Goal: Task Accomplishment & Management: Manage account settings

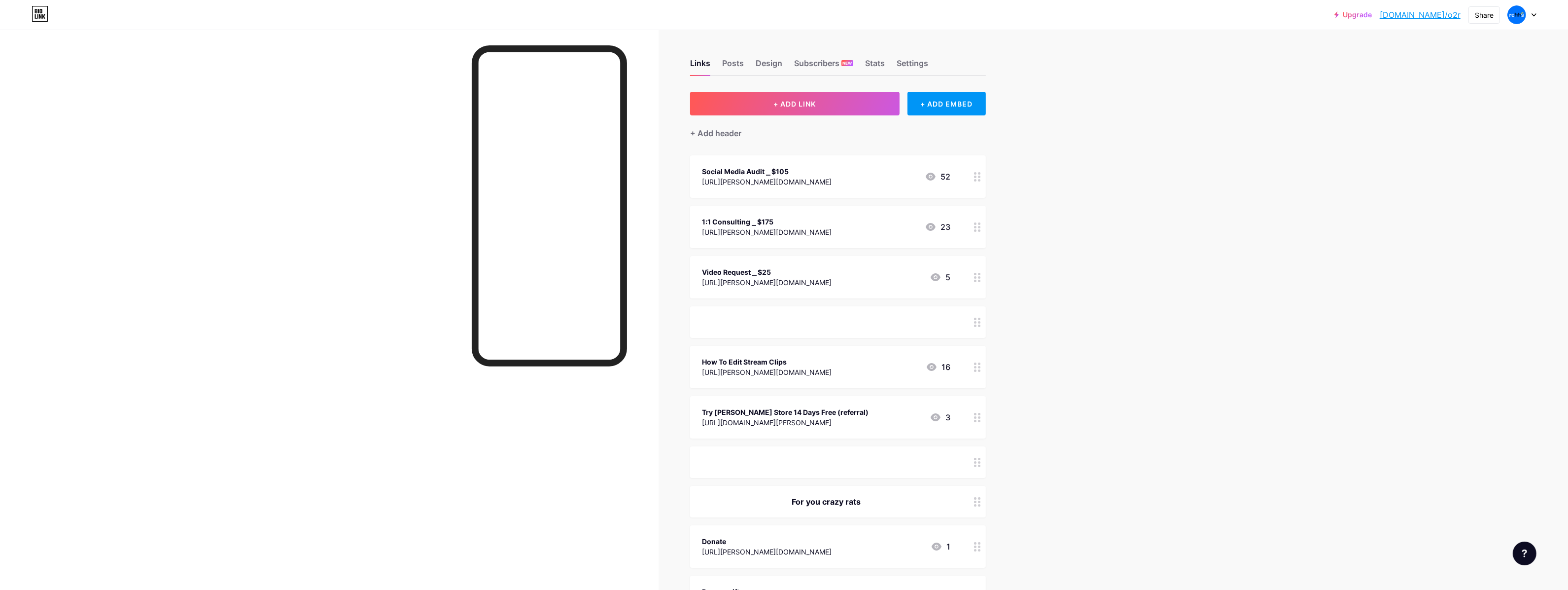
click at [828, 187] on div "Social Media Audit ⎯ $105 [URL][PERSON_NAME][DOMAIN_NAME] 52" at bounding box center [838, 176] width 296 height 42
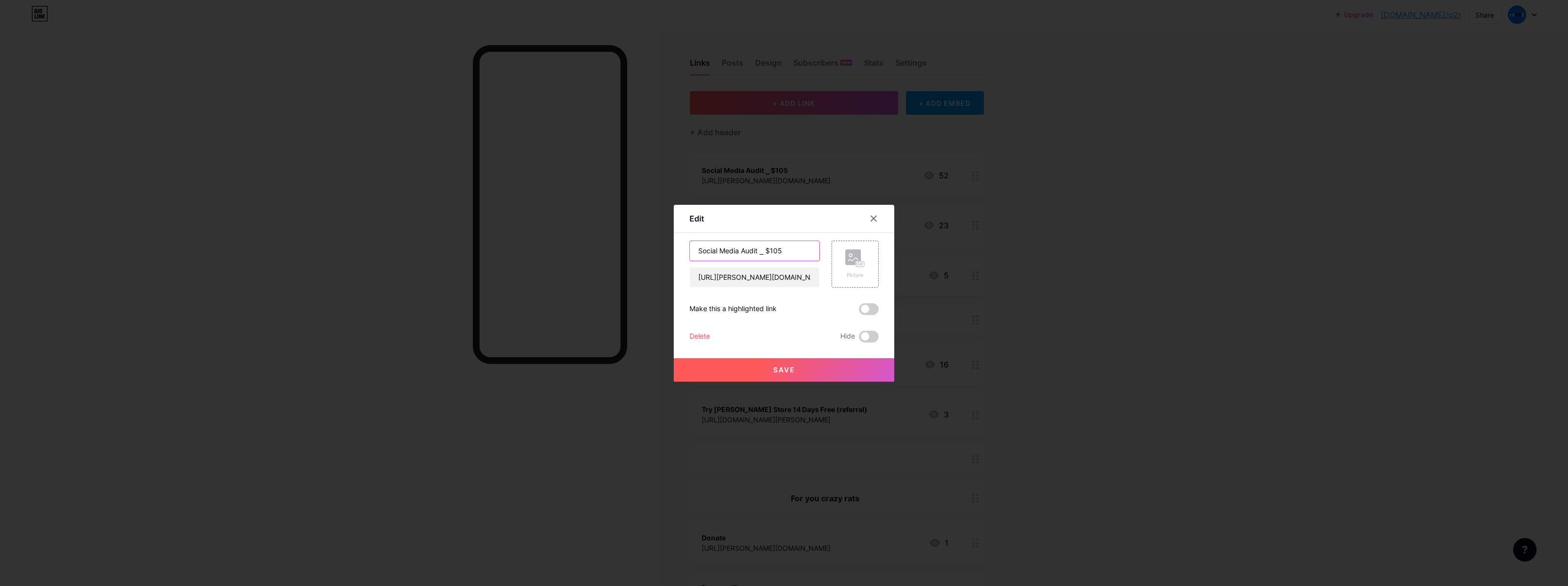
drag, startPoint x: 768, startPoint y: 253, endPoint x: 783, endPoint y: 256, distance: 15.3
click at [783, 256] on input "Social Media Audit ⎯ $105" at bounding box center [754, 251] width 130 height 19
type input "Social Media Audit ⎯ $125"
click at [788, 372] on span "Save" at bounding box center [784, 370] width 22 height 9
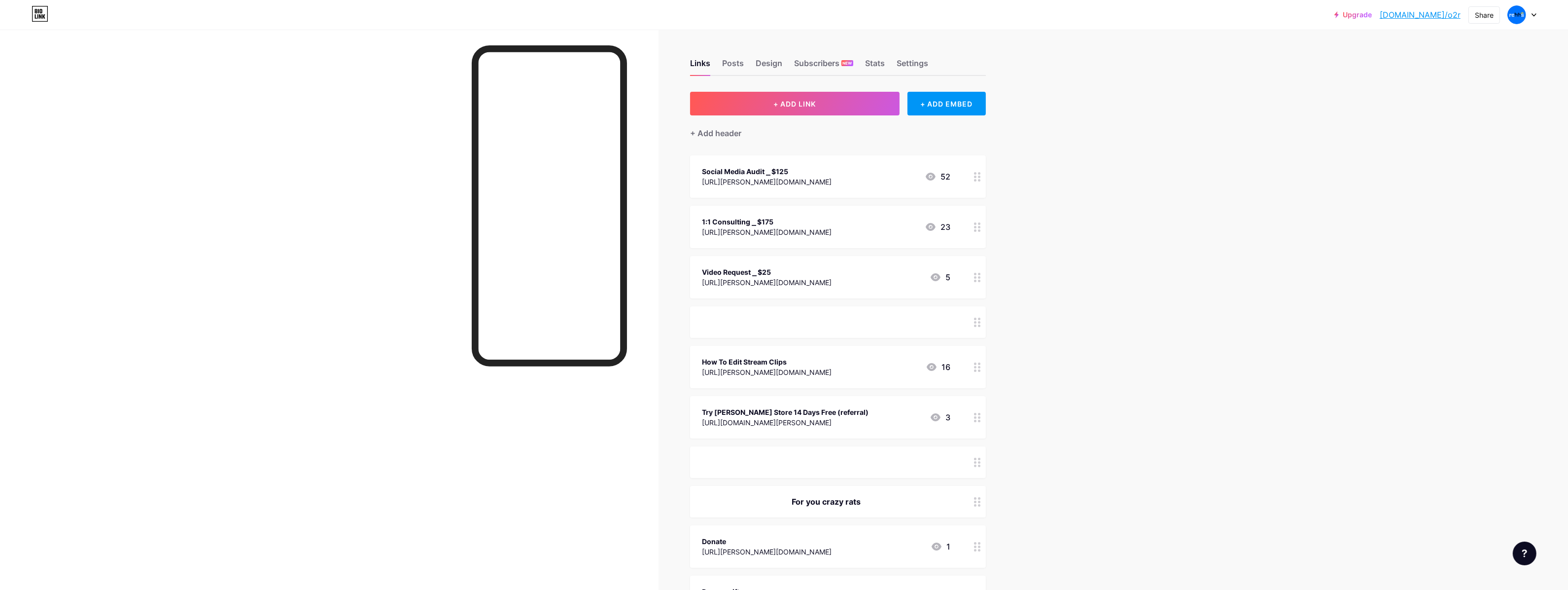
click at [795, 183] on div "[URL][PERSON_NAME][DOMAIN_NAME]" at bounding box center [767, 181] width 130 height 10
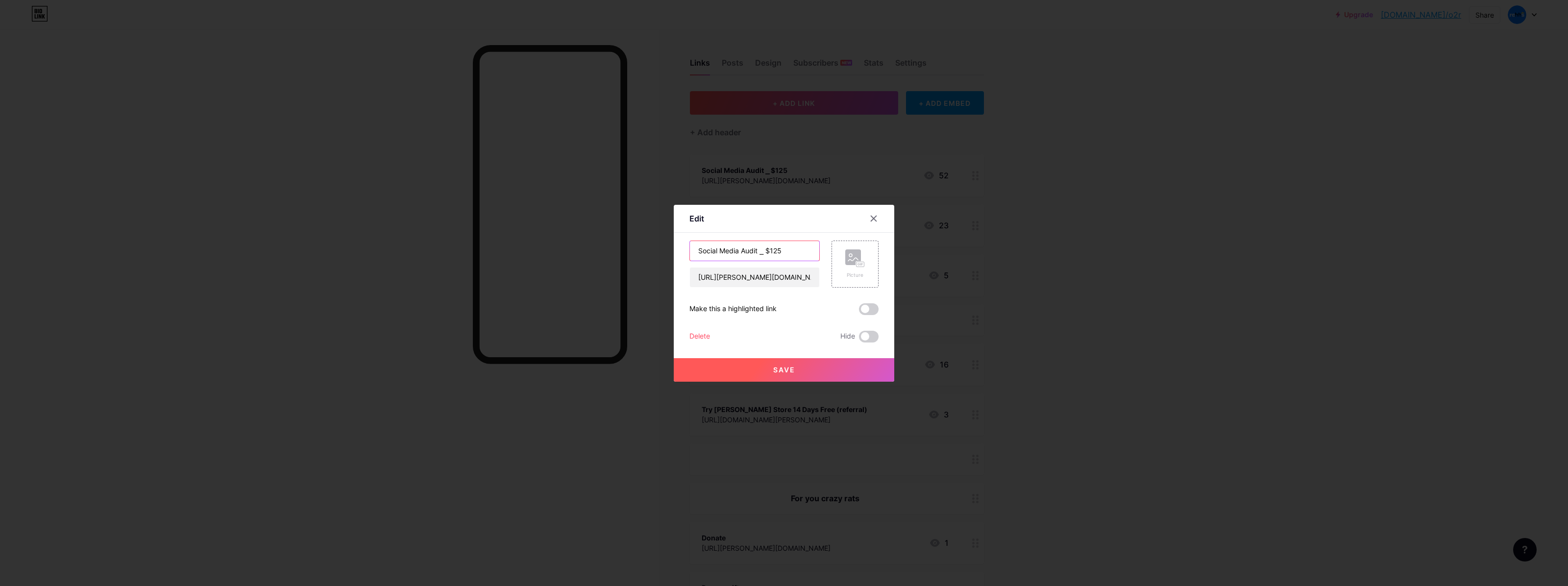
drag, startPoint x: 753, startPoint y: 253, endPoint x: 792, endPoint y: 261, distance: 39.8
click at [790, 258] on input "Social Media Audit ⎯ $125" at bounding box center [754, 251] width 130 height 19
type input "Social Media Audit"
click at [785, 375] on button "Save" at bounding box center [784, 369] width 220 height 24
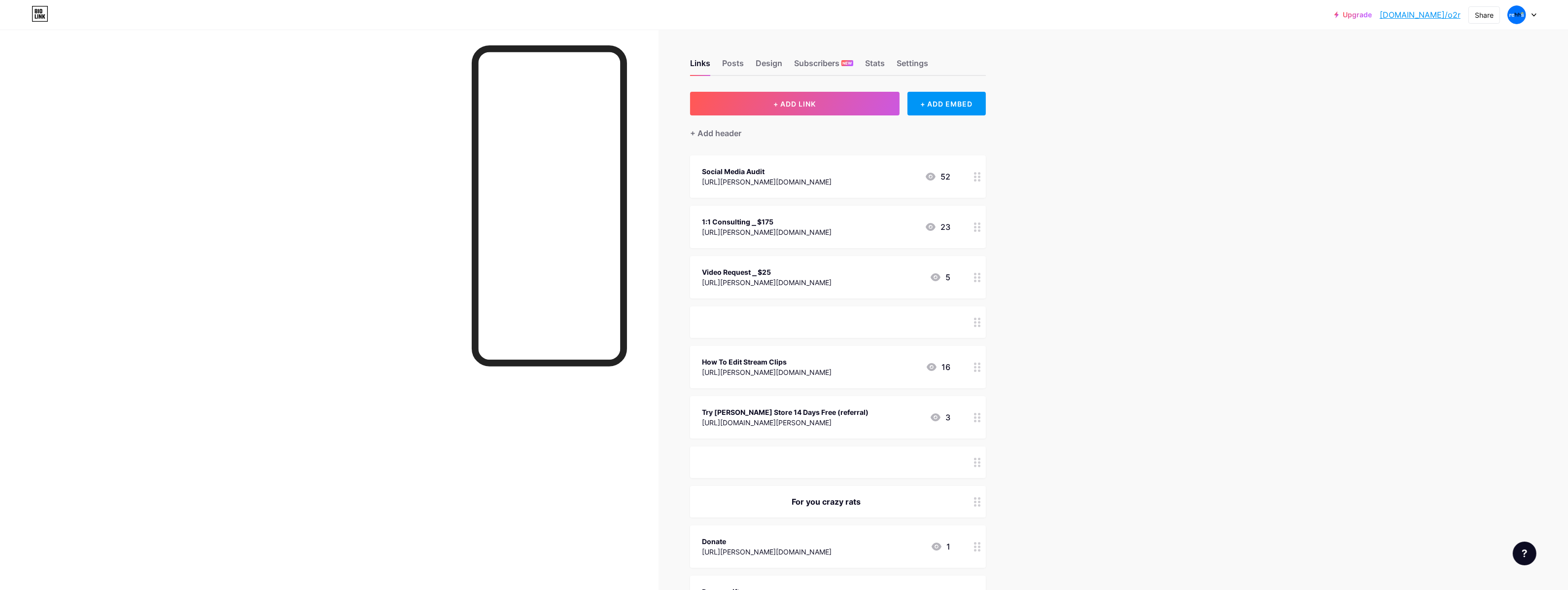
click at [795, 235] on div "[URL][PERSON_NAME][DOMAIN_NAME]" at bounding box center [767, 232] width 130 height 10
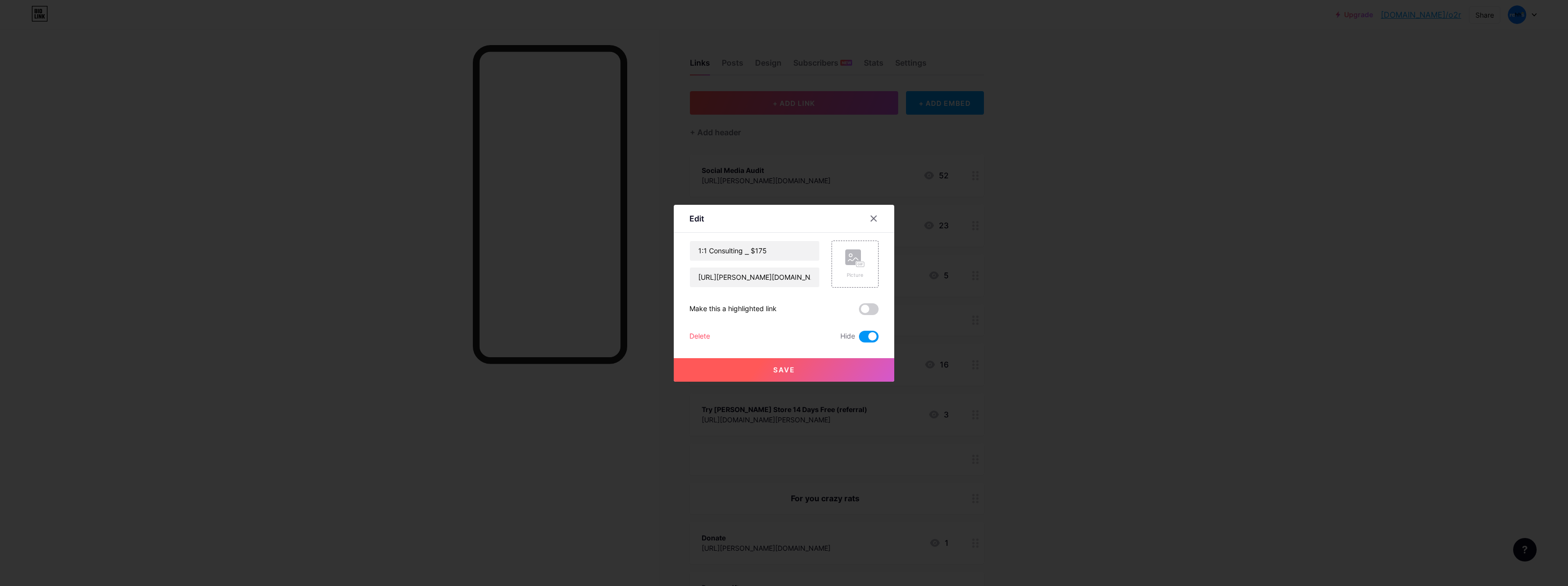
click at [739, 192] on div at bounding box center [784, 293] width 1568 height 586
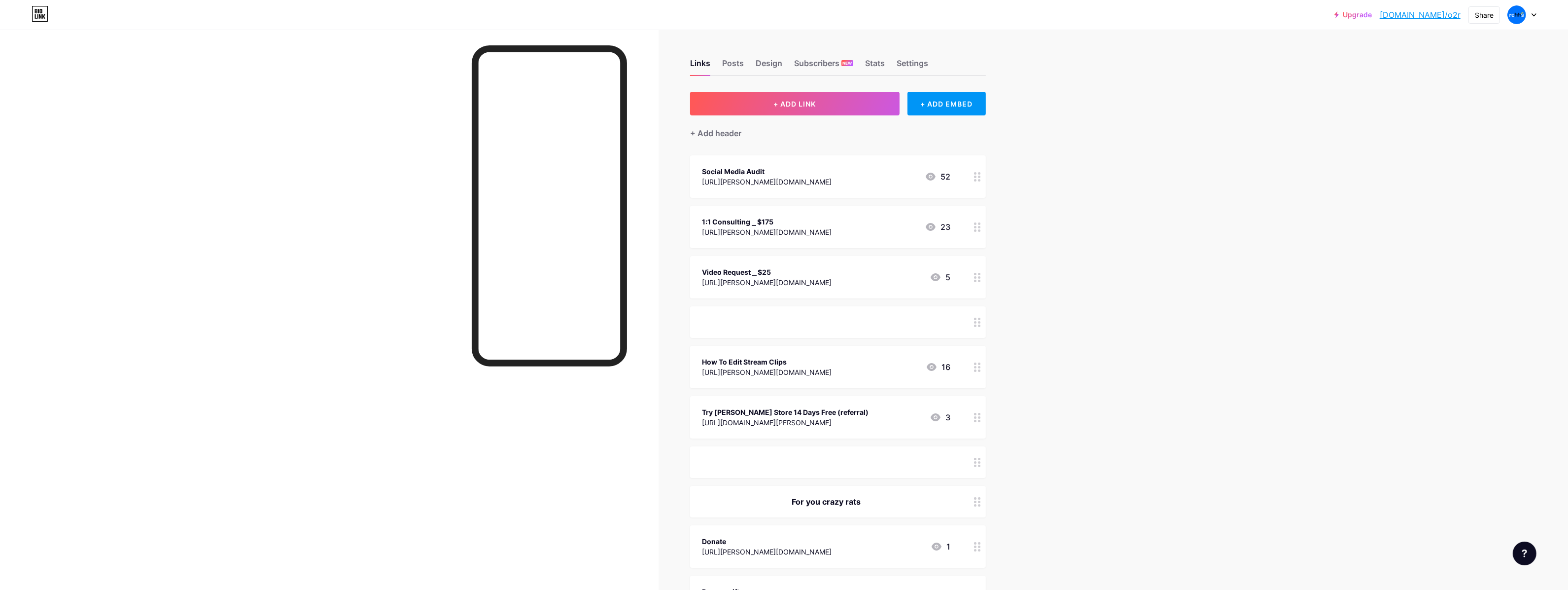
click at [774, 224] on div "1:1 Consulting ⎯ $175" at bounding box center [767, 221] width 130 height 10
click at [866, 342] on span at bounding box center [874, 338] width 20 height 12
click at [864, 341] on input "checkbox" at bounding box center [864, 341] width 0 height 0
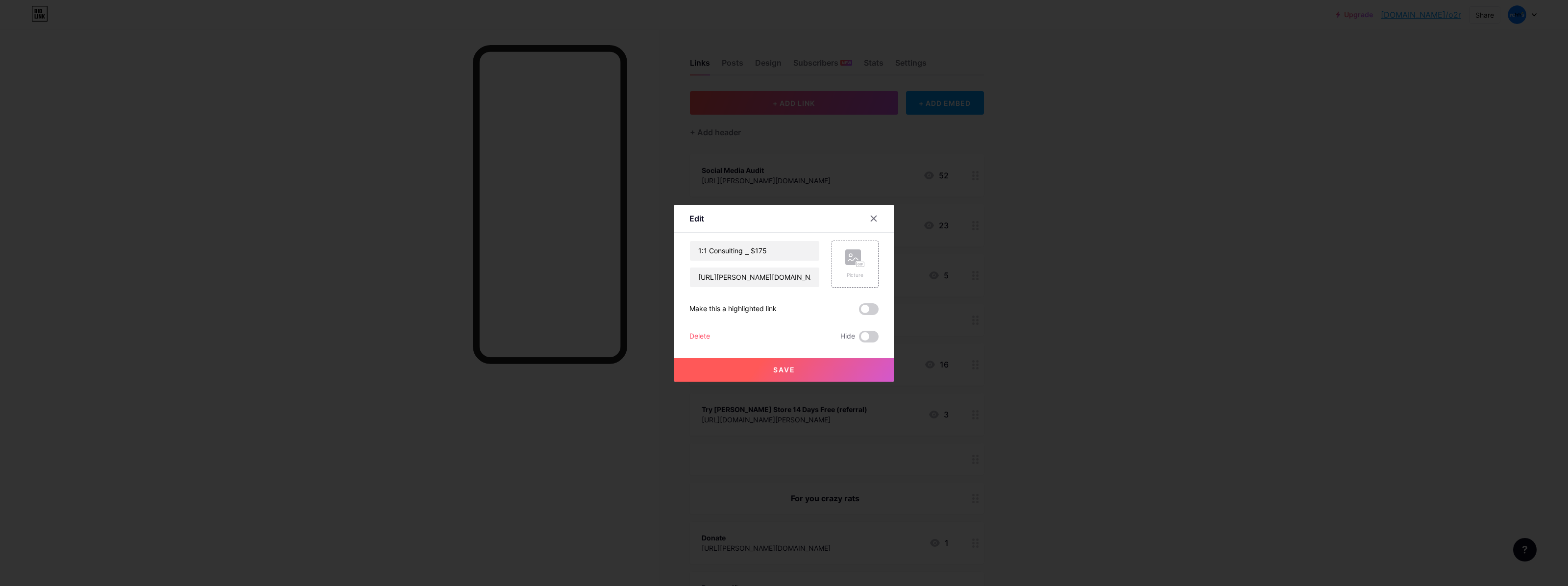
click at [851, 366] on button "Save" at bounding box center [784, 369] width 220 height 24
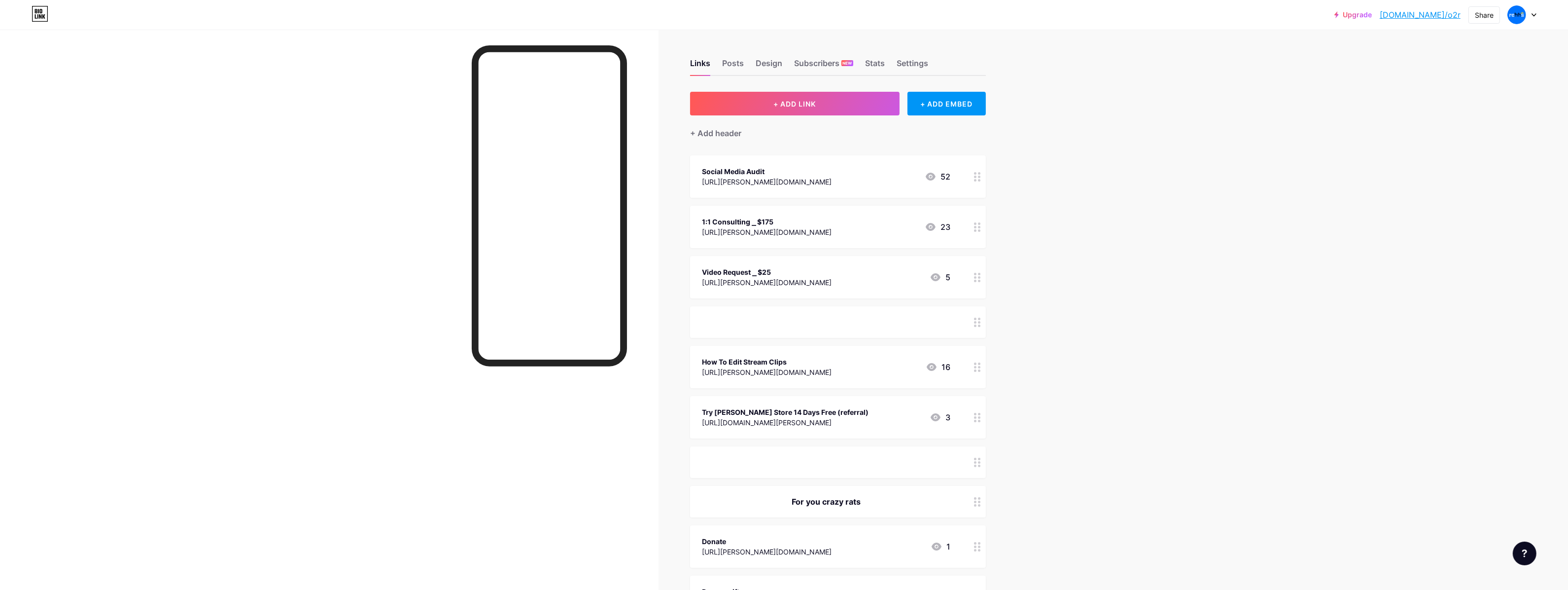
click at [776, 227] on div "[URL][PERSON_NAME][DOMAIN_NAME]" at bounding box center [767, 232] width 130 height 10
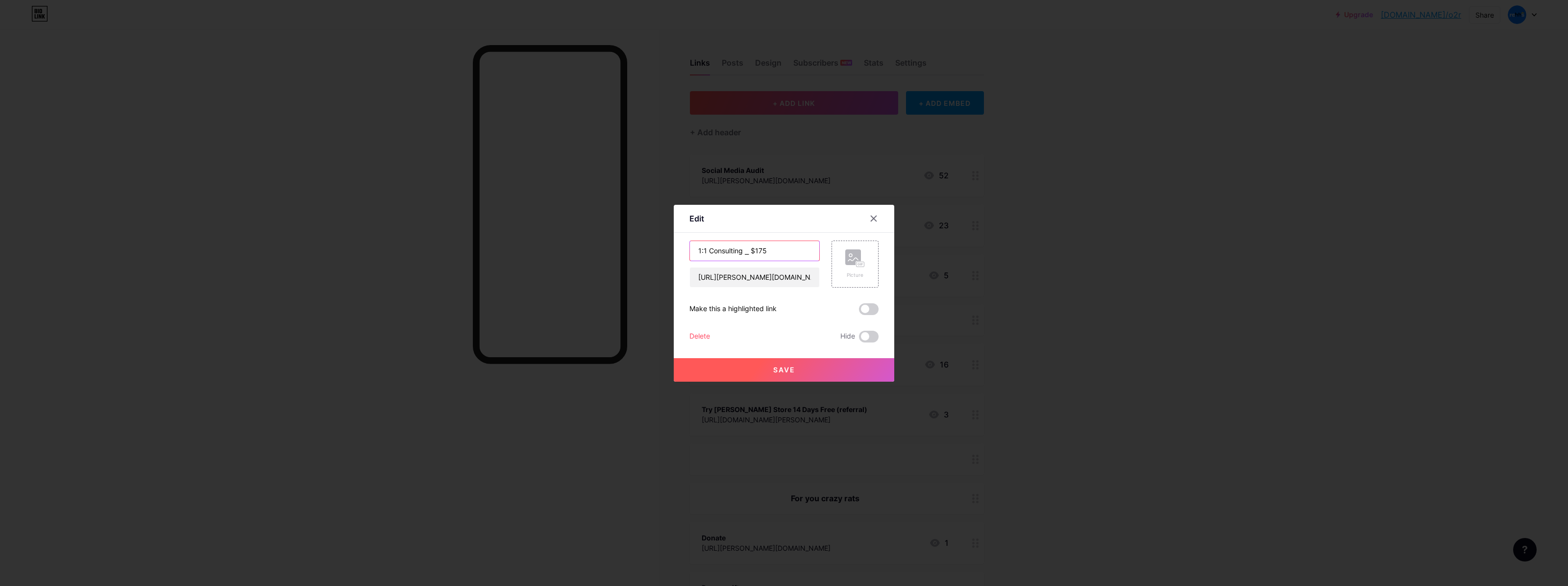
drag, startPoint x: 752, startPoint y: 251, endPoint x: 757, endPoint y: 253, distance: 5.4
click at [757, 253] on input "1:1 Consulting ⎯ $175" at bounding box center [754, 251] width 130 height 19
type input "1:1 Consulting ⎯ $205"
click at [794, 363] on button "Save" at bounding box center [784, 369] width 220 height 24
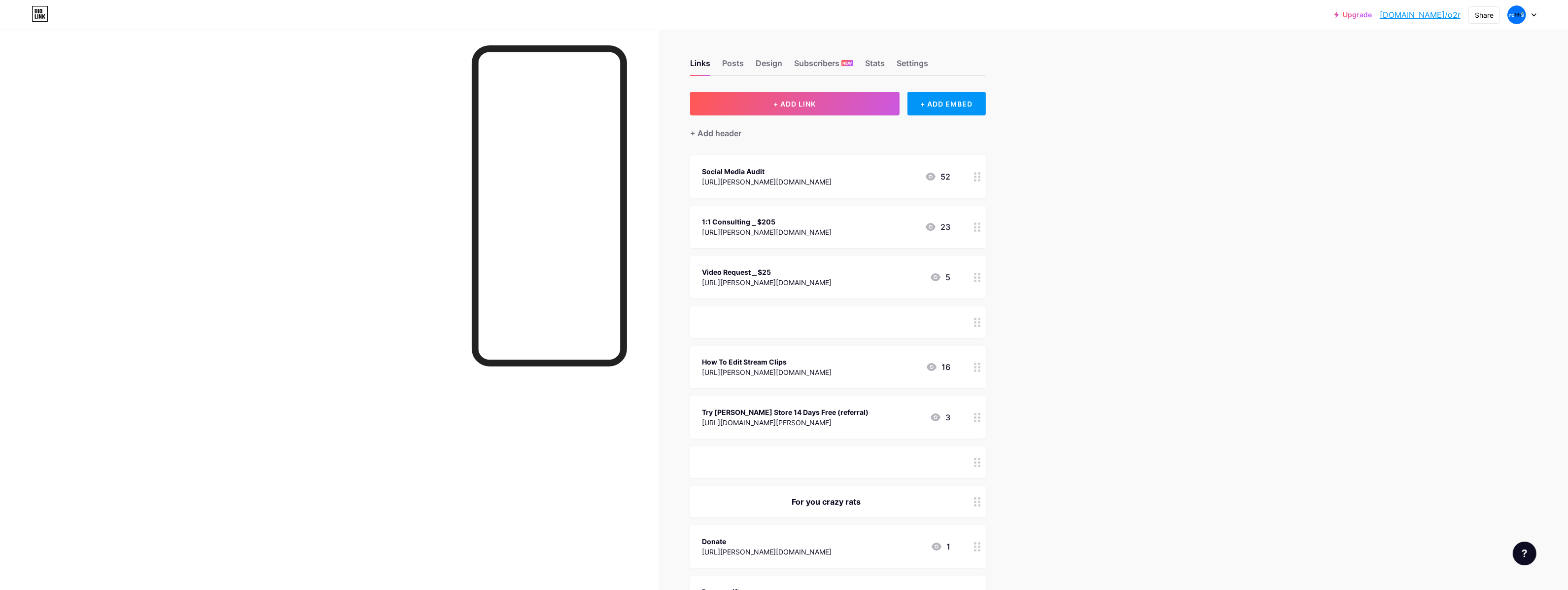
click at [774, 176] on div "[URL][PERSON_NAME][DOMAIN_NAME]" at bounding box center [767, 181] width 130 height 10
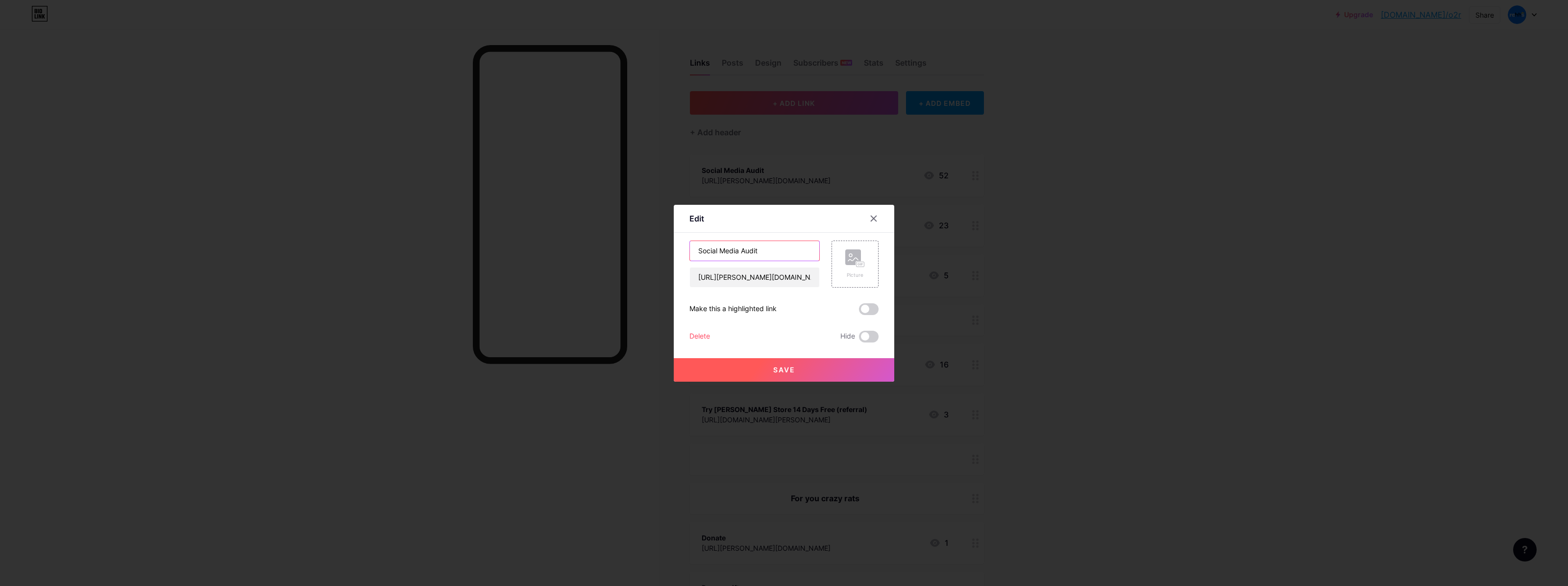
click at [772, 246] on input "Social Media Audit" at bounding box center [754, 251] width 130 height 19
click at [758, 248] on input "Social Media Audit - $125)" at bounding box center [754, 251] width 130 height 19
click at [755, 250] on input "Social Media Audit - $125)" at bounding box center [754, 251] width 130 height 19
type input "Social Media Audit ($125)"
click at [827, 363] on button "Save" at bounding box center [784, 369] width 220 height 24
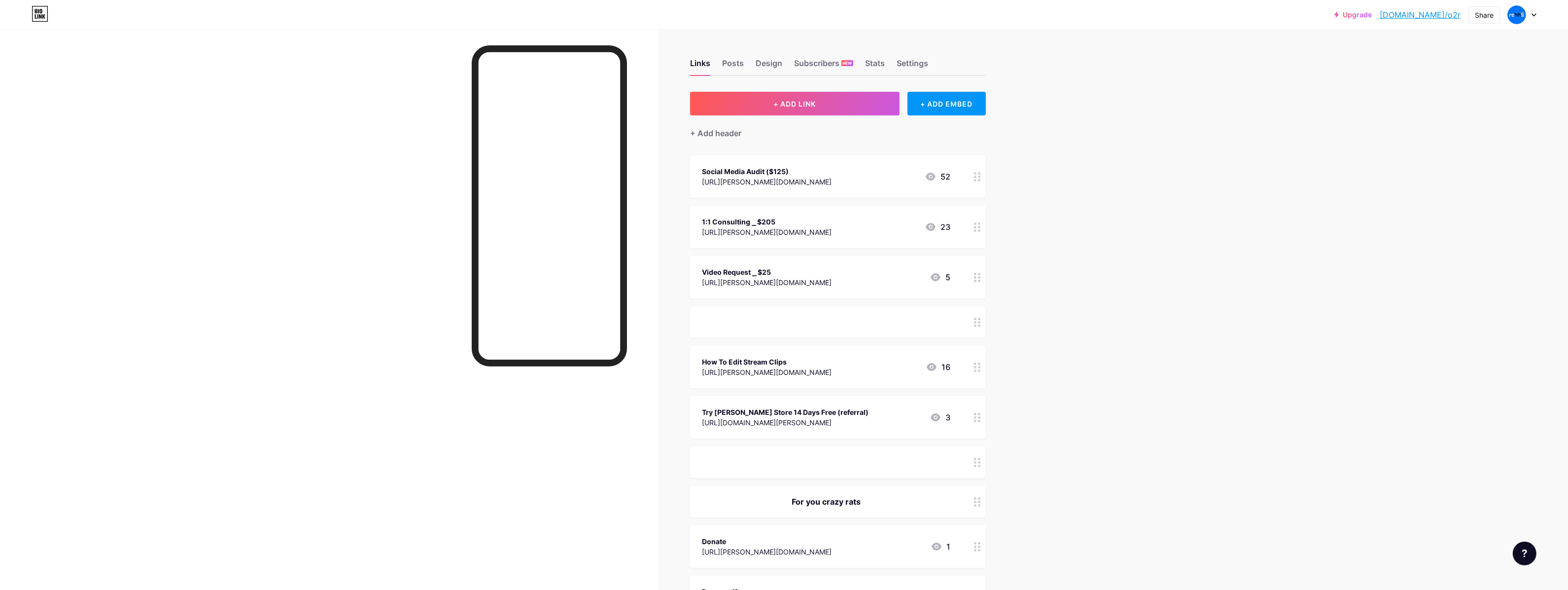
click at [787, 232] on div "[URL][PERSON_NAME][DOMAIN_NAME]" at bounding box center [767, 232] width 130 height 10
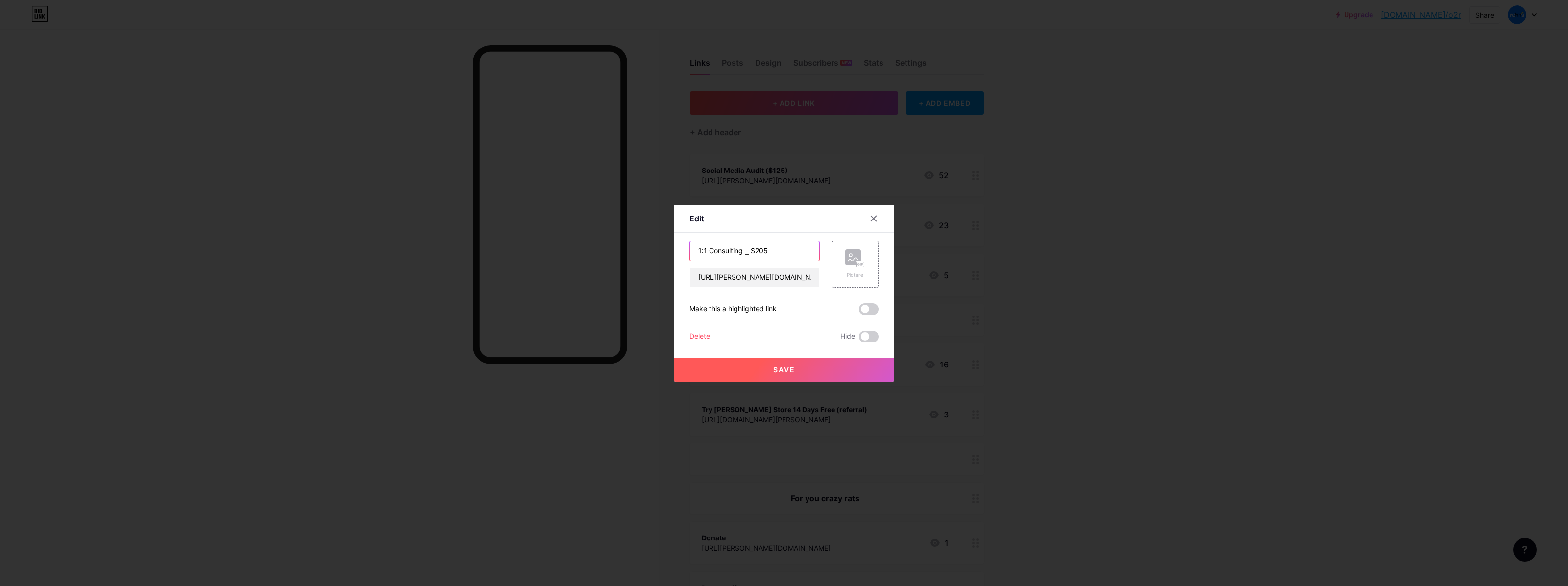
click at [789, 244] on input "1:1 Consulting ⎯ $205" at bounding box center [754, 251] width 130 height 19
drag, startPoint x: 769, startPoint y: 254, endPoint x: 779, endPoint y: 255, distance: 10.0
click at [779, 255] on input "1:1 Consulting ⎯ $205_)" at bounding box center [754, 251] width 130 height 19
click at [740, 253] on input "1:1 Consulting ⎯ $205)" at bounding box center [754, 251] width 130 height 19
drag, startPoint x: 747, startPoint y: 256, endPoint x: 739, endPoint y: 255, distance: 8.1
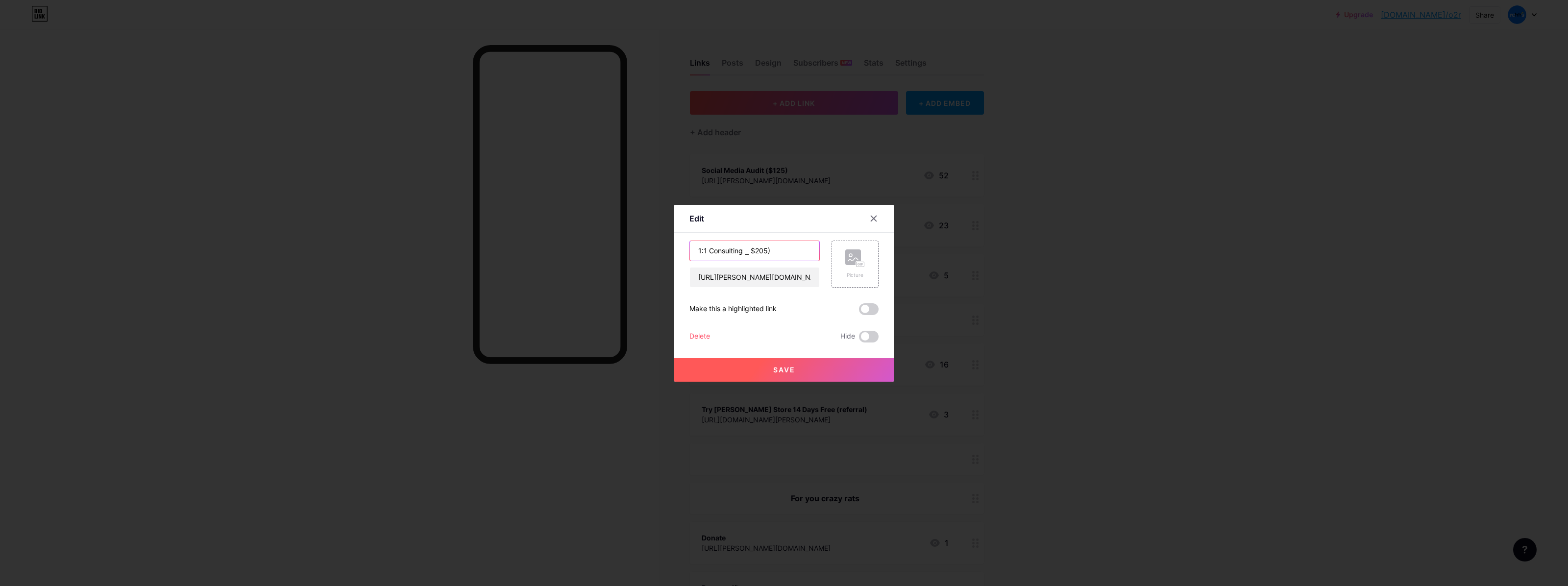
click at [739, 255] on input "1:1 Consulting ⎯ $205)" at bounding box center [754, 251] width 130 height 19
click at [737, 256] on input "1:1 Consulting($205)" at bounding box center [754, 251] width 130 height 19
drag, startPoint x: 738, startPoint y: 254, endPoint x: 794, endPoint y: 254, distance: 56.0
click at [794, 254] on input "1:1 Consulting ($205)" at bounding box center [754, 251] width 130 height 19
type input "1:1 Consulting ($205)"
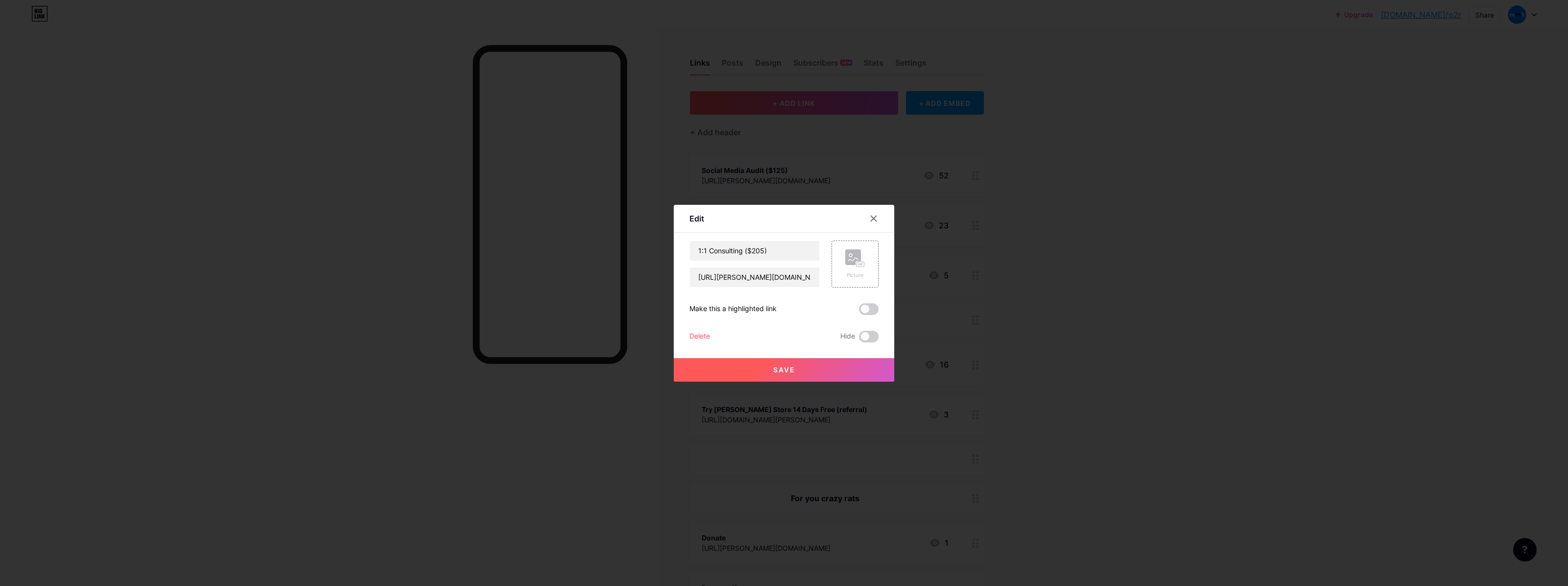
click at [797, 374] on button "Save" at bounding box center [784, 369] width 220 height 24
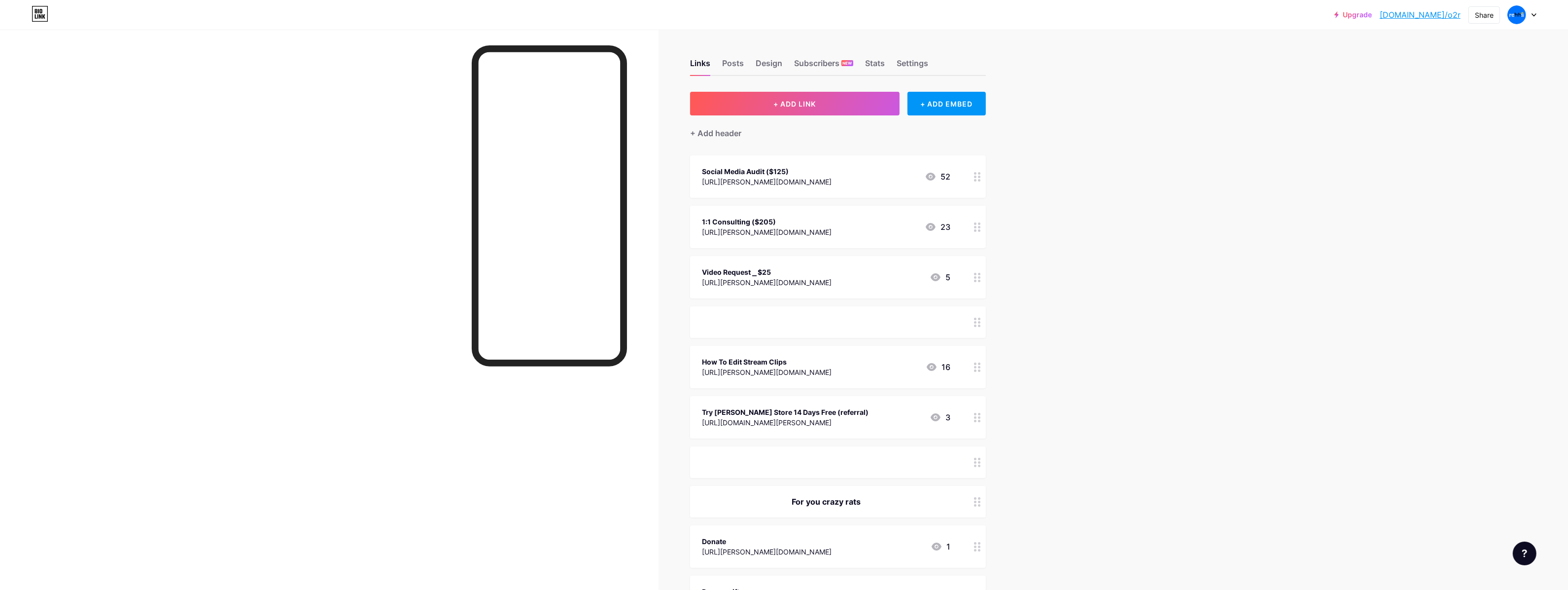
click at [787, 282] on div "[URL][PERSON_NAME][DOMAIN_NAME]" at bounding box center [767, 282] width 130 height 10
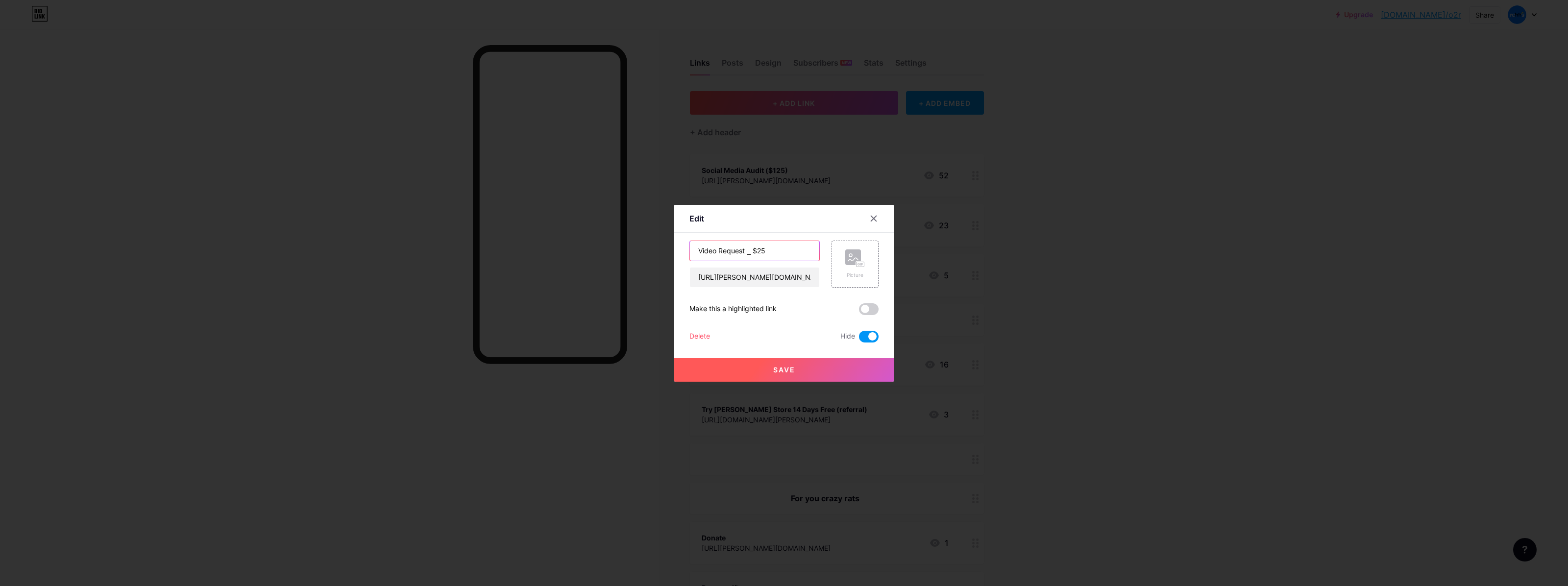
click at [789, 257] on input "Video Request ⎯ $25" at bounding box center [754, 251] width 130 height 19
paste input "($205)"
drag, startPoint x: 763, startPoint y: 253, endPoint x: 743, endPoint y: 257, distance: 20.4
click at [743, 257] on input "Video Request ⎯ $25 ($205)" at bounding box center [754, 251] width 130 height 19
click at [758, 253] on input "Video Request ($205)" at bounding box center [754, 251] width 130 height 19
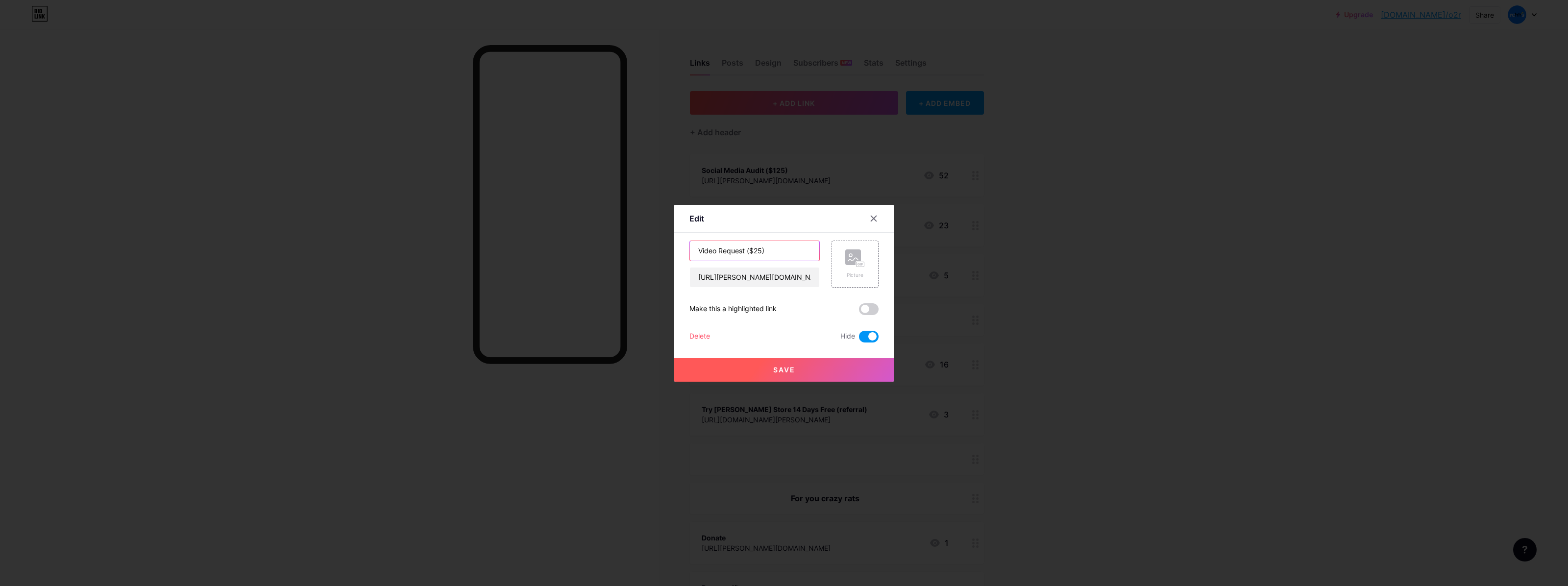
type input "Video Request ($25)"
click at [824, 364] on button "Save" at bounding box center [784, 369] width 220 height 24
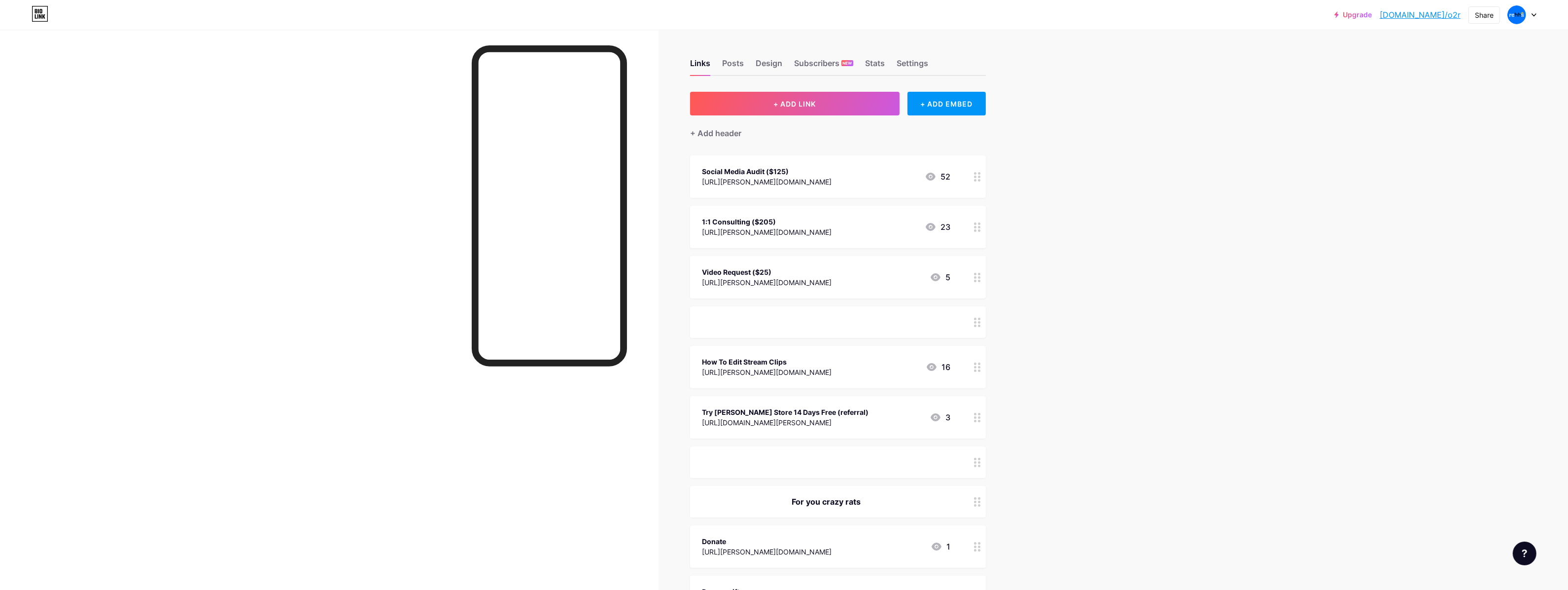
click at [801, 272] on div "Video Request ($25) [URL][PERSON_NAME][DOMAIN_NAME] 5" at bounding box center [826, 277] width 249 height 23
click at [866, 342] on span at bounding box center [874, 338] width 20 height 12
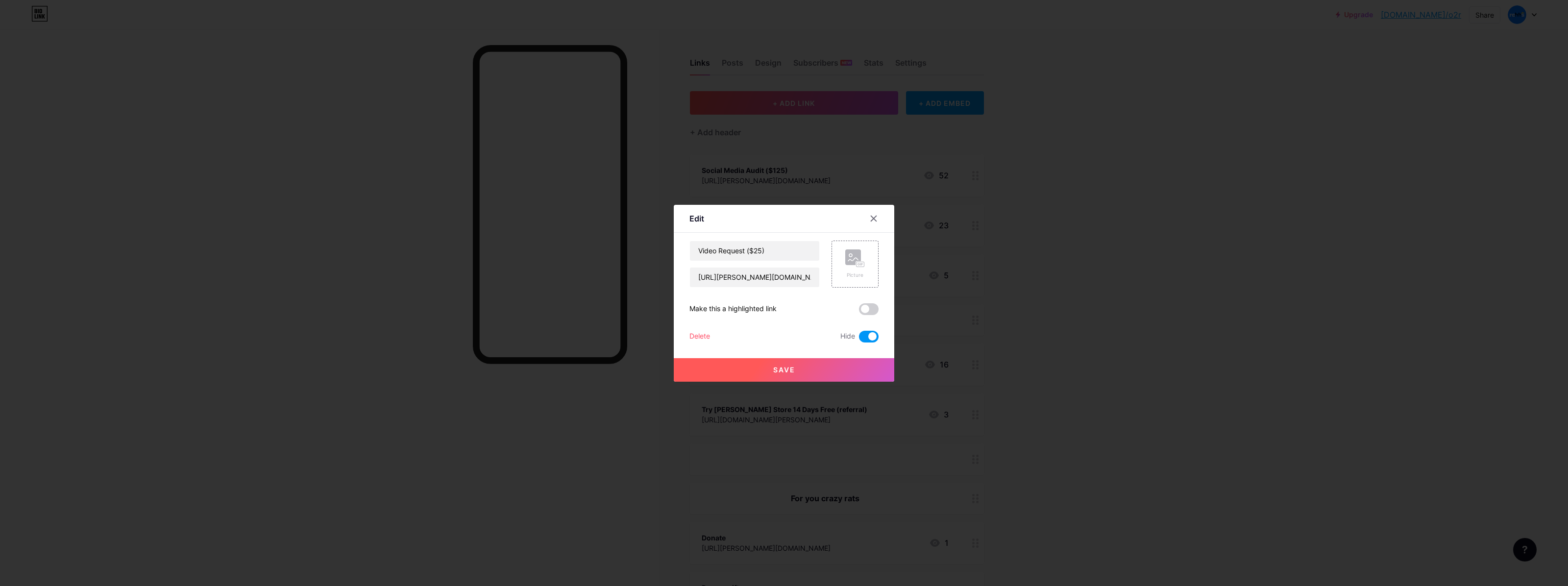
click at [859, 339] on input "checkbox" at bounding box center [859, 339] width 0 height 0
click at [864, 366] on button "Save" at bounding box center [784, 369] width 220 height 24
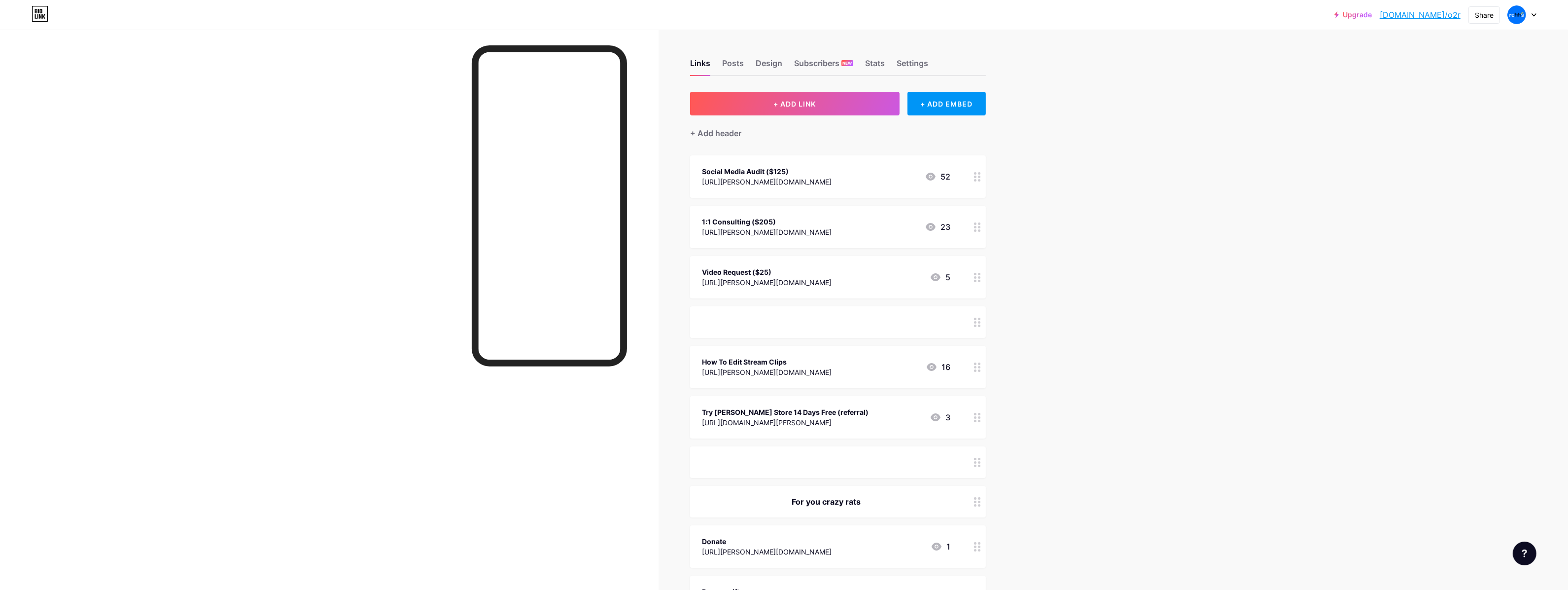
click at [821, 230] on div "1:1 Consulting ($205) [URL][PERSON_NAME][DOMAIN_NAME] 23" at bounding box center [826, 227] width 249 height 23
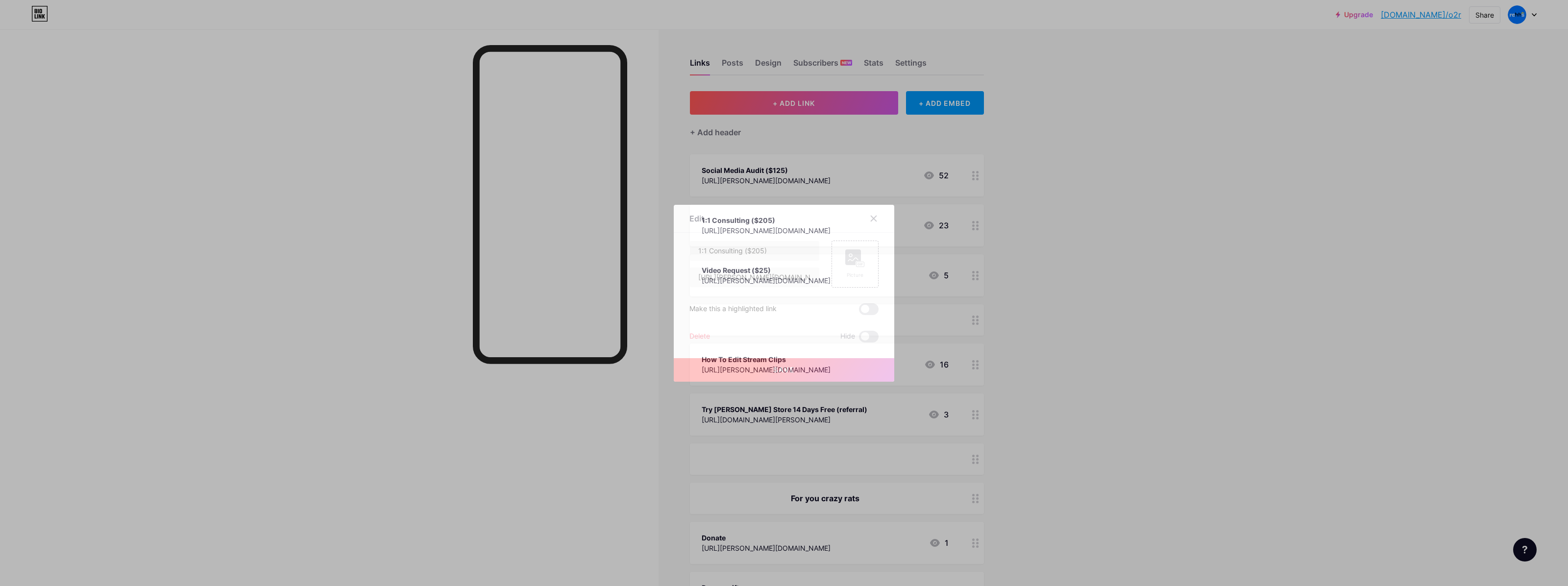
click at [970, 360] on div at bounding box center [784, 293] width 1568 height 586
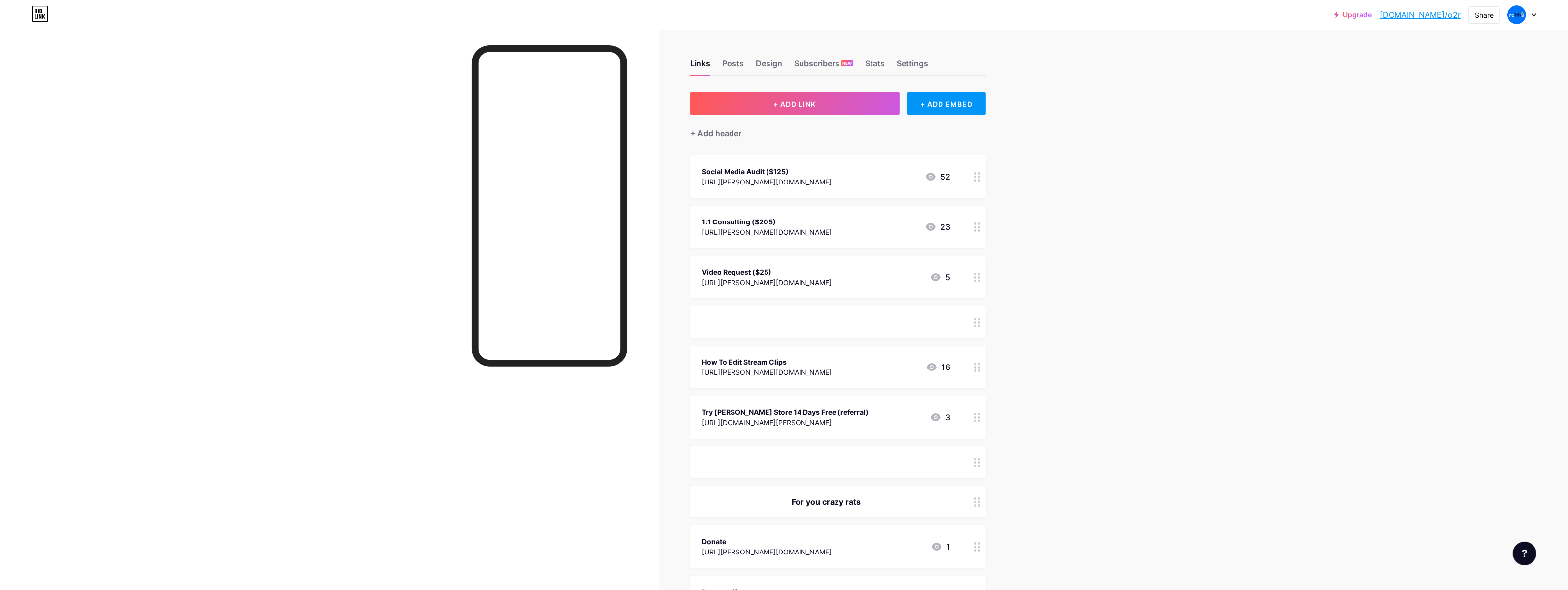
click at [902, 355] on div "How To Edit Stream Clips [URL][PERSON_NAME][DOMAIN_NAME] 16" at bounding box center [826, 366] width 249 height 23
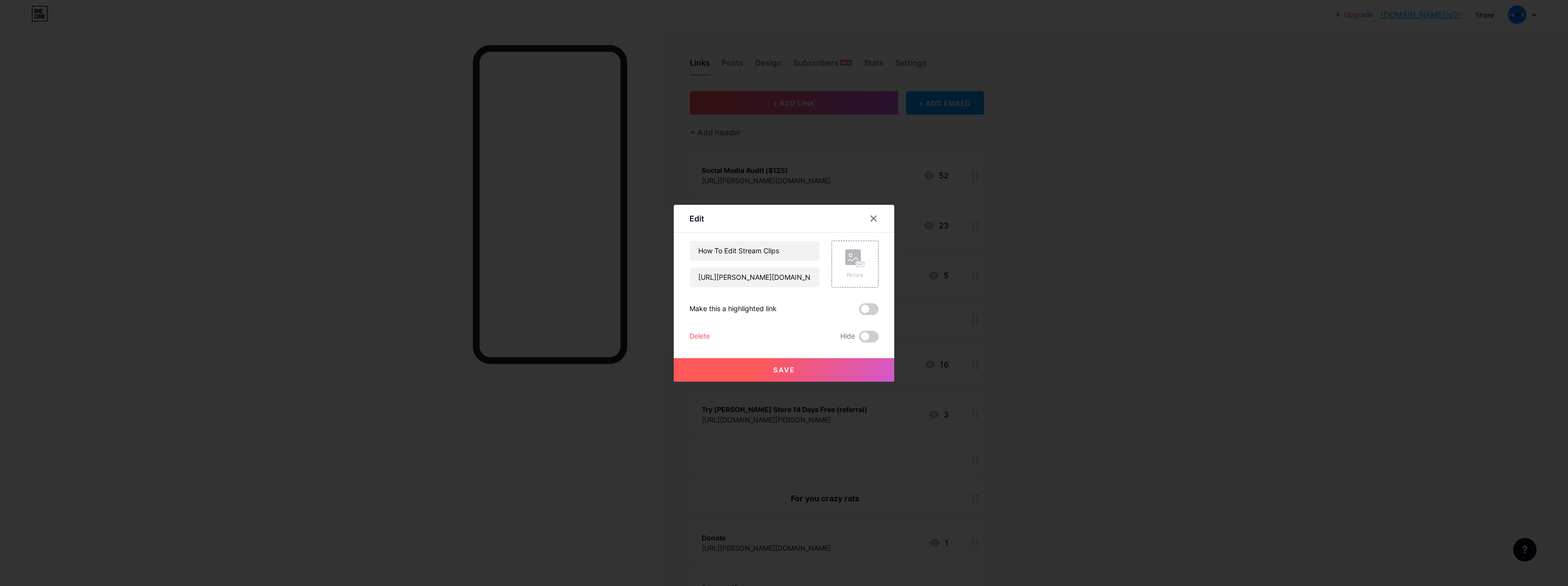
click at [973, 361] on div at bounding box center [784, 293] width 1568 height 586
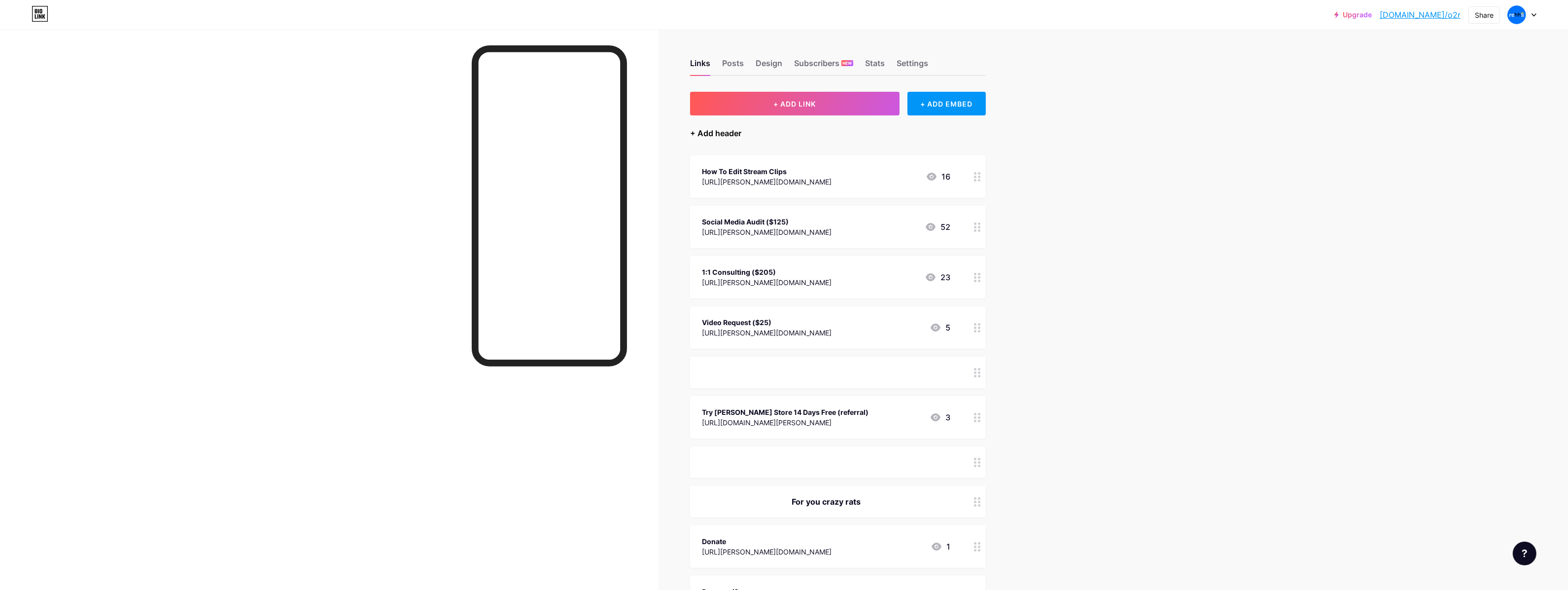
click at [712, 133] on div "+ Add header" at bounding box center [716, 133] width 51 height 12
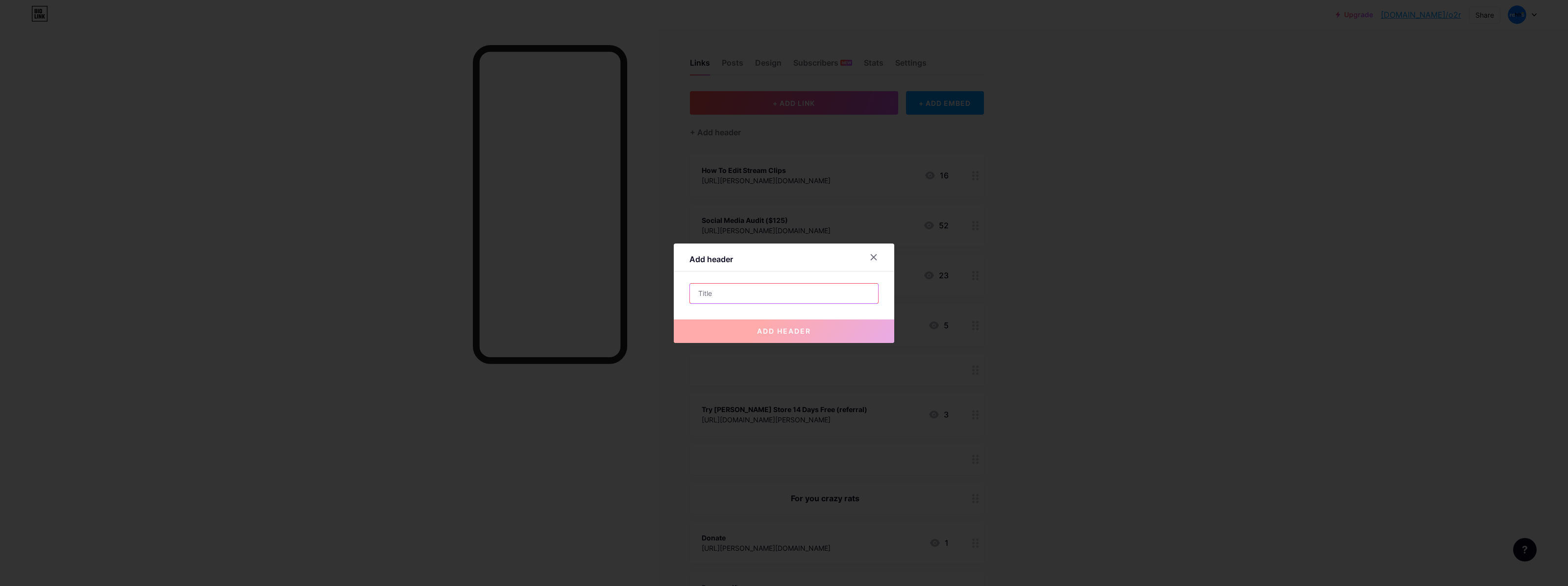
click at [765, 291] on input "text" at bounding box center [783, 293] width 188 height 19
type input "l"
type input "Let's Work"
click at [807, 316] on div "add header" at bounding box center [784, 323] width 220 height 39
click at [802, 324] on button "add header" at bounding box center [784, 331] width 220 height 24
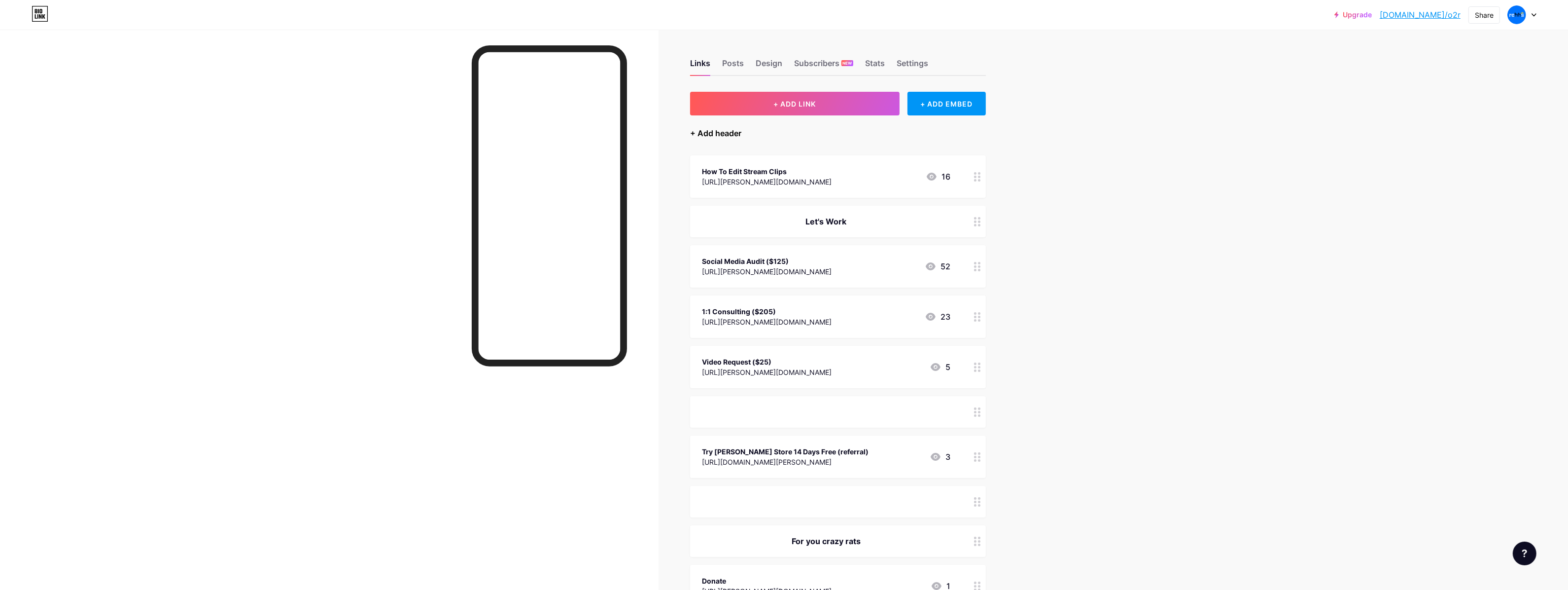
click at [741, 129] on div "+ Add header" at bounding box center [716, 133] width 51 height 12
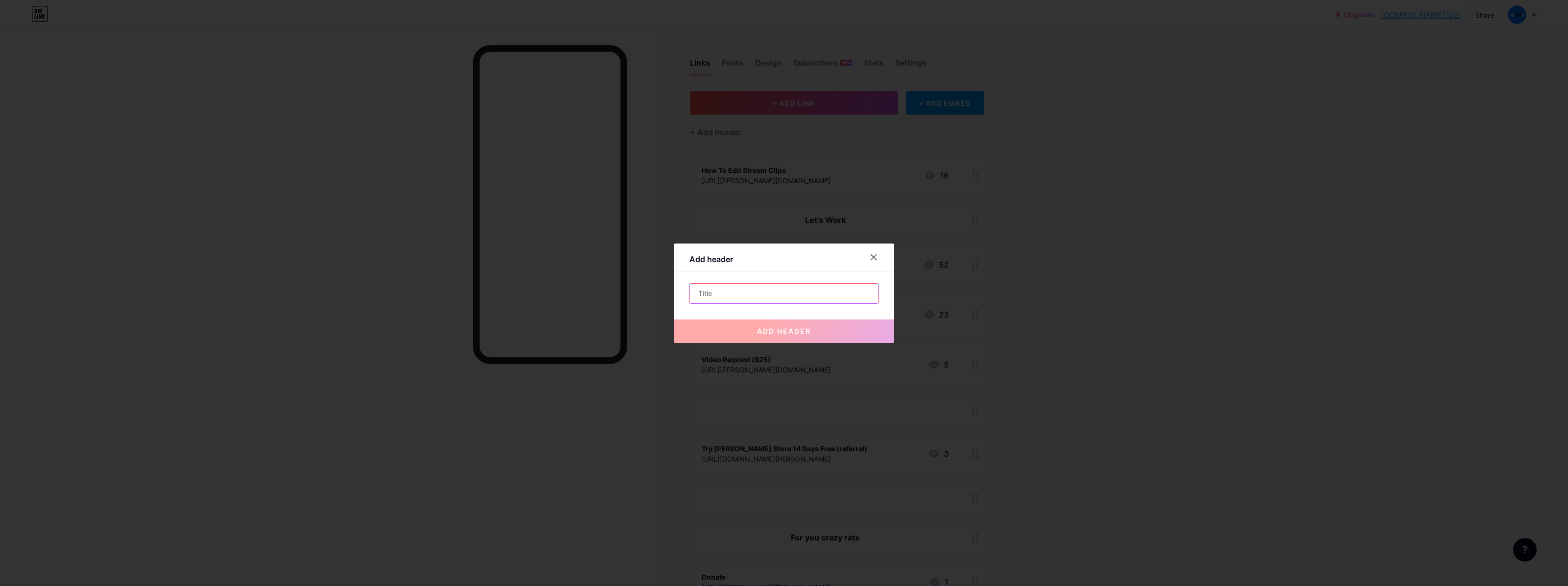
click at [800, 293] on input "text" at bounding box center [783, 293] width 188 height 19
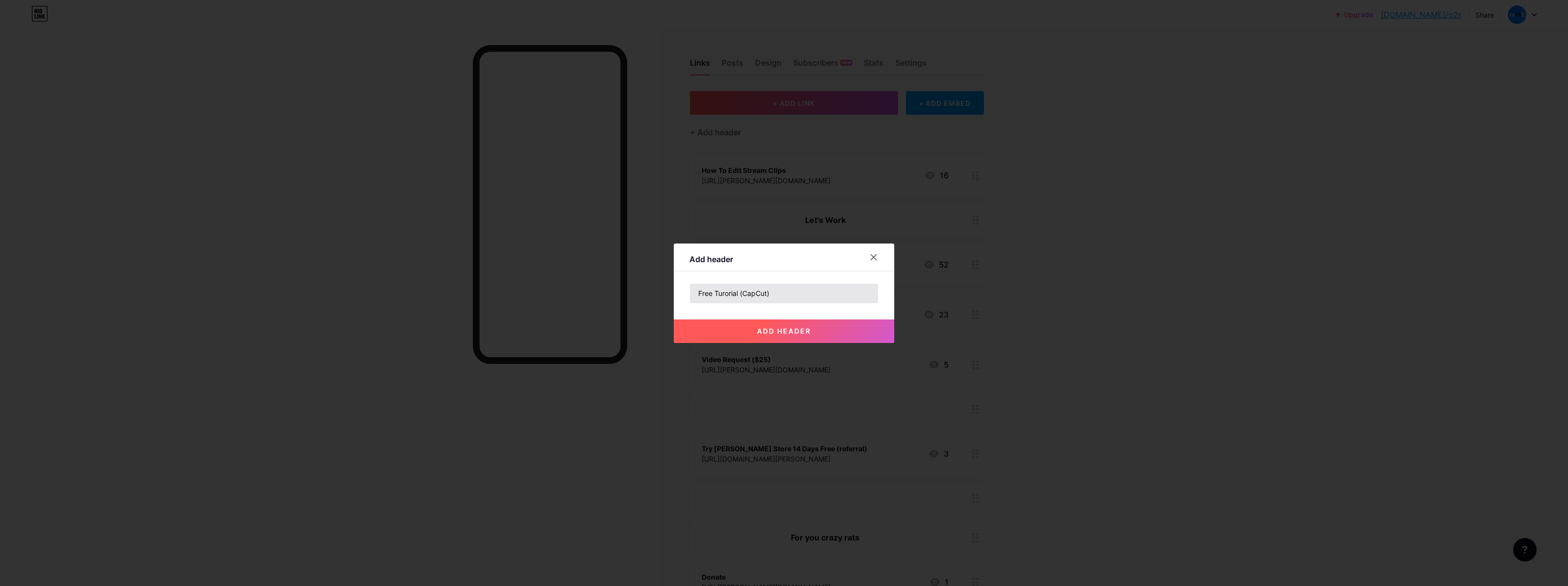
drag, startPoint x: 701, startPoint y: 288, endPoint x: 711, endPoint y: 289, distance: 10.0
click at [696, 282] on div "Add header Free Turorial (CapCut) add header" at bounding box center [784, 293] width 220 height 99
drag, startPoint x: 718, startPoint y: 293, endPoint x: 713, endPoint y: 293, distance: 5.0
click at [712, 294] on input "Free Turorial (CapCut)" at bounding box center [783, 293] width 188 height 19
click at [714, 293] on input "Free Turorial (CapCut)" at bounding box center [783, 293] width 188 height 19
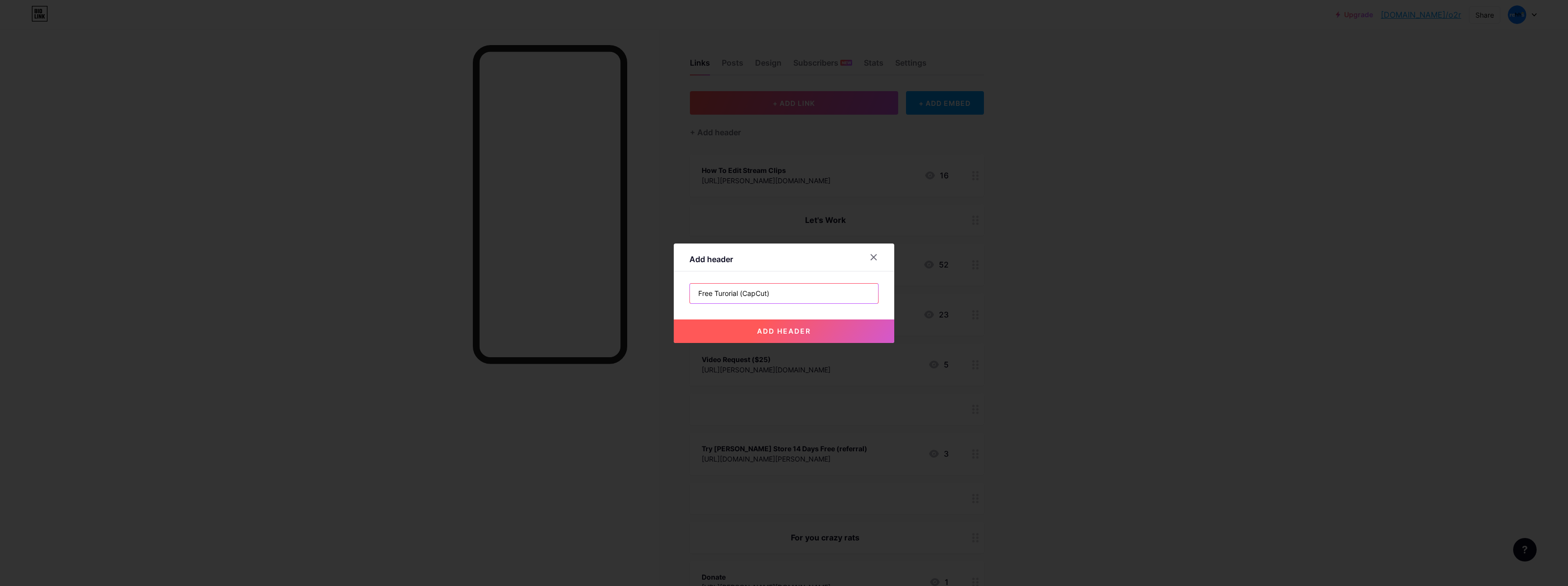
click at [714, 293] on input "Free Turorial (CapCut)" at bounding box center [783, 293] width 188 height 19
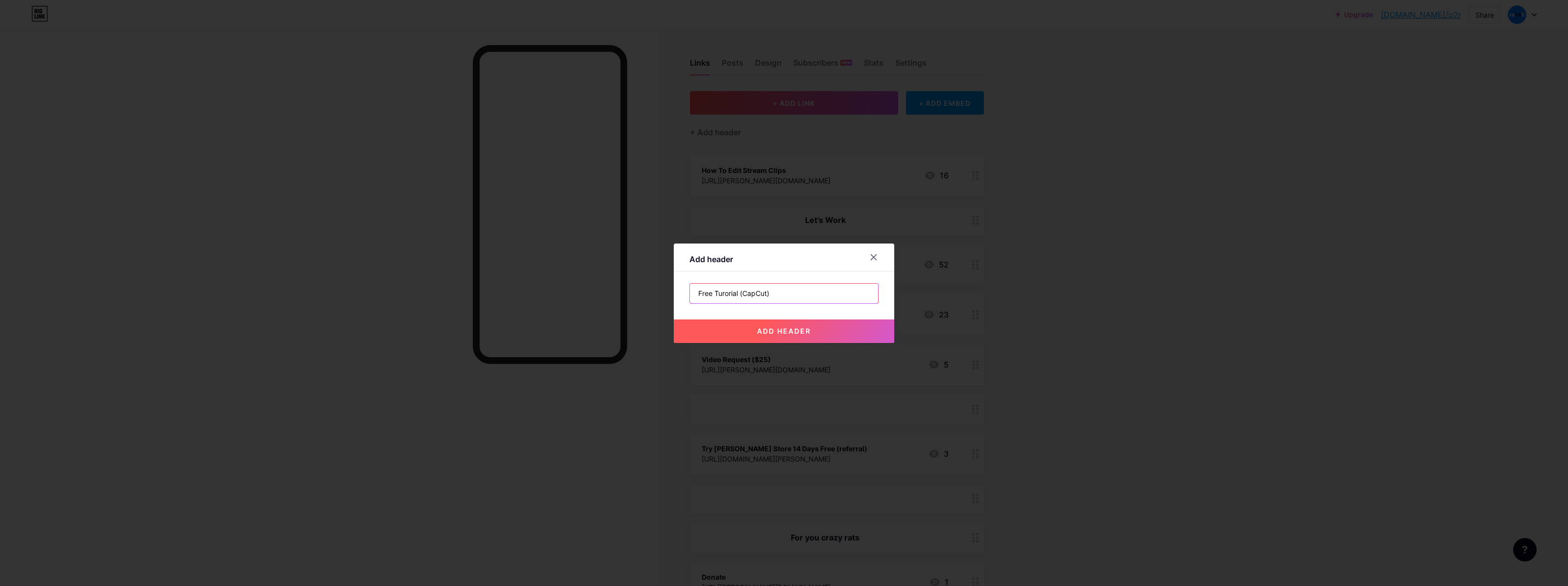
click at [720, 295] on input "Free Turorial (CapCut)" at bounding box center [783, 293] width 188 height 19
drag, startPoint x: 721, startPoint y: 296, endPoint x: 739, endPoint y: 304, distance: 19.7
click at [718, 295] on input "Free Turorial (CapCut)" at bounding box center [783, 293] width 188 height 19
click at [788, 296] on input "Free Tutorial (CapCut)" at bounding box center [783, 293] width 188 height 19
type input "Free Tutorial (CapCut)"
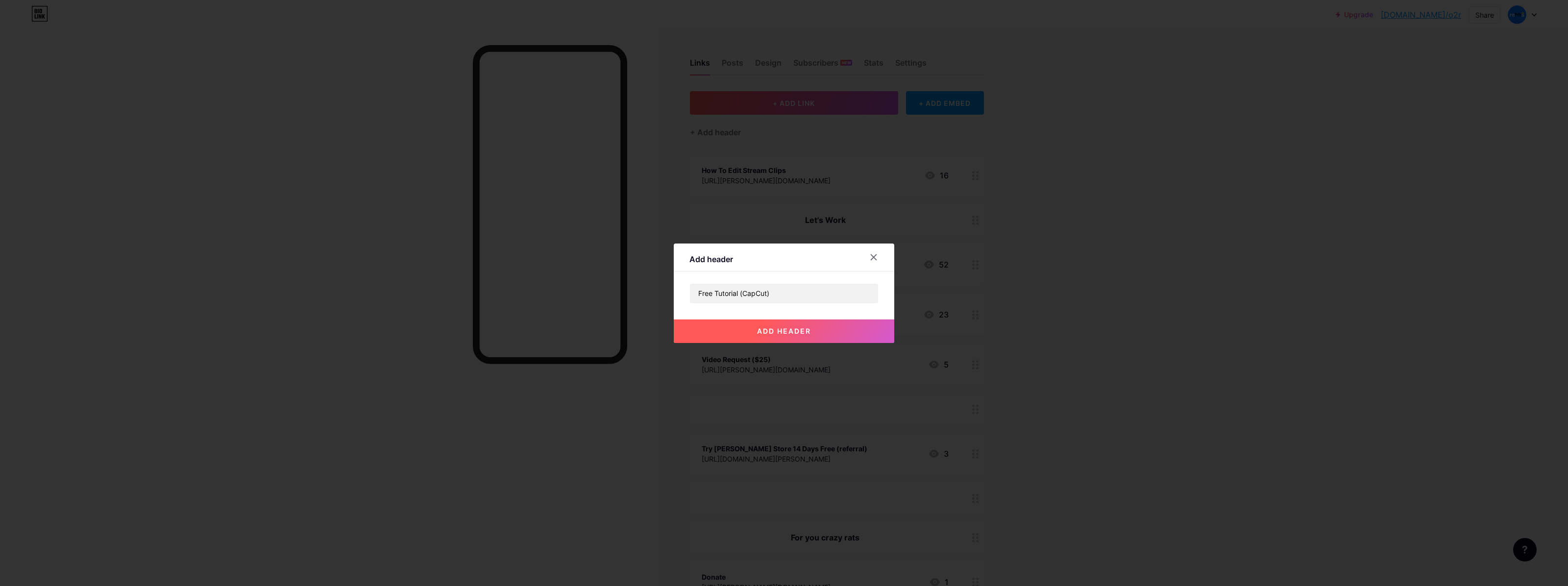
click at [771, 337] on button "add header" at bounding box center [784, 331] width 220 height 24
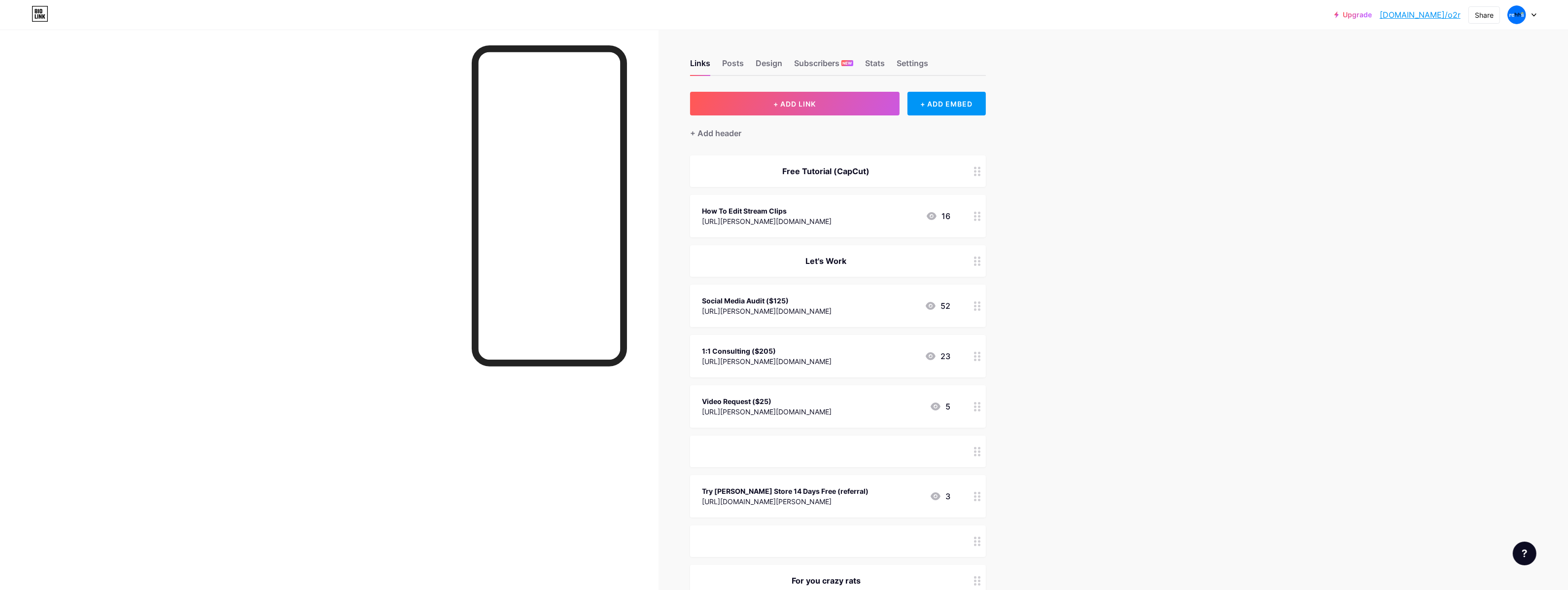
click at [816, 180] on div "Free Tutorial (CapCut)" at bounding box center [838, 172] width 296 height 32
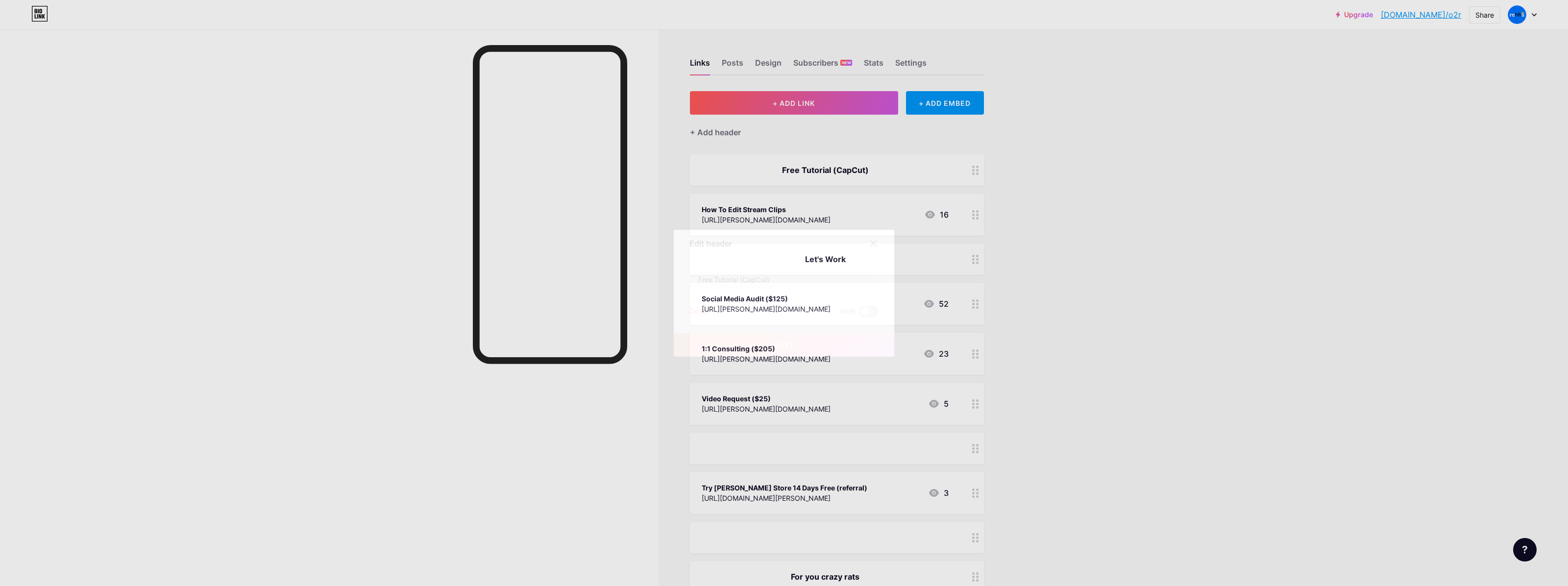
click at [690, 309] on div "Delete" at bounding box center [700, 311] width 21 height 12
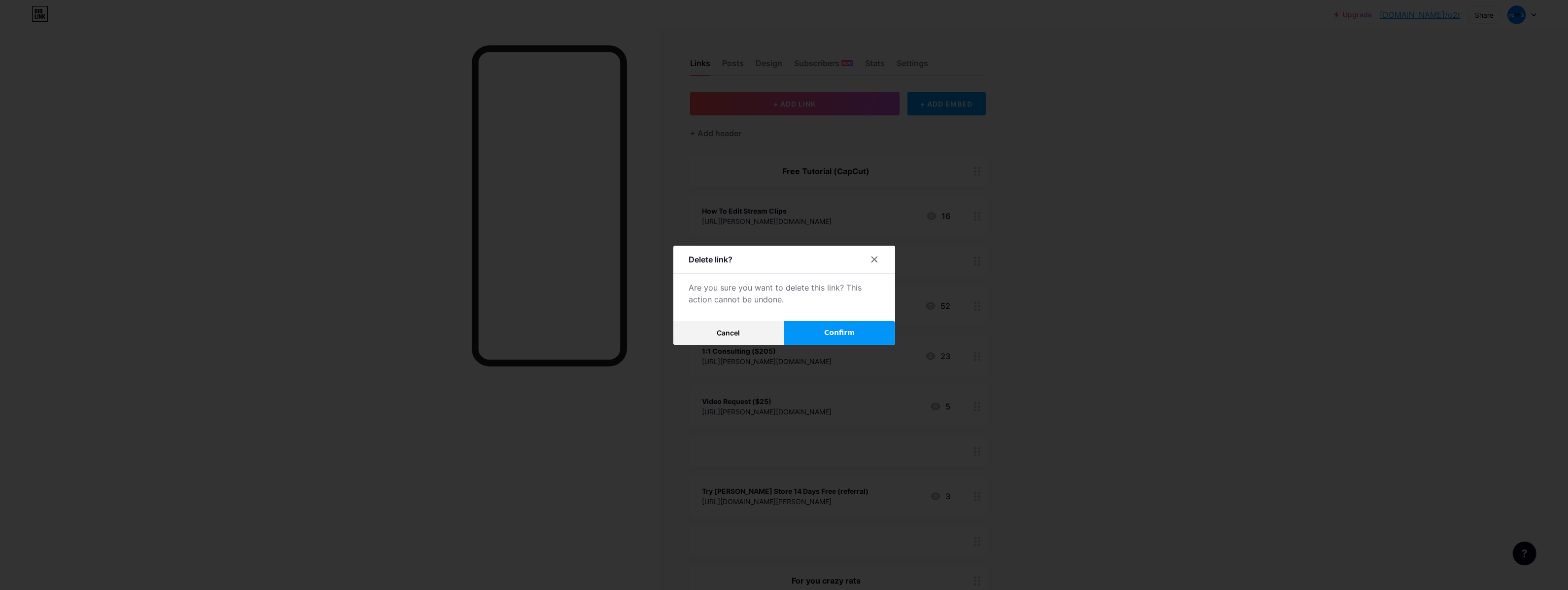
click at [805, 334] on button "Confirm" at bounding box center [839, 333] width 111 height 24
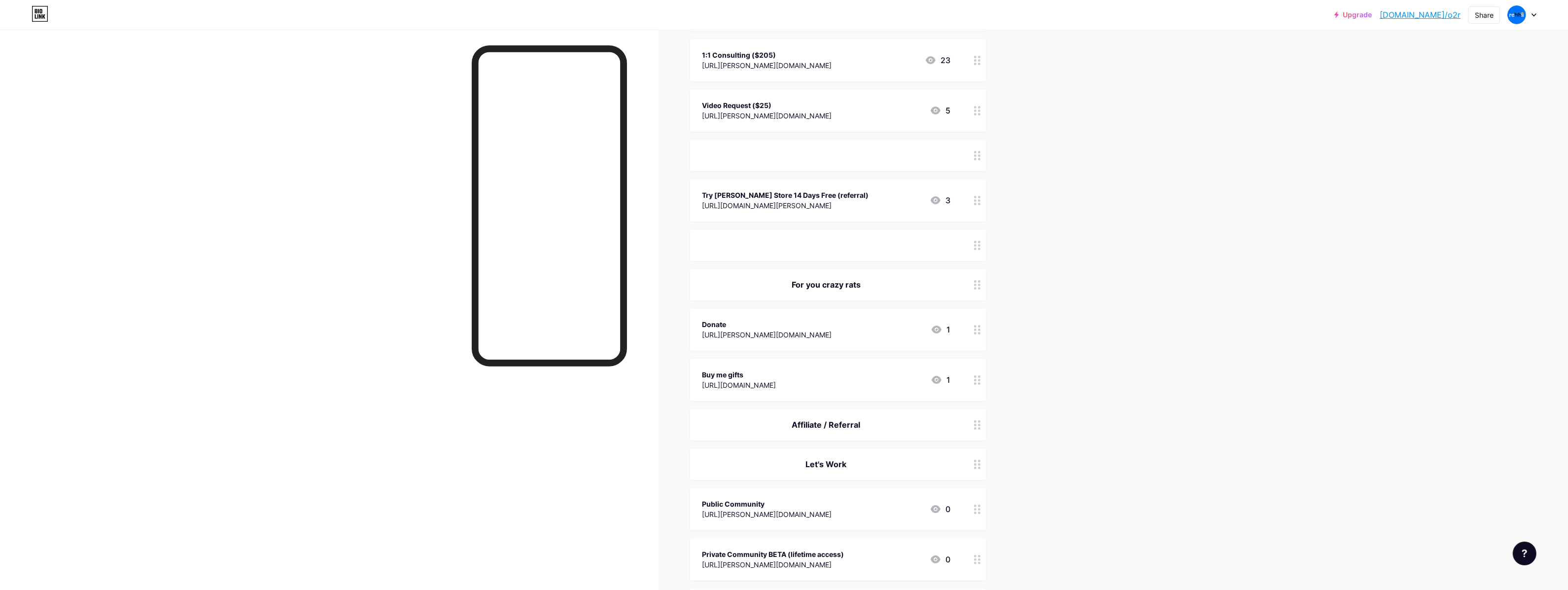
scroll to position [308, 0]
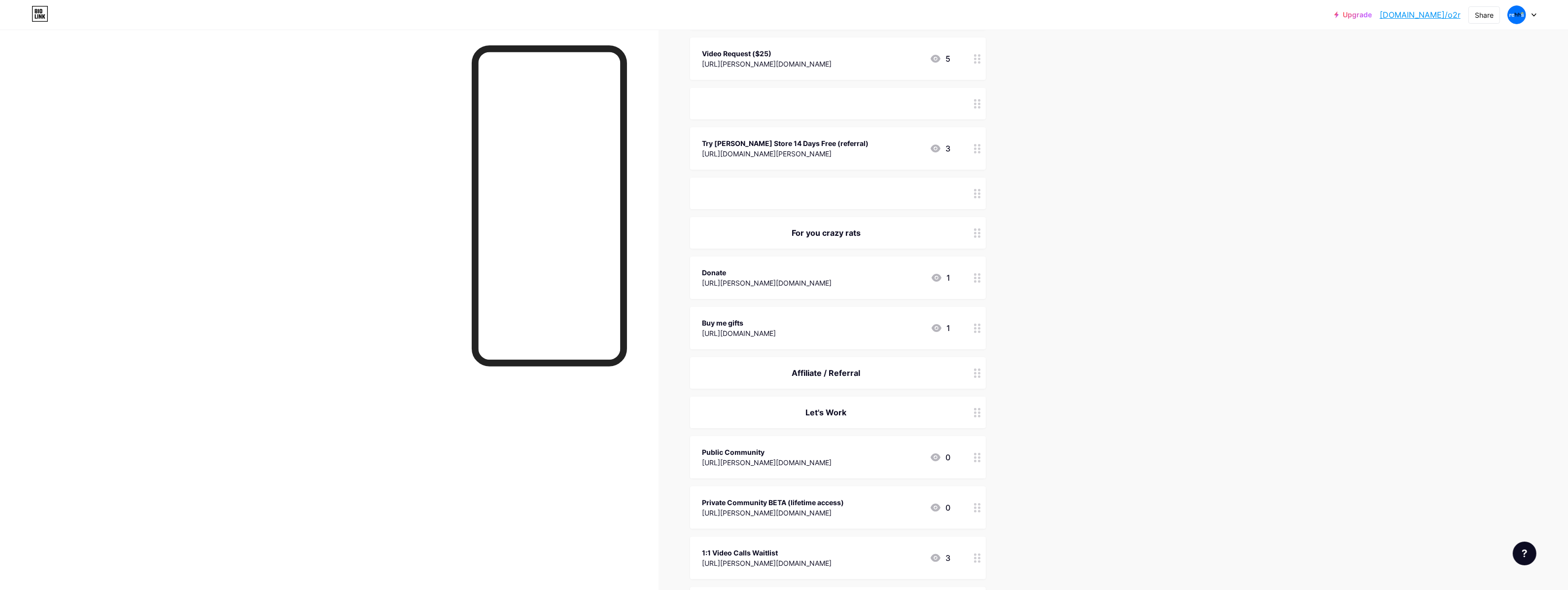
click at [776, 330] on div "[URL][DOMAIN_NAME]" at bounding box center [738, 333] width 74 height 10
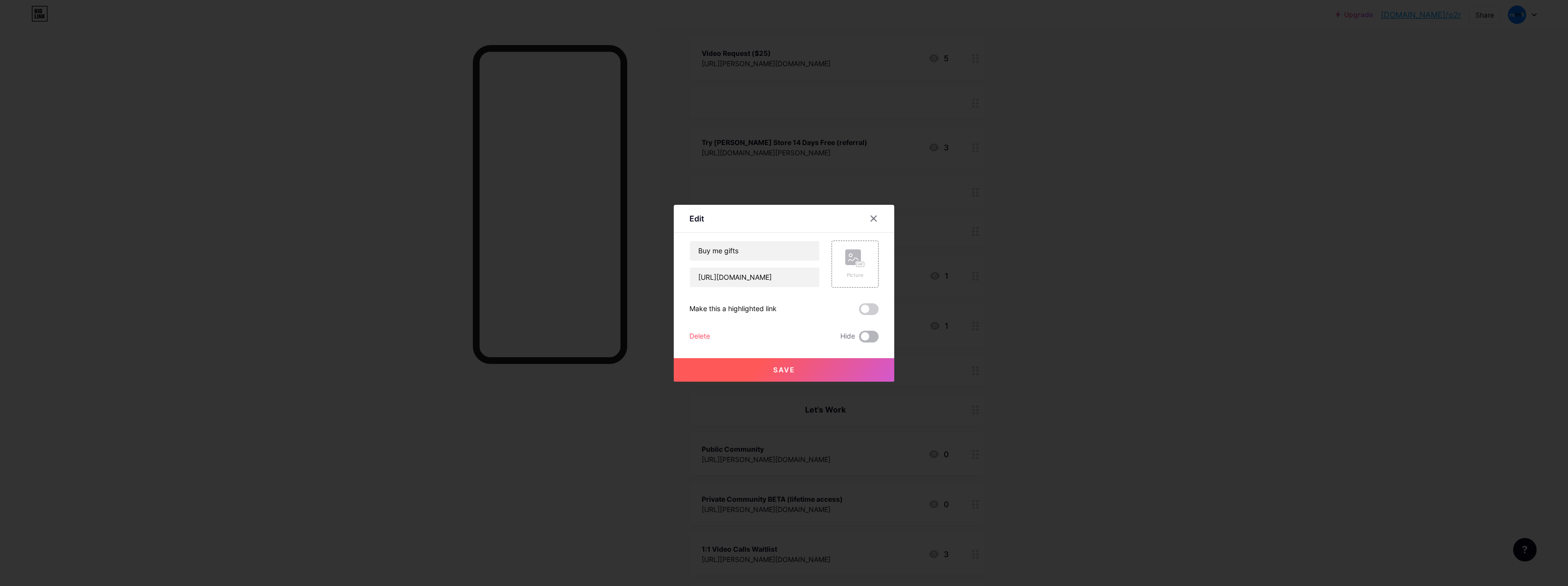
click at [868, 340] on span at bounding box center [869, 336] width 19 height 12
click at [859, 339] on input "checkbox" at bounding box center [859, 339] width 0 height 0
click at [868, 363] on button "Save" at bounding box center [784, 369] width 220 height 24
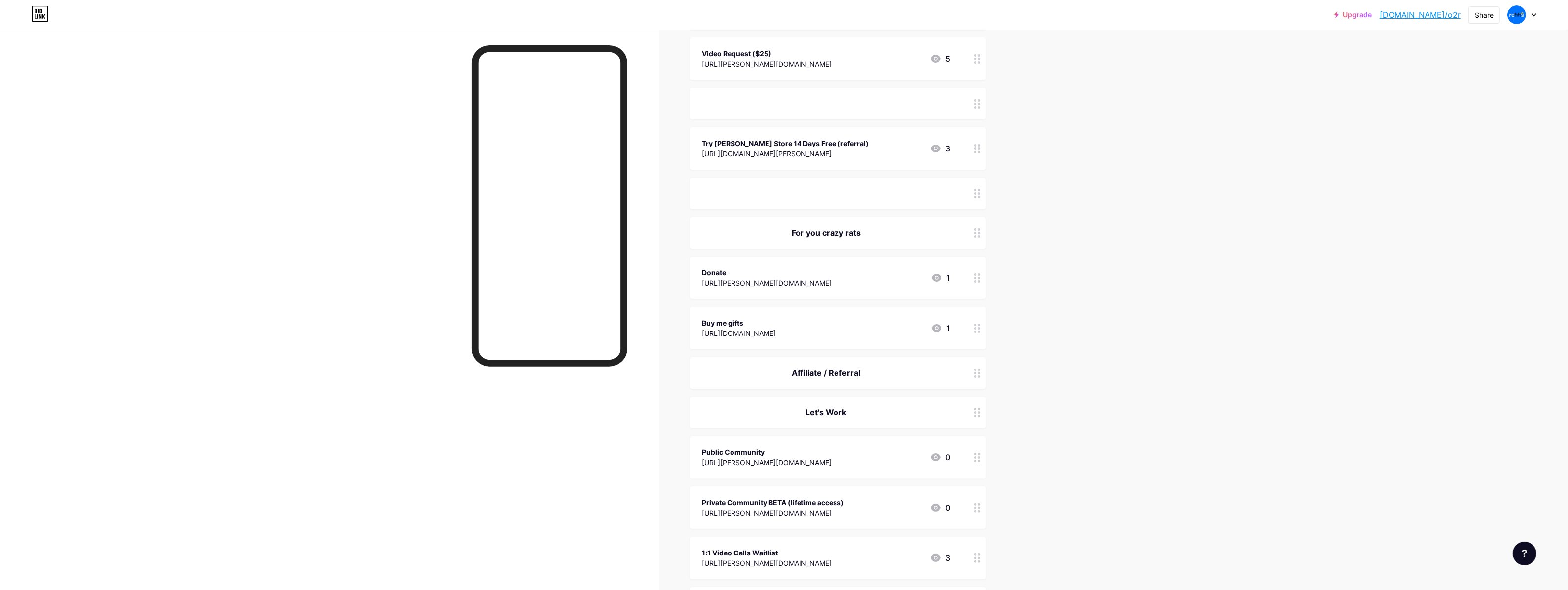
click at [857, 278] on div "Donate [URL][PERSON_NAME][DOMAIN_NAME] 1" at bounding box center [826, 278] width 249 height 23
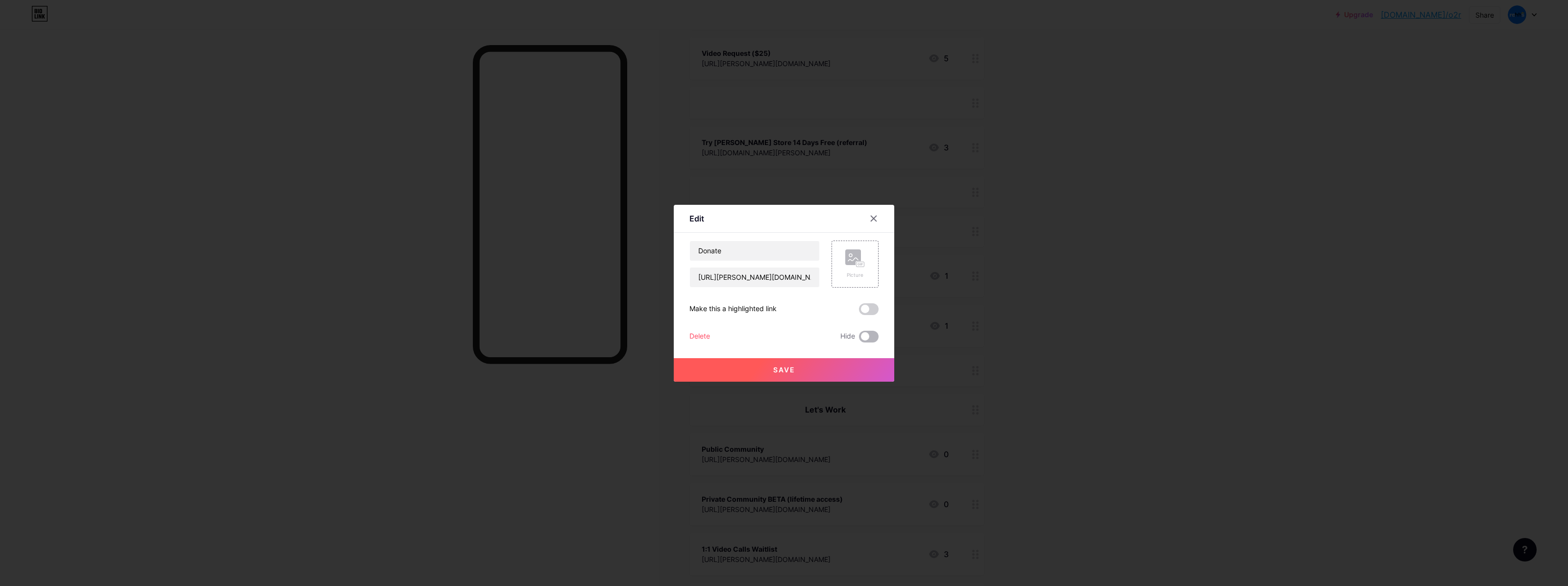
click at [859, 340] on span at bounding box center [869, 336] width 19 height 12
click at [859, 339] on input "checkbox" at bounding box center [859, 339] width 0 height 0
click at [861, 371] on button "Save" at bounding box center [784, 369] width 220 height 24
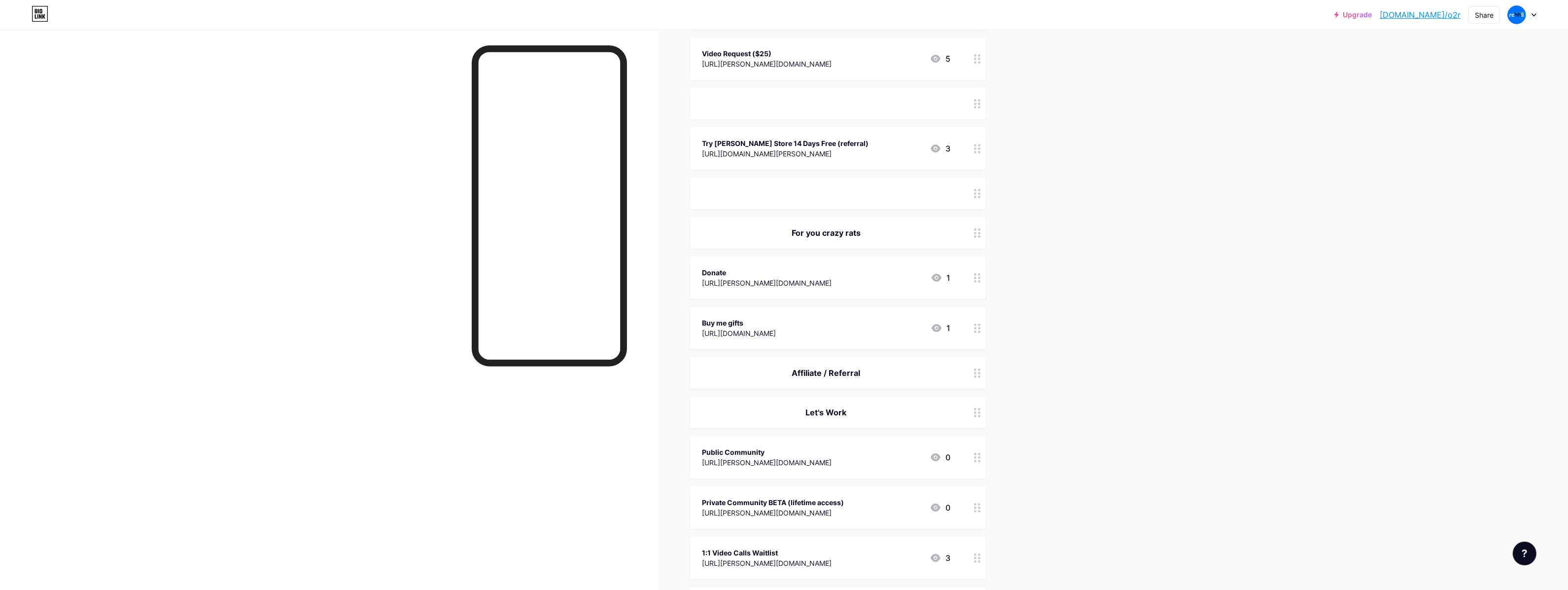
click at [835, 238] on div "For you crazy rats" at bounding box center [838, 233] width 296 height 32
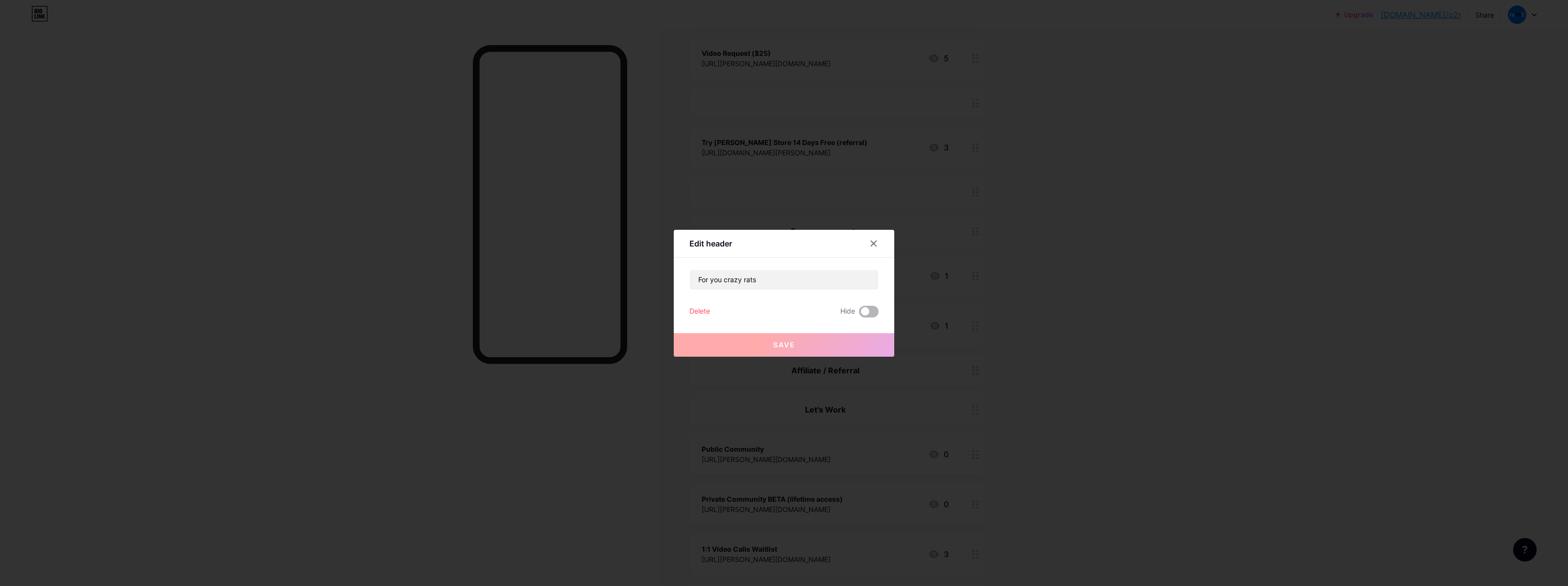
click at [866, 313] on span at bounding box center [869, 311] width 19 height 12
click at [859, 314] on input "checkbox" at bounding box center [859, 314] width 0 height 0
click at [865, 339] on button "Save" at bounding box center [784, 344] width 220 height 24
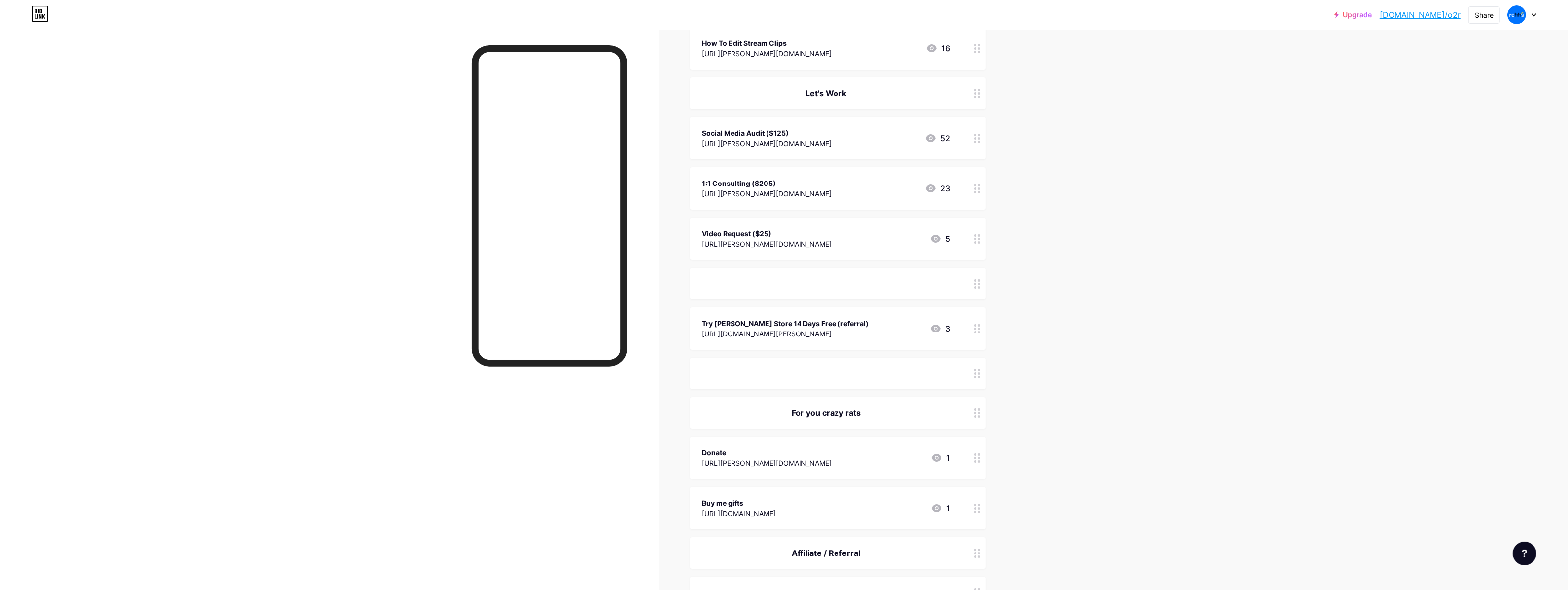
scroll to position [123, 0]
click at [786, 289] on div "ㅤ" at bounding box center [826, 288] width 249 height 12
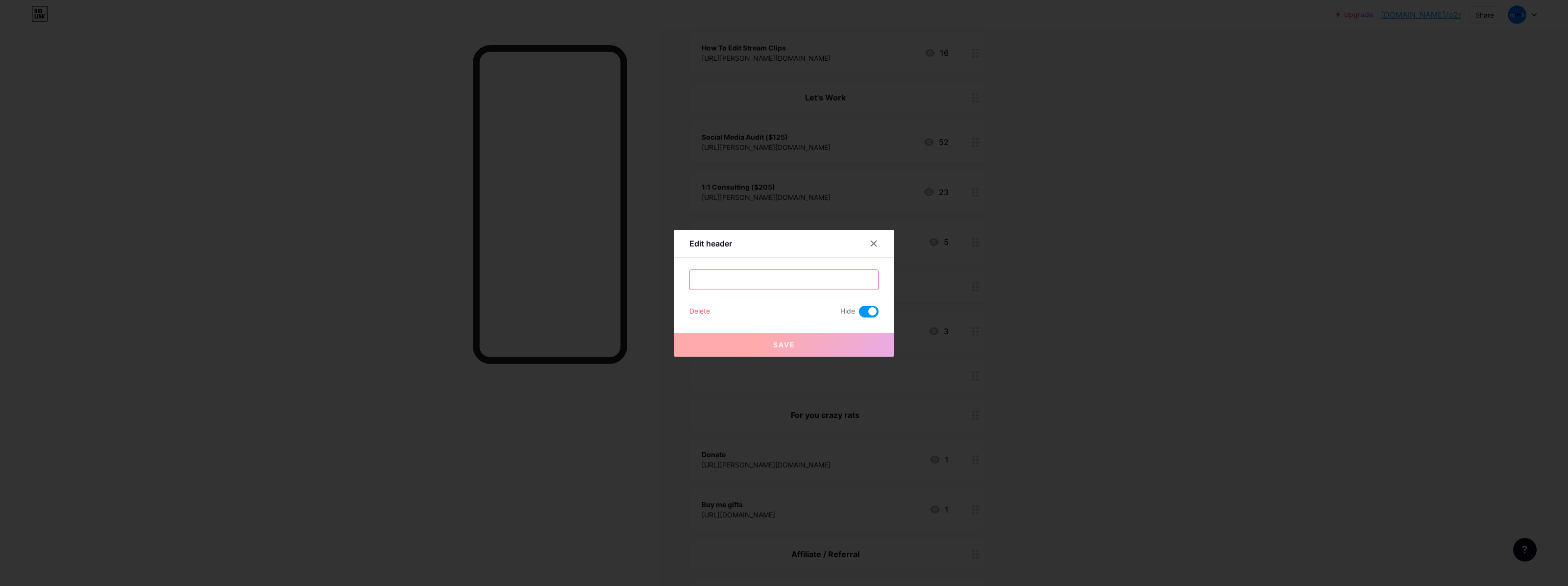
drag, startPoint x: 795, startPoint y: 280, endPoint x: 675, endPoint y: 265, distance: 120.9
click at [675, 265] on div "Edit header ㅤ Delete Hide Save" at bounding box center [784, 293] width 220 height 127
click at [765, 210] on div at bounding box center [784, 293] width 1568 height 586
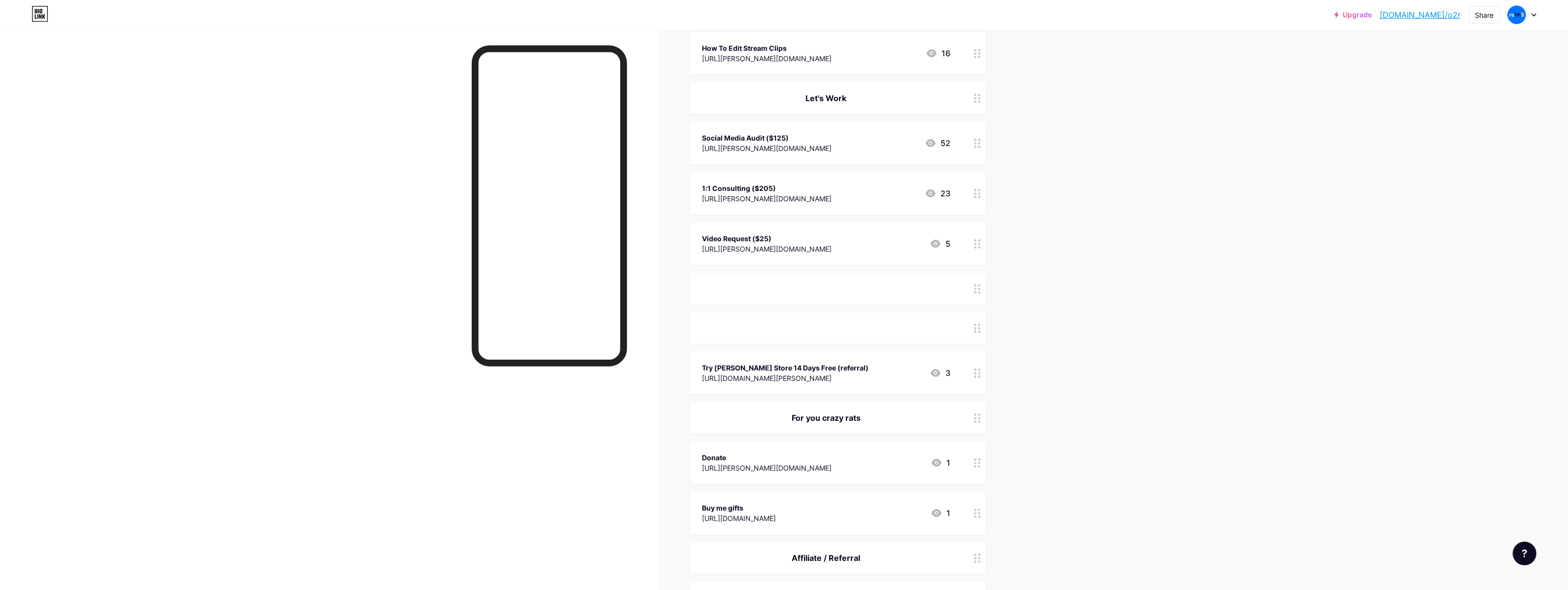
click at [738, 312] on div "ㅤ" at bounding box center [838, 328] width 296 height 32
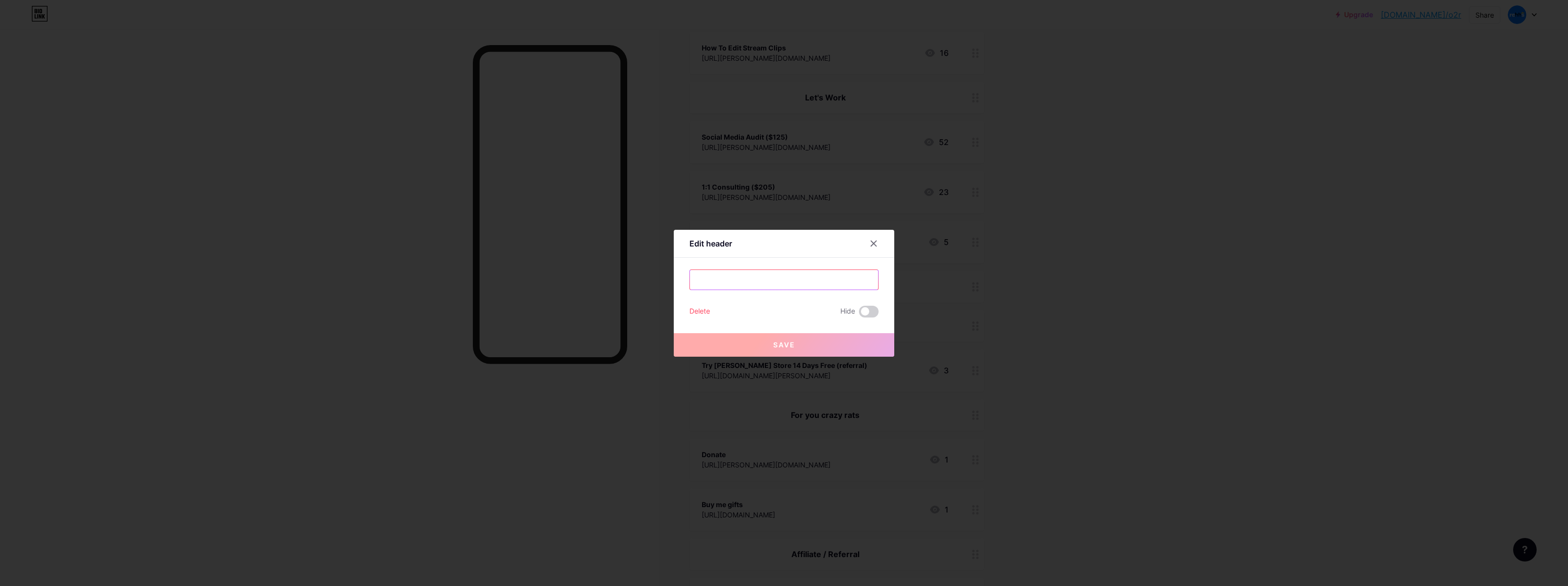
drag, startPoint x: 785, startPoint y: 275, endPoint x: 605, endPoint y: 273, distance: 180.0
click at [612, 271] on div "Edit header ㅤ Delete Hide Save" at bounding box center [784, 293] width 1568 height 586
type input "R"
type input "Affiliate / Referral"
click at [785, 355] on button "Save" at bounding box center [784, 344] width 220 height 24
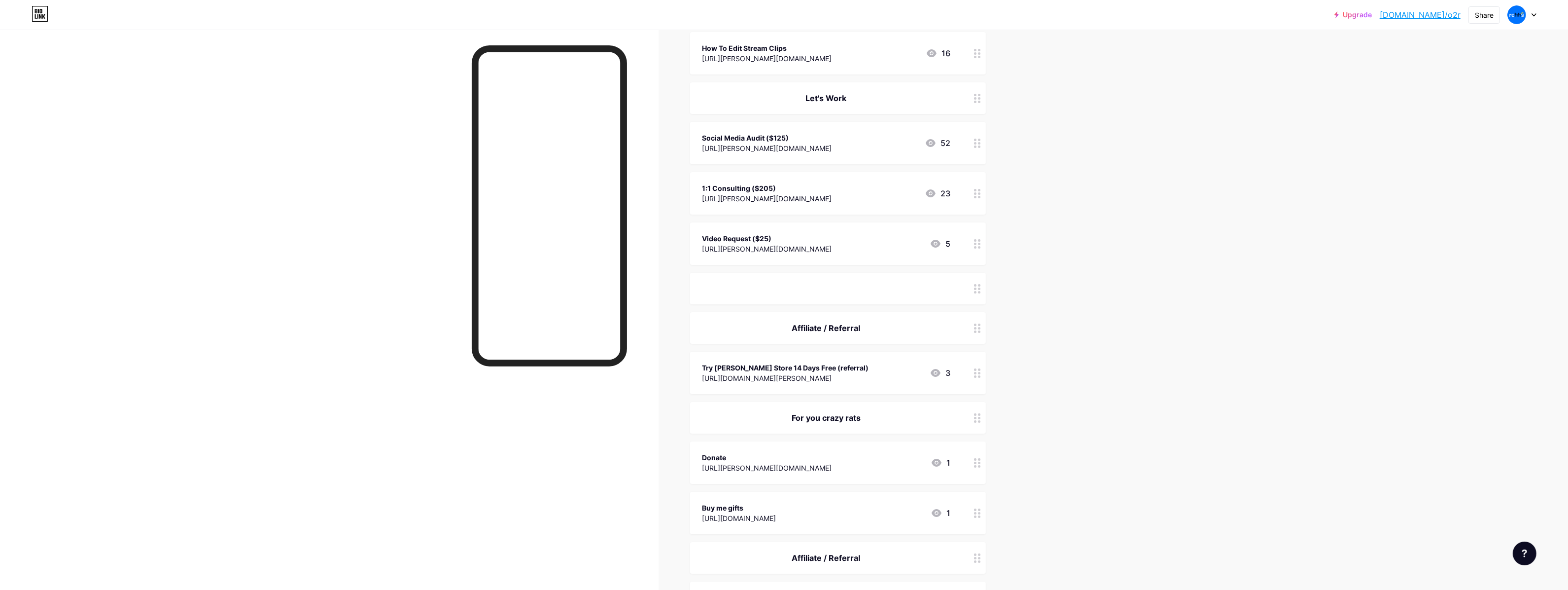
click at [794, 315] on div "Affiliate / Referral" at bounding box center [838, 328] width 296 height 32
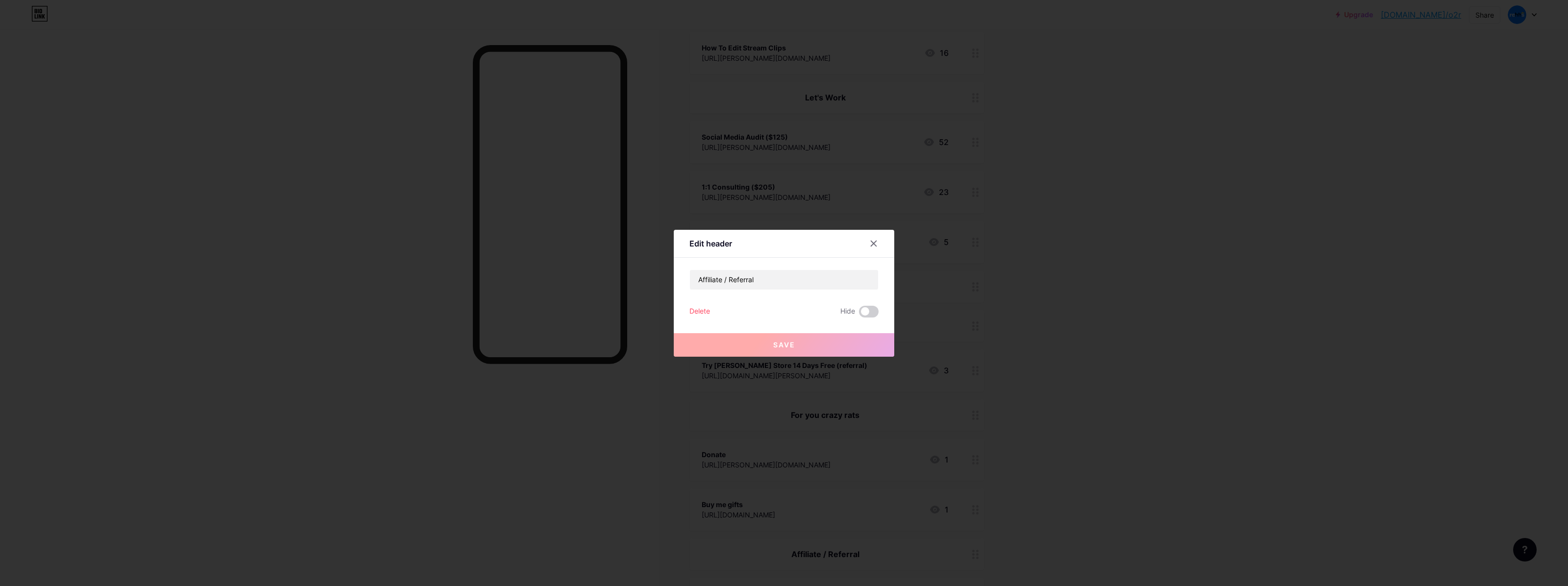
click at [886, 370] on div at bounding box center [784, 293] width 1568 height 586
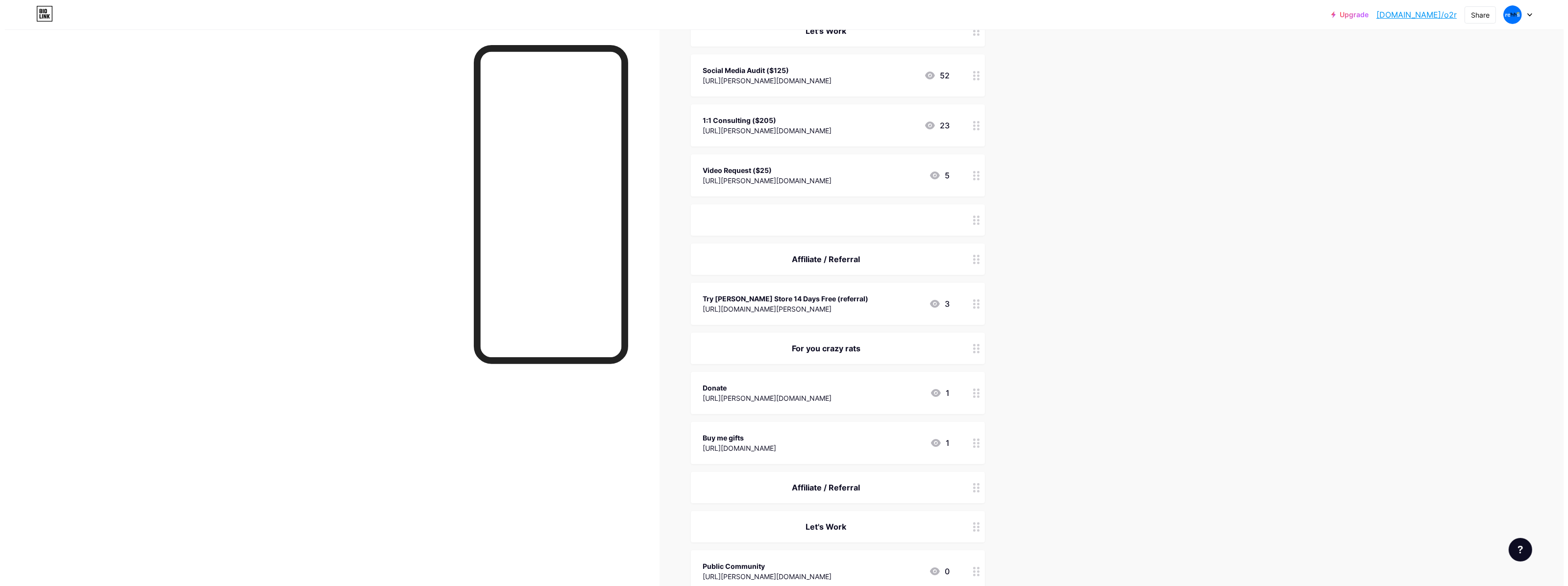
scroll to position [184, 0]
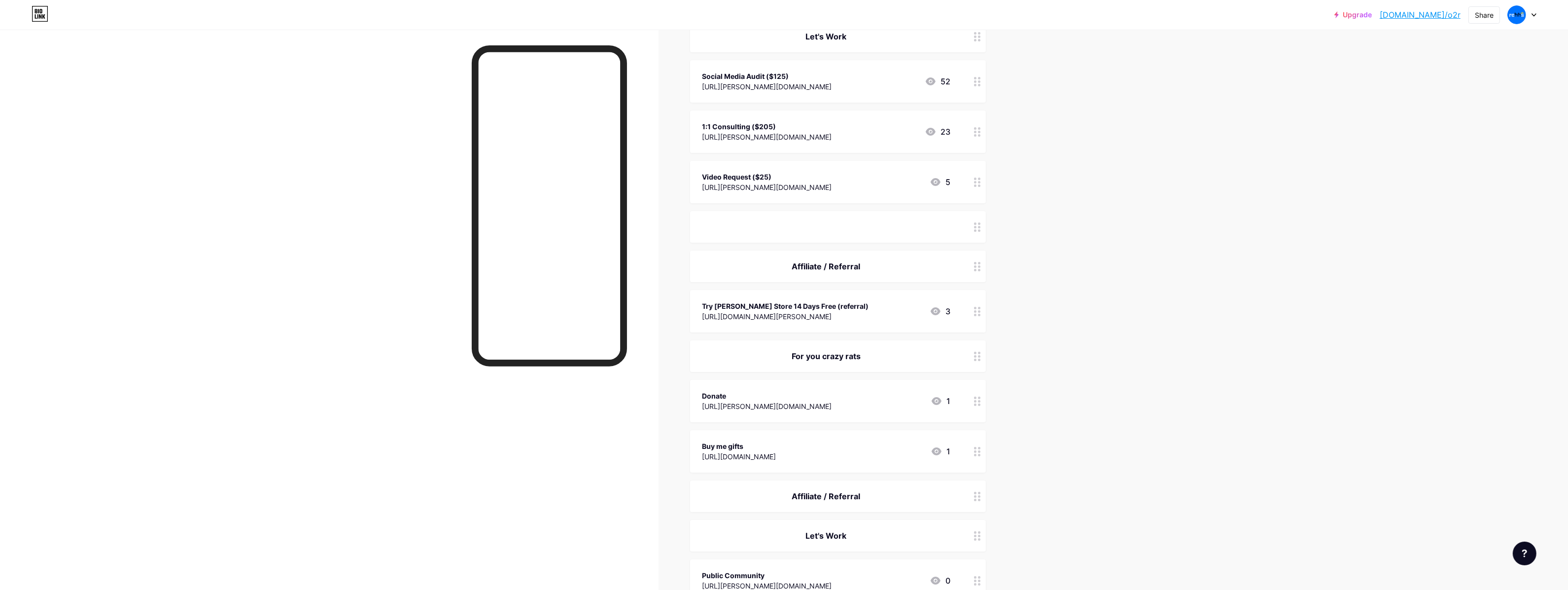
click at [831, 229] on div "ㅤ" at bounding box center [826, 227] width 249 height 12
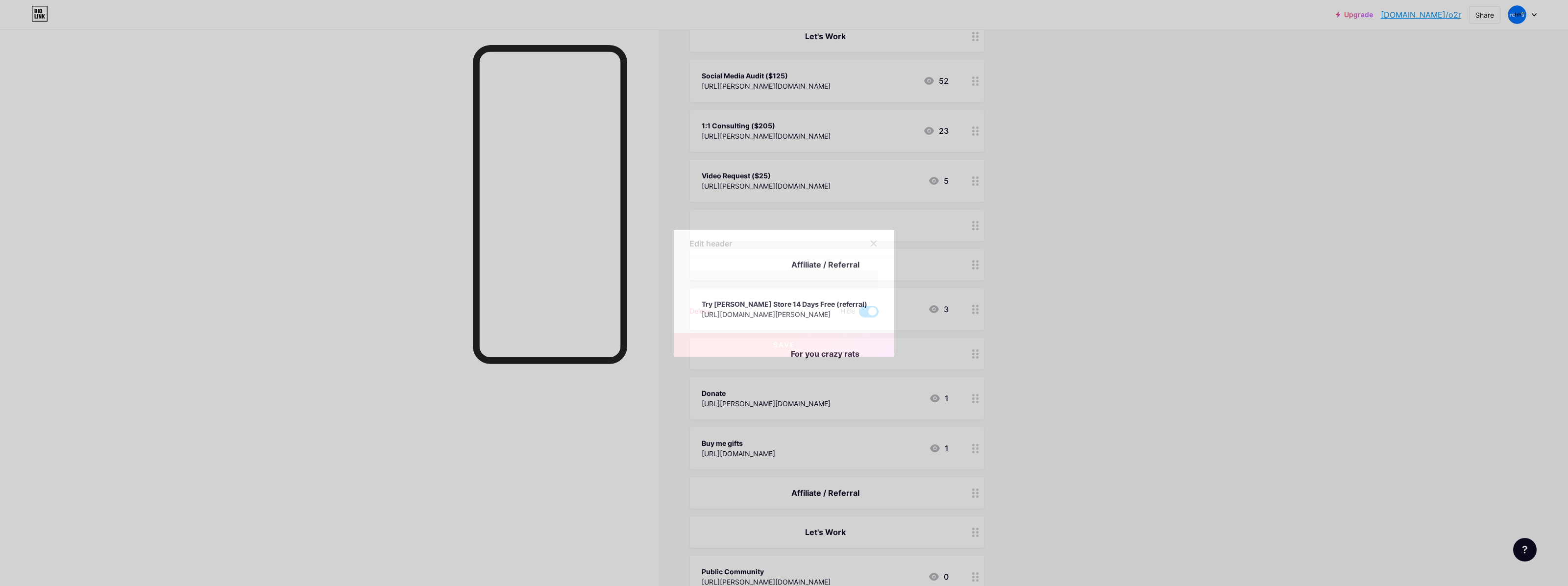
click at [868, 319] on div "Save" at bounding box center [784, 337] width 220 height 39
click at [859, 311] on span at bounding box center [869, 311] width 19 height 12
click at [859, 314] on input "checkbox" at bounding box center [859, 314] width 0 height 0
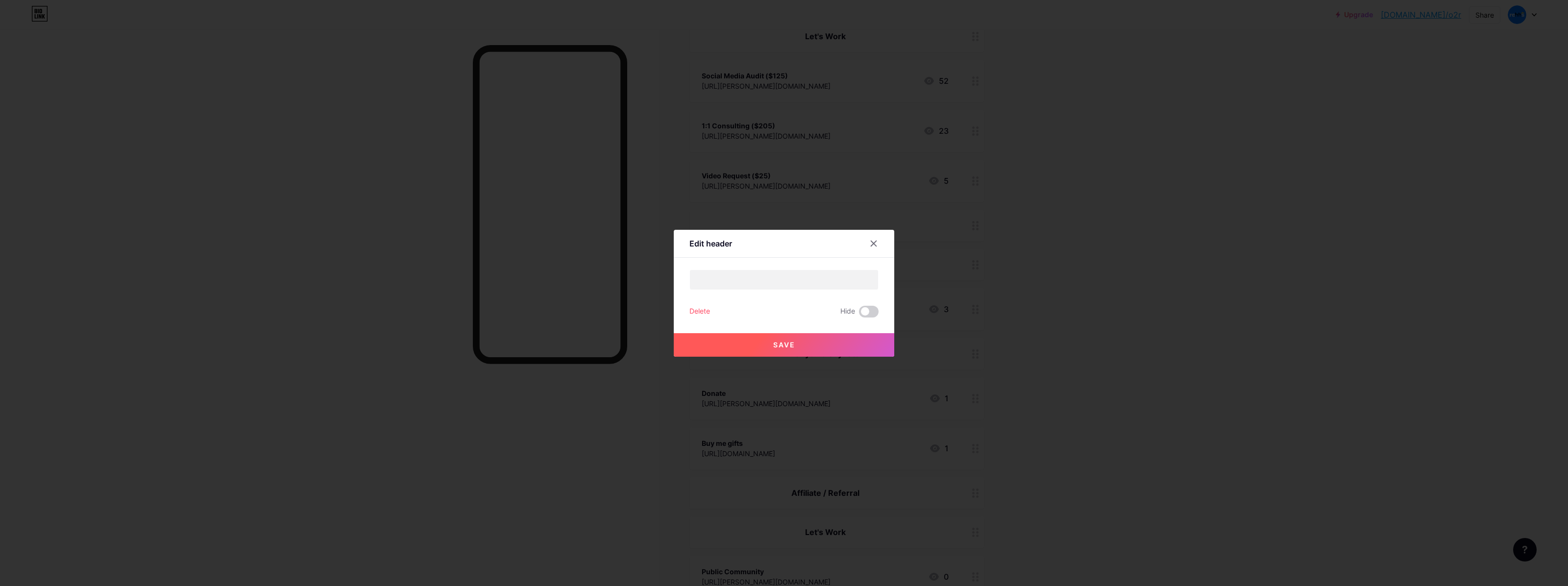
click at [864, 341] on button "Save" at bounding box center [784, 344] width 220 height 24
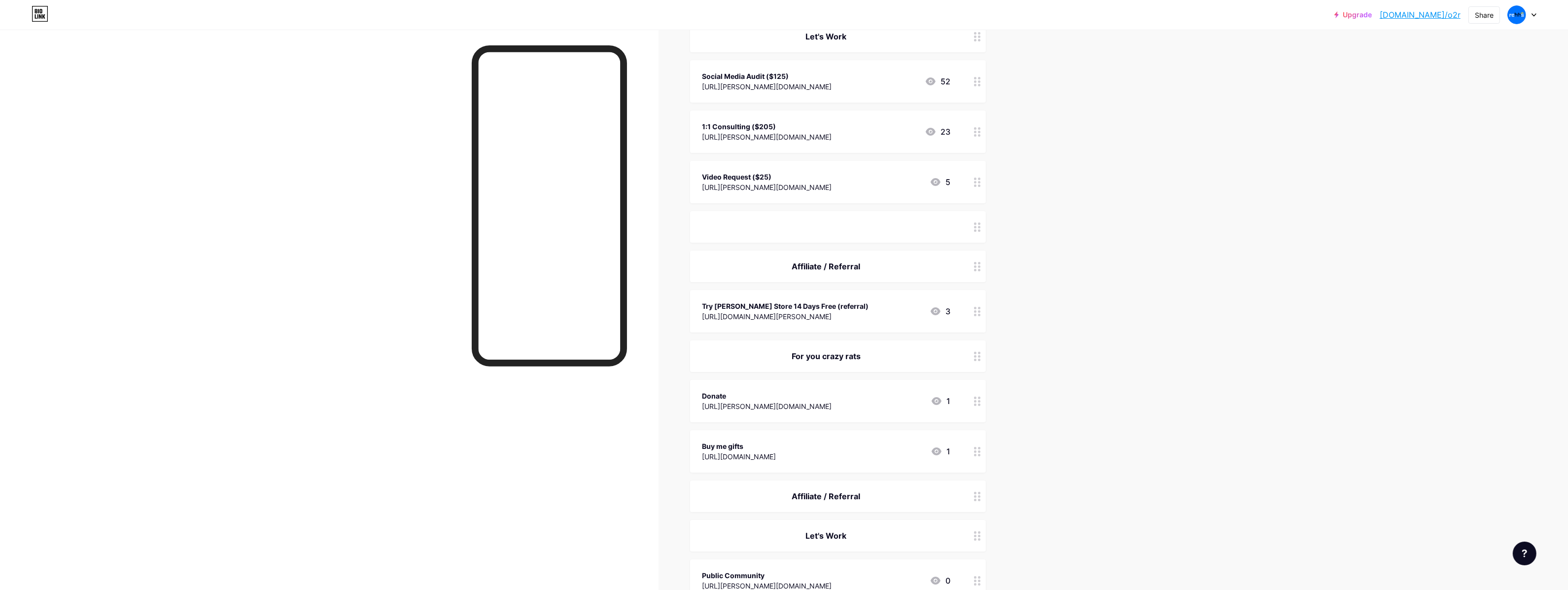
click at [795, 312] on div "[URL][DOMAIN_NAME][PERSON_NAME]" at bounding box center [785, 316] width 167 height 10
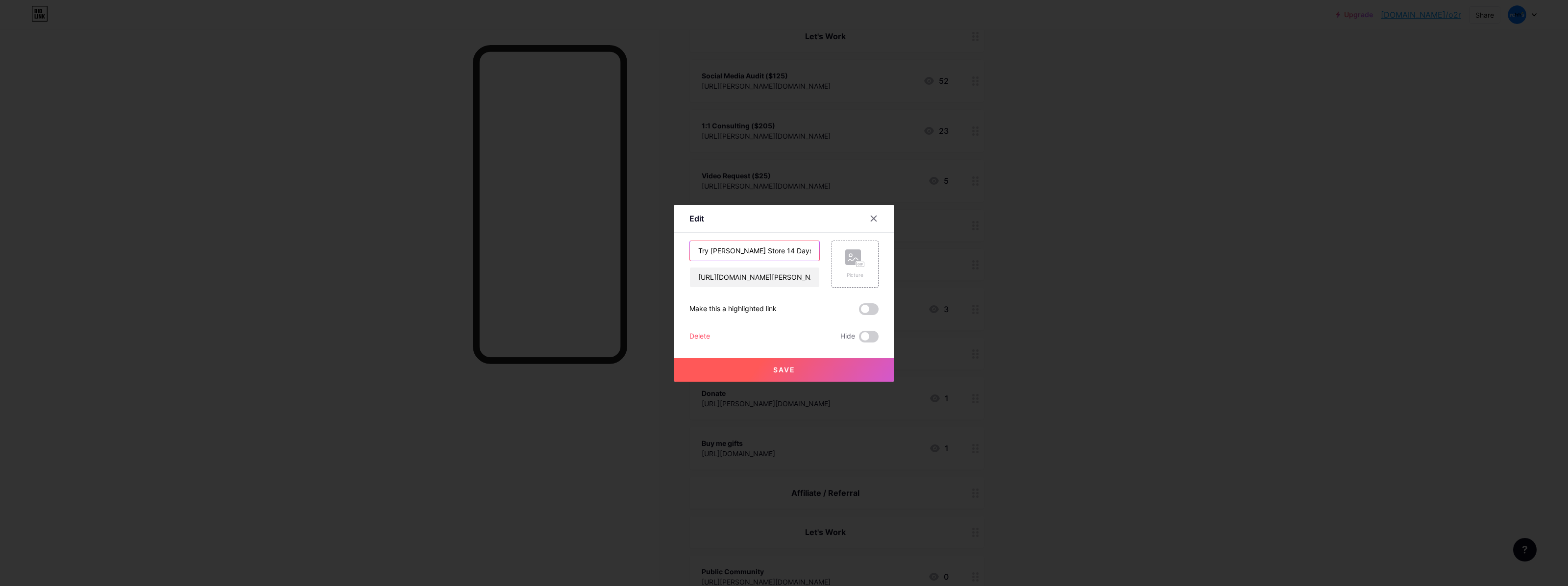
click at [755, 253] on input "Try [PERSON_NAME] Store 14 Days Free (referral)" at bounding box center [754, 251] width 130 height 19
click at [770, 254] on input "Try [PERSON_NAME] Store 14 Days Free (referral)" at bounding box center [754, 251] width 130 height 19
drag, startPoint x: 786, startPoint y: 251, endPoint x: 838, endPoint y: 266, distance: 54.1
click at [838, 266] on div "Try [PERSON_NAME] Store 14 Days Free (referral) [URL][DOMAIN_NAME][PERSON_NAME]…" at bounding box center [784, 263] width 189 height 47
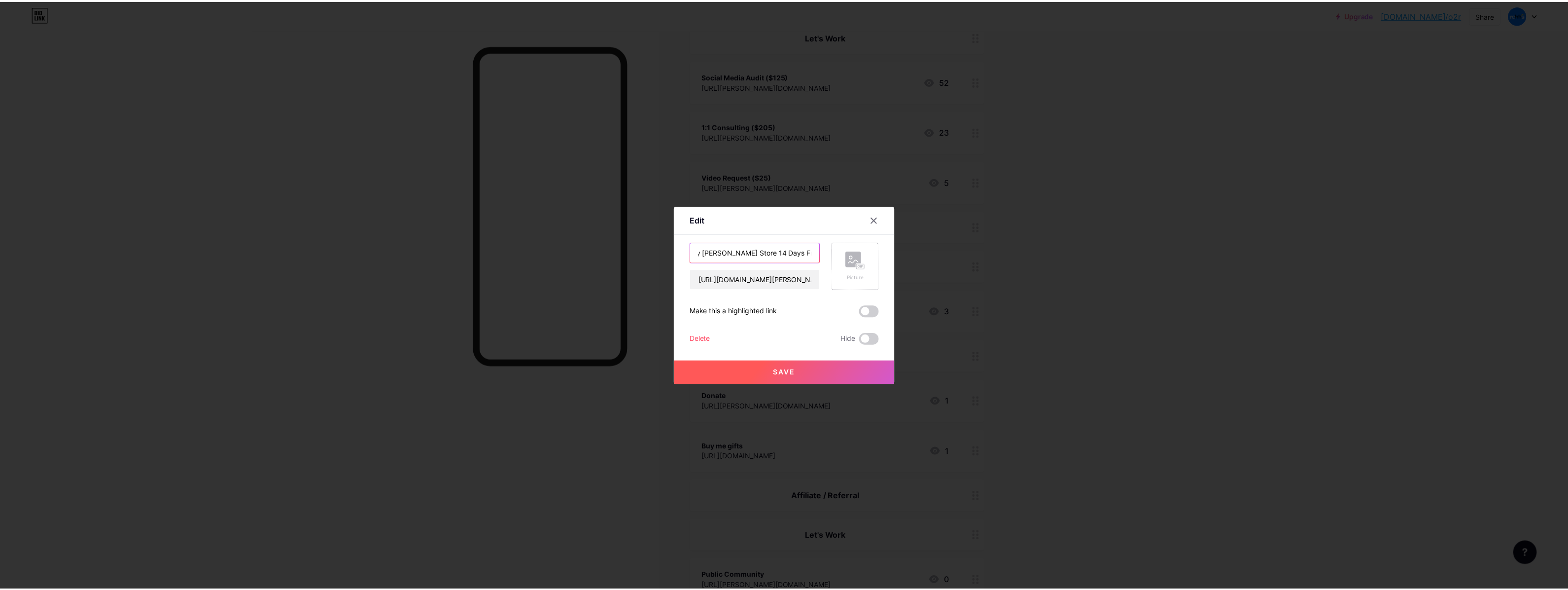
scroll to position [0, 0]
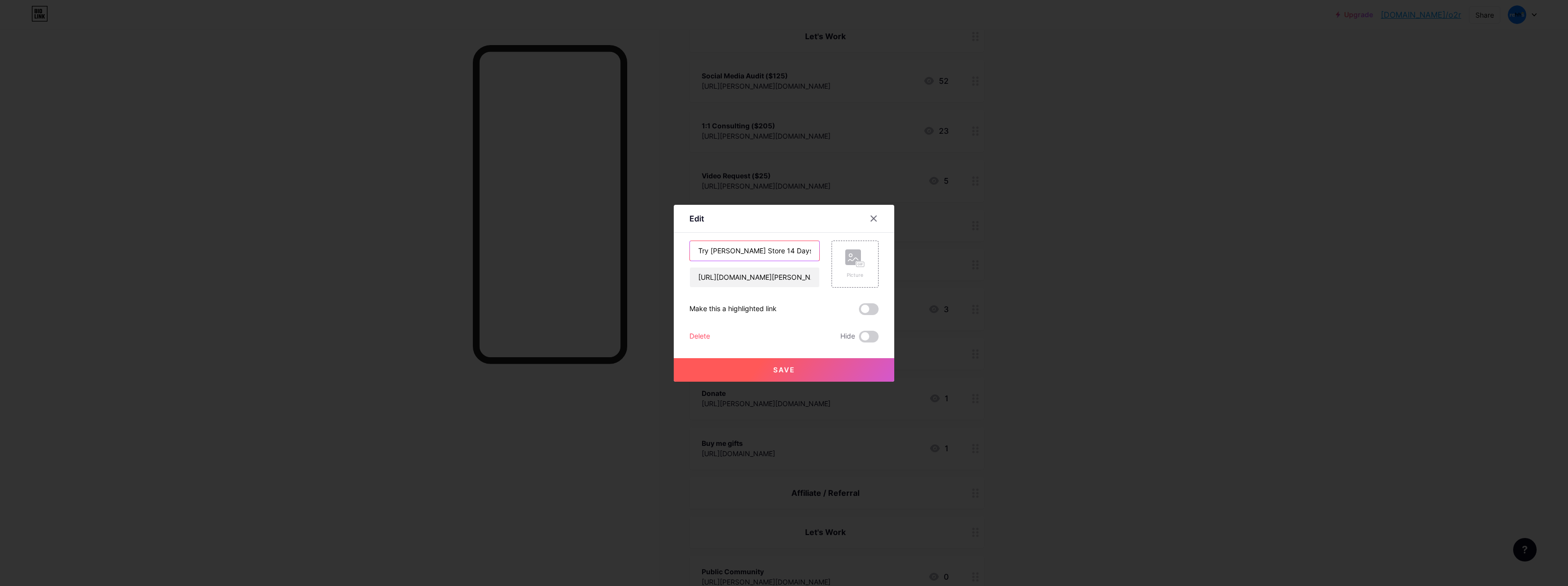
drag, startPoint x: 774, startPoint y: 251, endPoint x: 760, endPoint y: 255, distance: 14.6
click at [768, 251] on input "Try [PERSON_NAME] Store 14 Days Free" at bounding box center [754, 251] width 130 height 19
click at [752, 255] on input "Try [PERSON_NAME] Store 14 DaysFree" at bounding box center [754, 251] width 130 height 19
click at [751, 251] on input "Try [PERSON_NAME] Store 14 DaysFree" at bounding box center [754, 251] width 130 height 19
click at [766, 253] on input "Try [PERSON_NAME] Store 14 daysFree" at bounding box center [754, 251] width 130 height 19
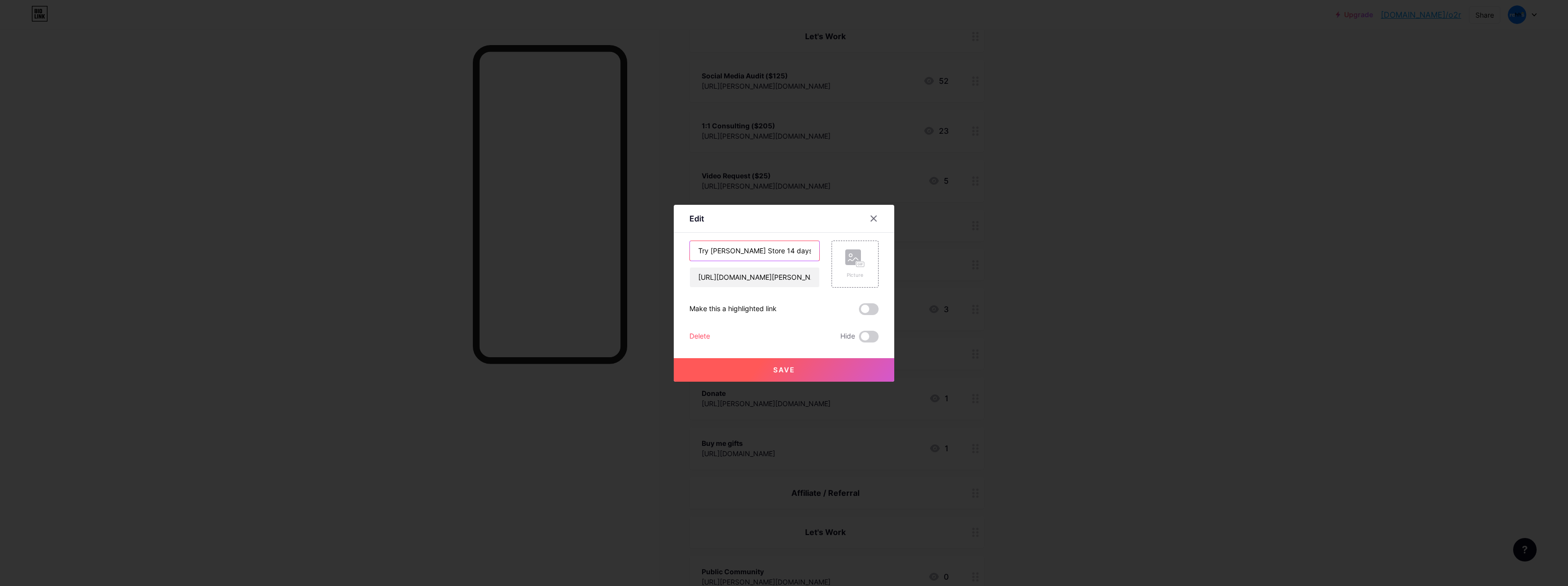
click at [766, 253] on input "Try [PERSON_NAME] Store 14 daysfree" at bounding box center [754, 251] width 130 height 19
type input "Try [PERSON_NAME] Store 14 days free"
click at [811, 375] on button "Save" at bounding box center [784, 369] width 220 height 24
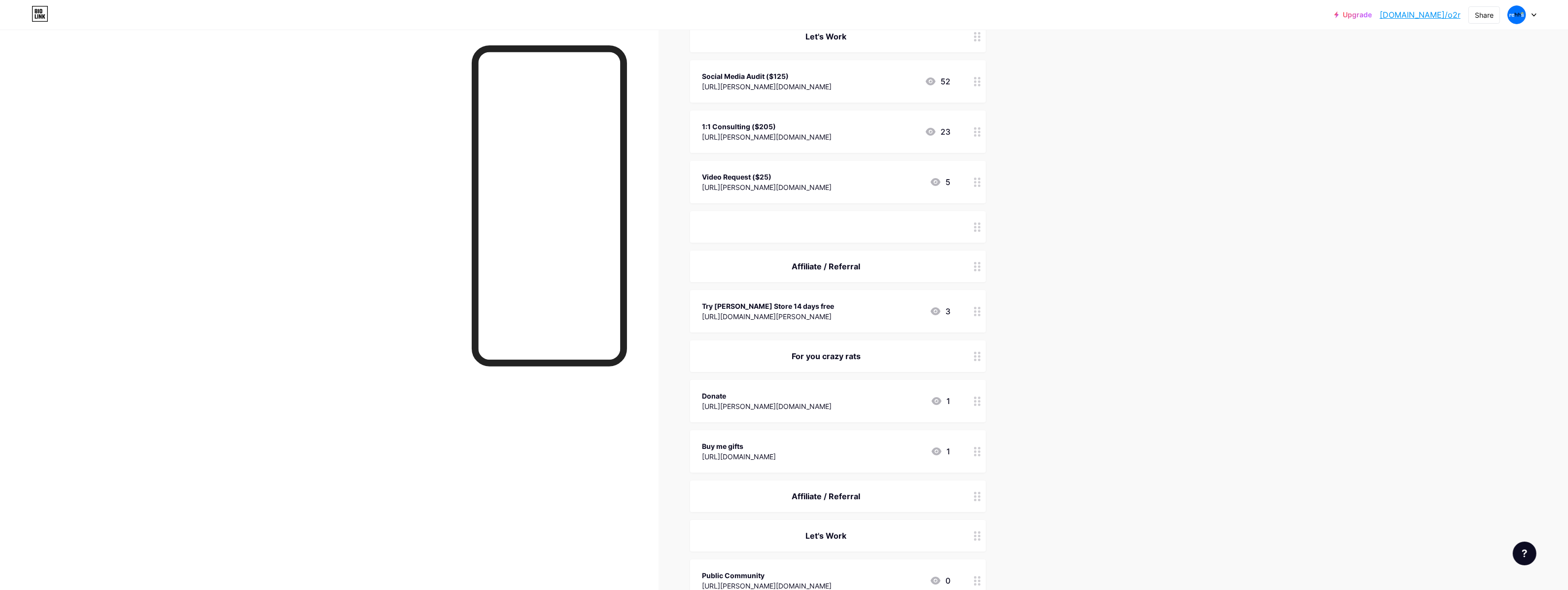
click at [817, 322] on div "Try [PERSON_NAME] Store 14 days free [URL][DOMAIN_NAME][PERSON_NAME] 3" at bounding box center [838, 311] width 296 height 42
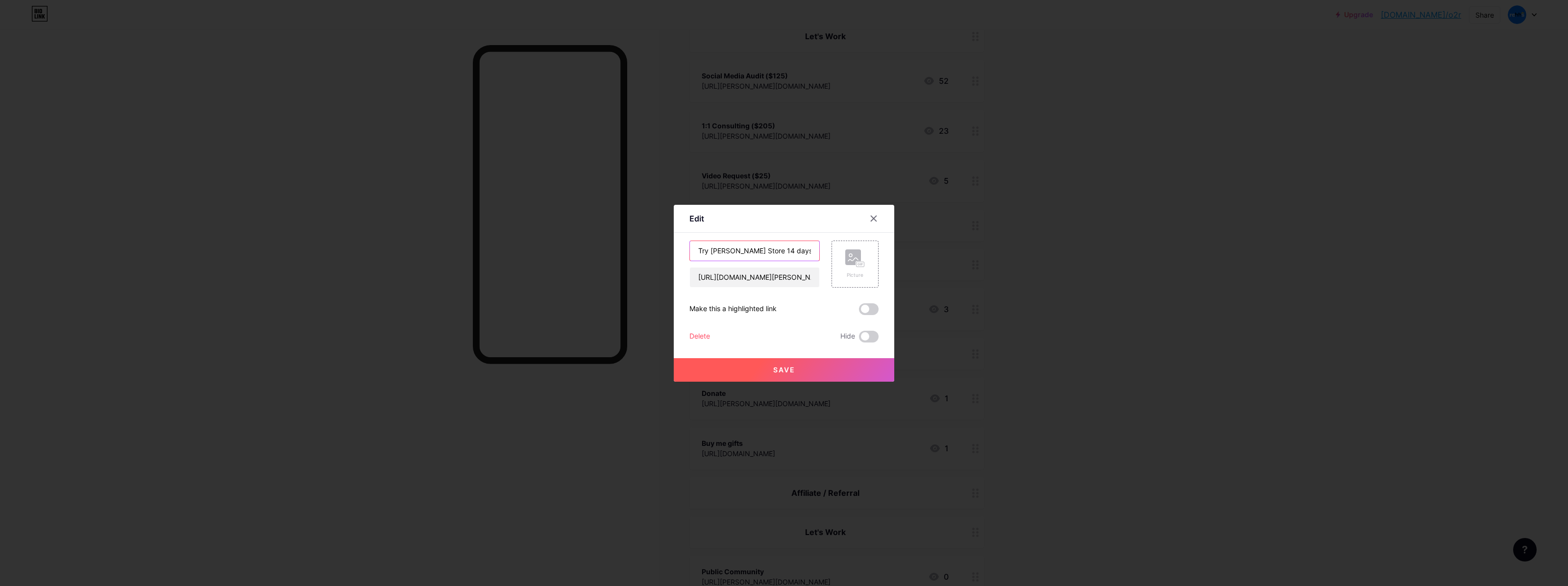
click at [752, 251] on input "Try [PERSON_NAME] Store 14 days free" at bounding box center [754, 251] width 130 height 19
click at [768, 253] on input "Try [PERSON_NAME] Store 14 Days free" at bounding box center [754, 251] width 130 height 19
click at [769, 248] on input "Try [PERSON_NAME] Store 14 DaysFree" at bounding box center [754, 251] width 130 height 19
type input "Try [PERSON_NAME] Store 14 Days Free"
click at [794, 372] on button "Save" at bounding box center [784, 369] width 220 height 24
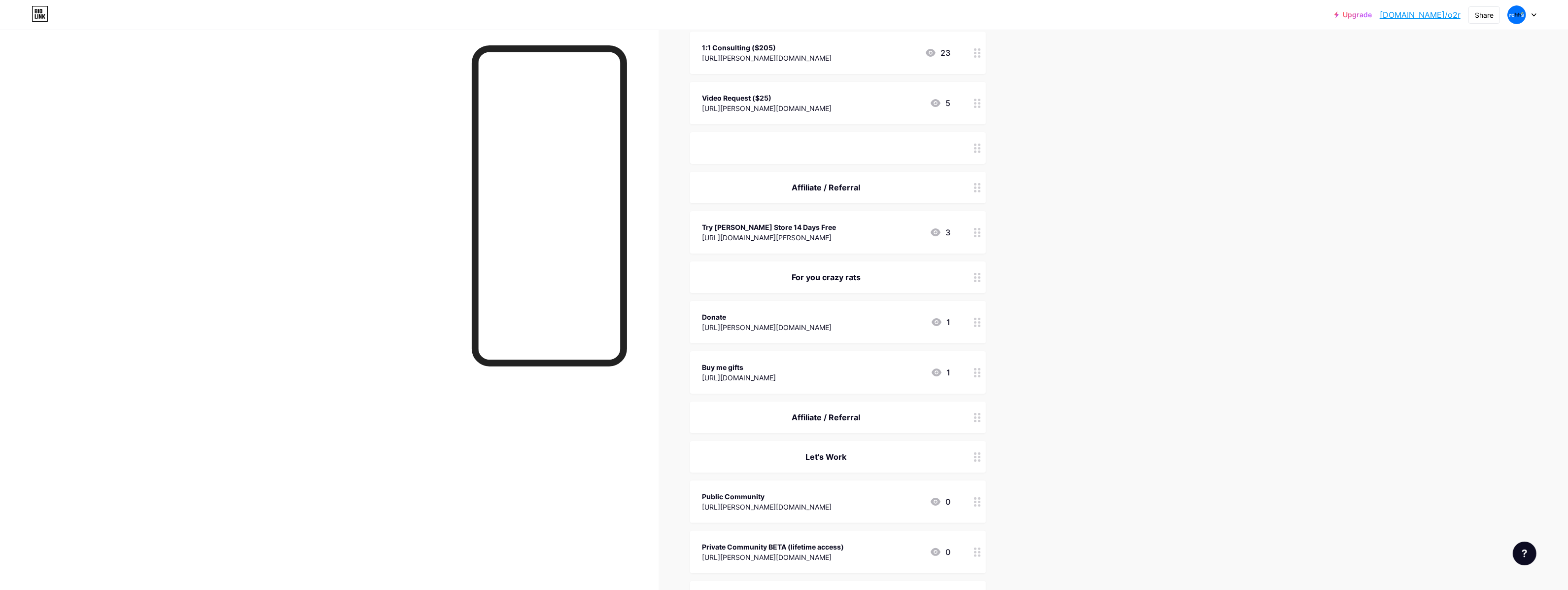
scroll to position [308, 0]
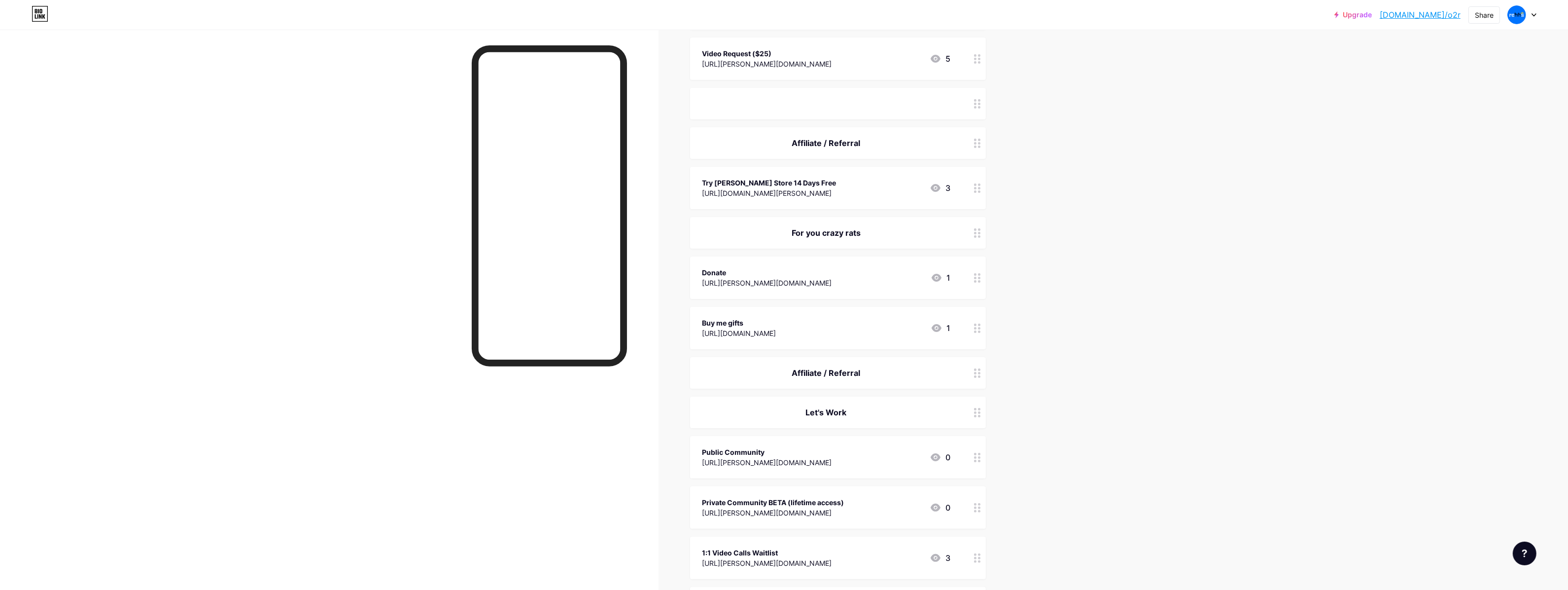
click at [835, 90] on div "ㅤ" at bounding box center [838, 104] width 296 height 32
drag, startPoint x: 801, startPoint y: 286, endPoint x: 613, endPoint y: 272, distance: 188.5
click at [646, 274] on div "Edit header ㅤ Delete Hide Save" at bounding box center [789, 295] width 1577 height 590
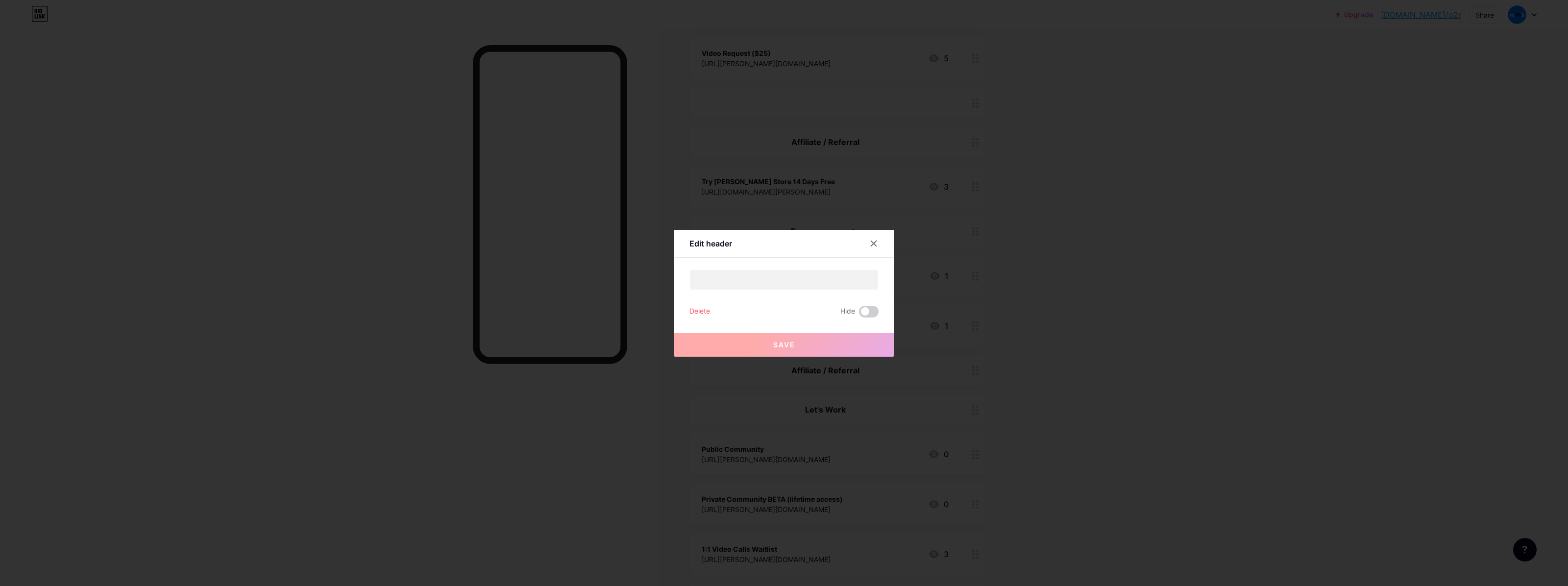
click at [743, 186] on div at bounding box center [784, 293] width 1568 height 586
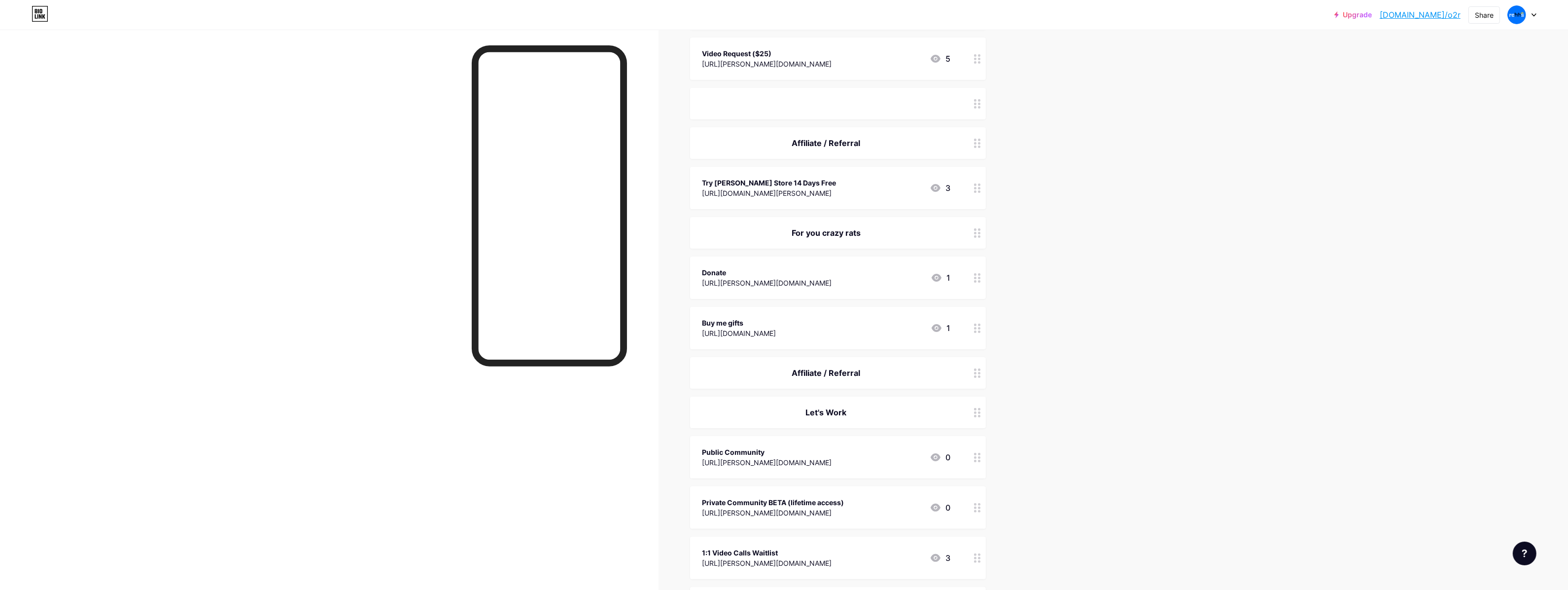
click at [827, 380] on div "Affiliate / Referral" at bounding box center [838, 373] width 296 height 32
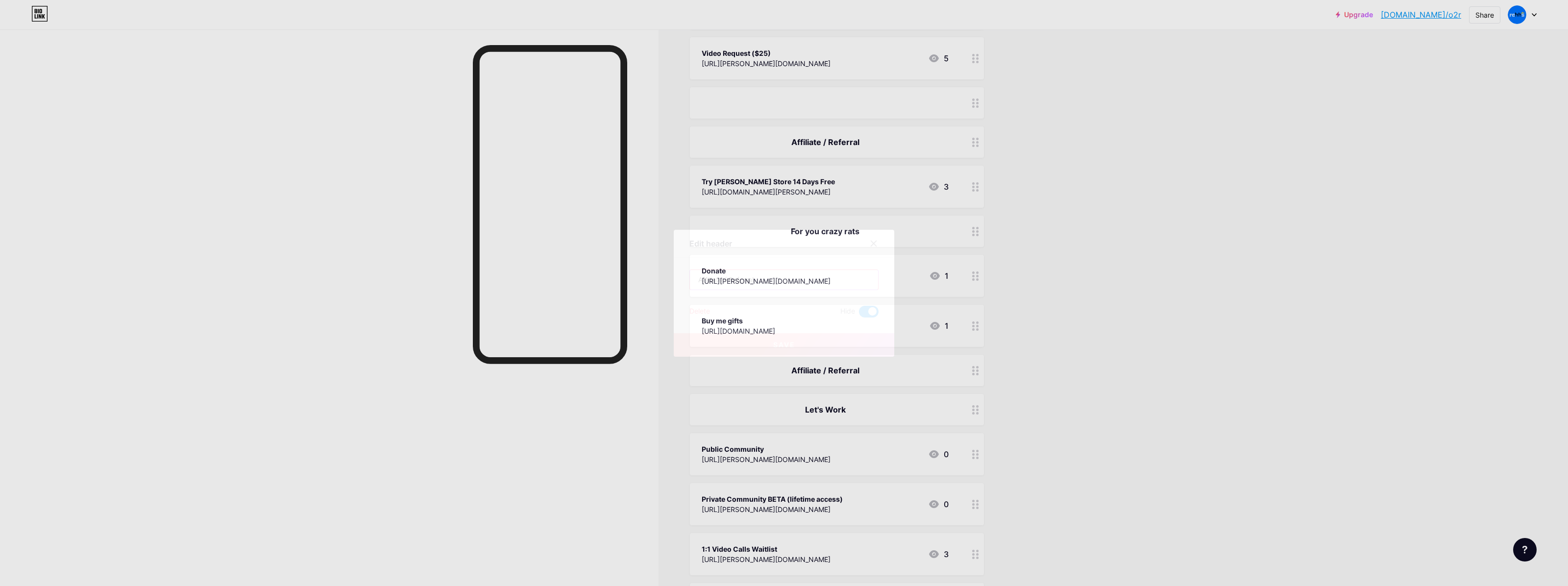
drag, startPoint x: 724, startPoint y: 273, endPoint x: 657, endPoint y: 287, distance: 68.4
click at [674, 268] on div "Edit header Affiliate / Referral Delete Hide Save" at bounding box center [784, 293] width 220 height 127
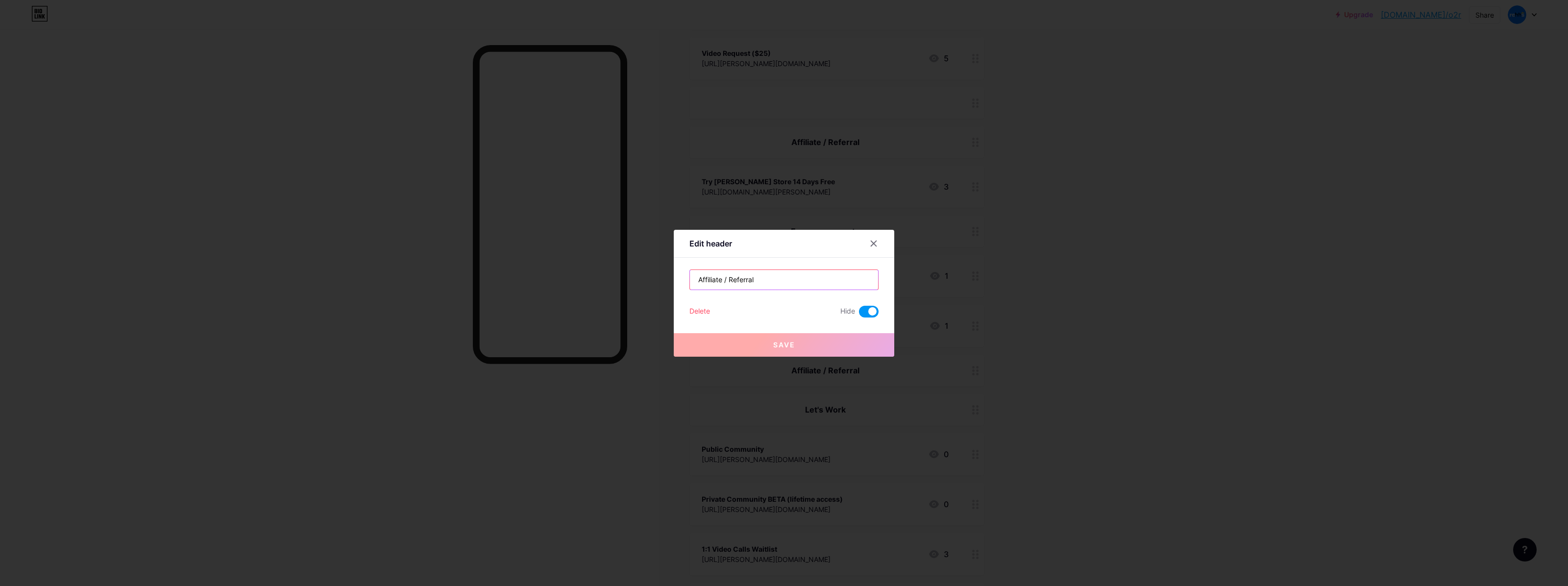
paste input "ㅤ"
type input "ㅤ"
click at [782, 351] on button "Save" at bounding box center [784, 344] width 220 height 24
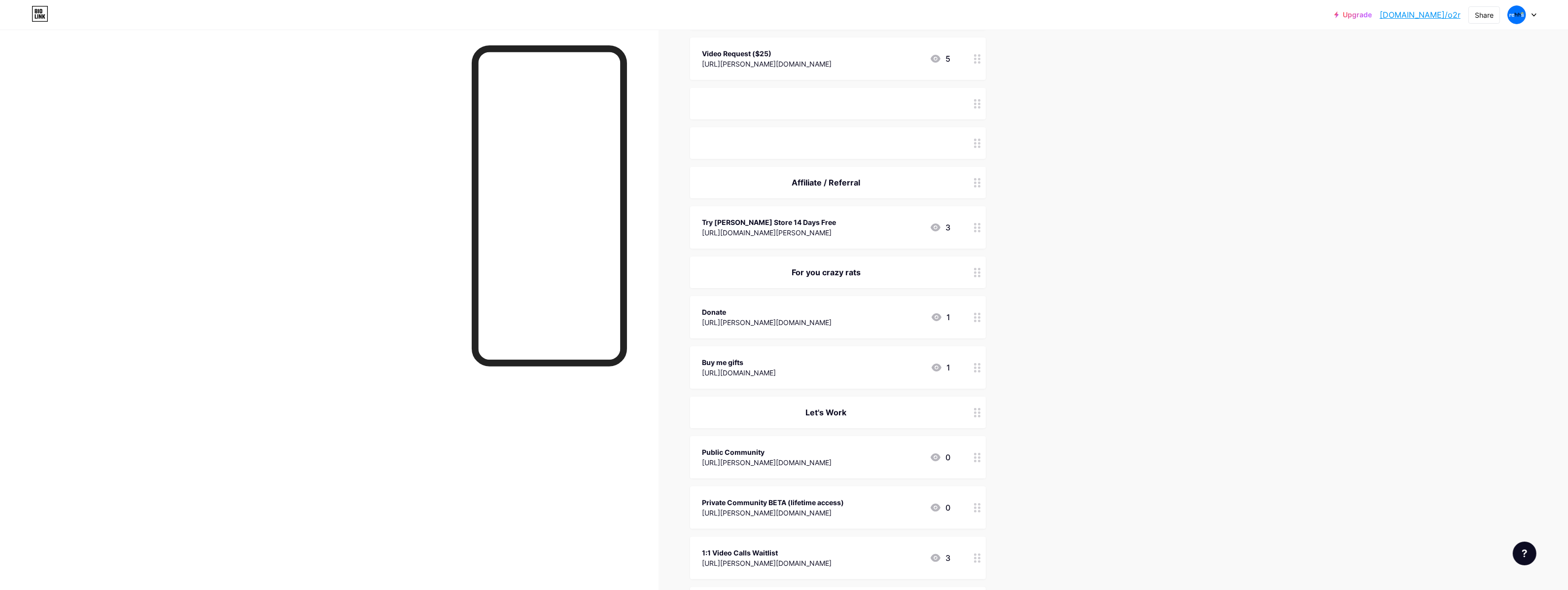
click at [893, 93] on div "ㅤ" at bounding box center [838, 104] width 296 height 32
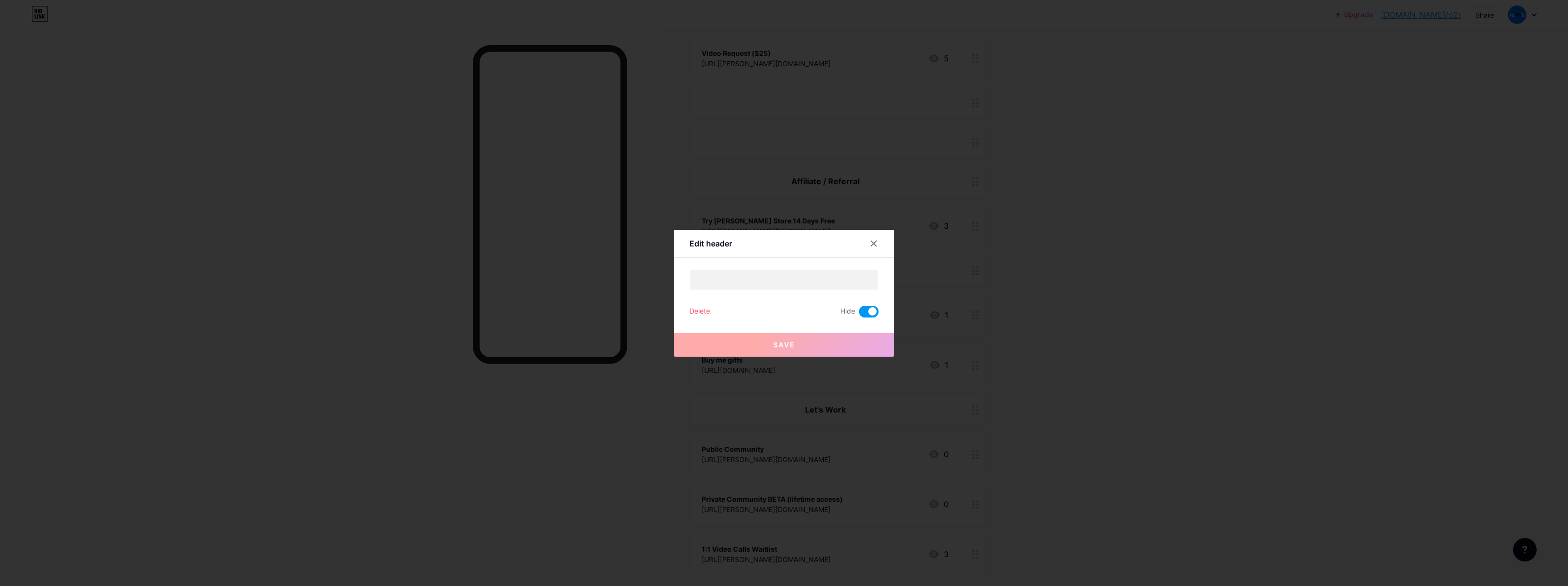
click at [863, 316] on span at bounding box center [869, 311] width 19 height 12
click at [859, 314] on input "checkbox" at bounding box center [859, 314] width 0 height 0
click at [866, 338] on button "Save" at bounding box center [784, 344] width 220 height 24
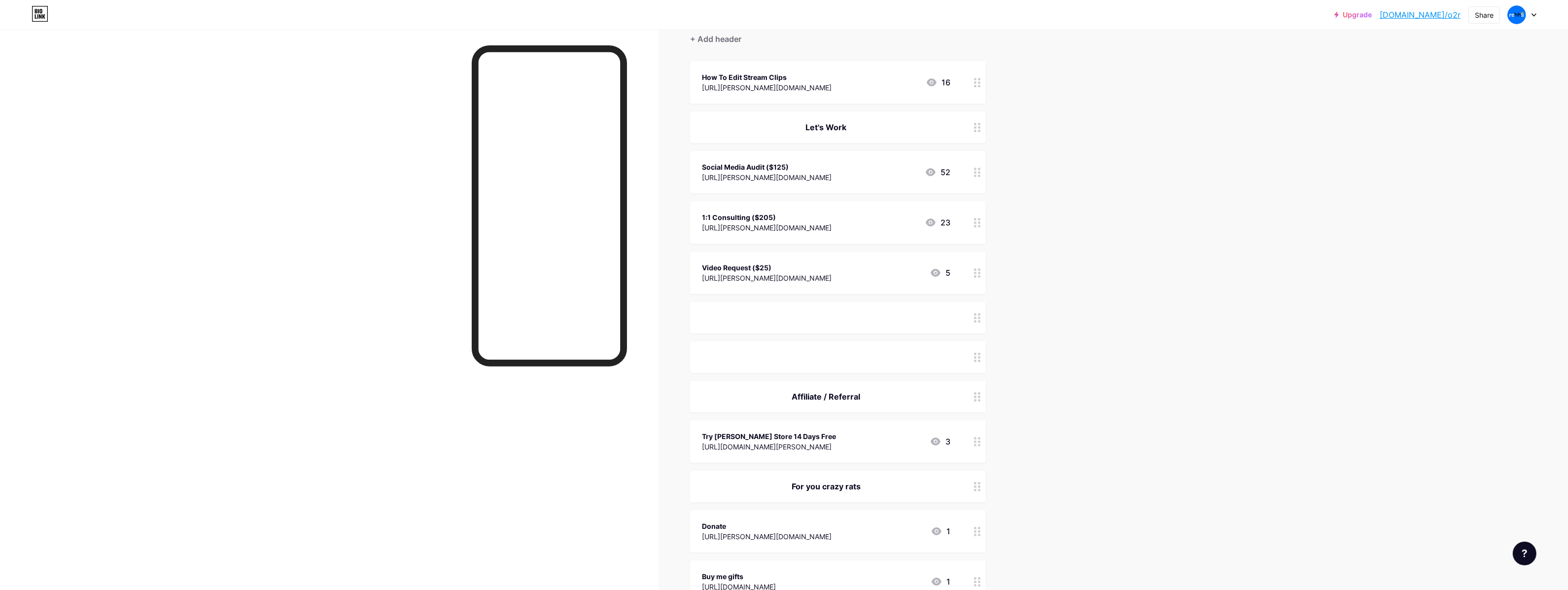
scroll to position [62, 0]
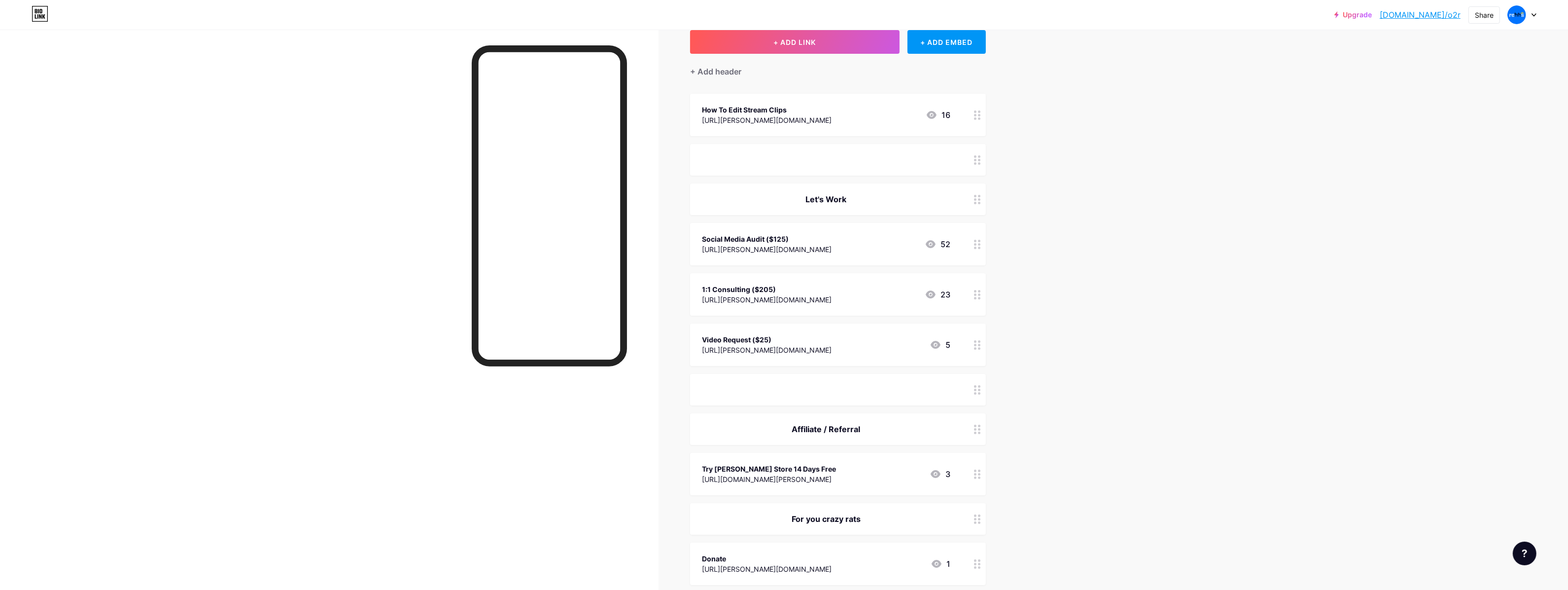
click at [782, 115] on div "[URL][PERSON_NAME][DOMAIN_NAME]" at bounding box center [767, 120] width 130 height 10
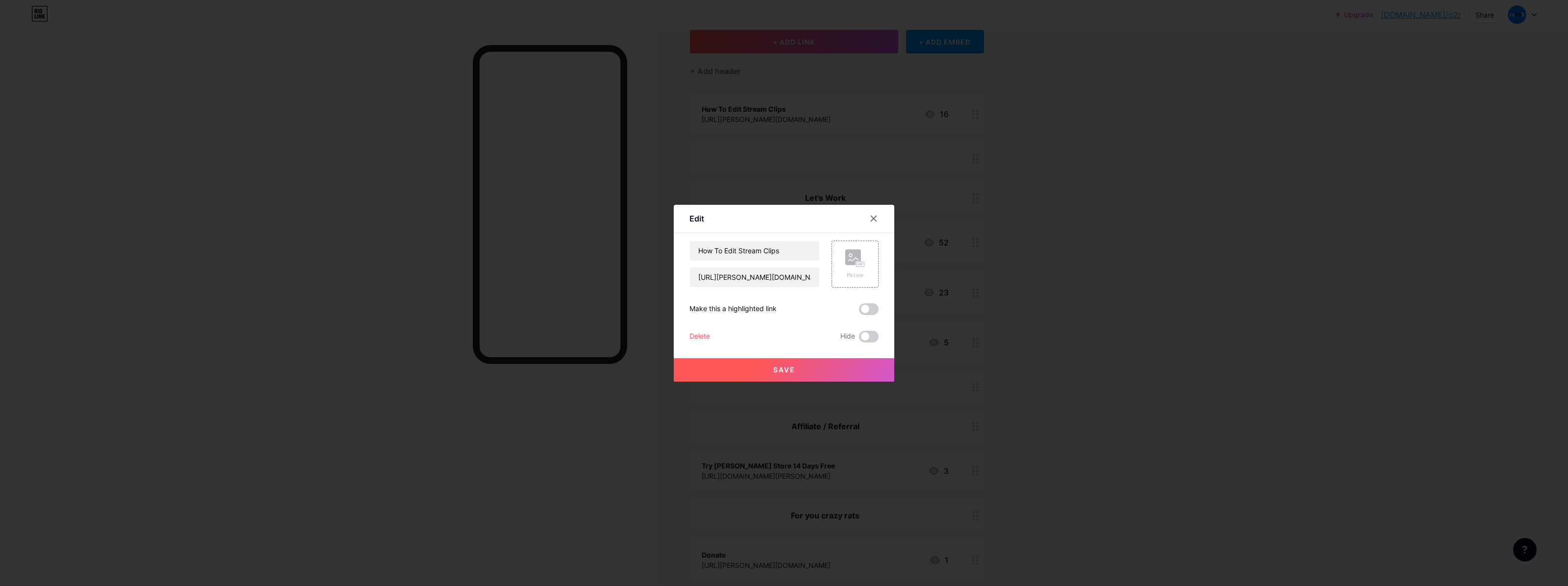
click at [846, 147] on div at bounding box center [784, 293] width 1568 height 586
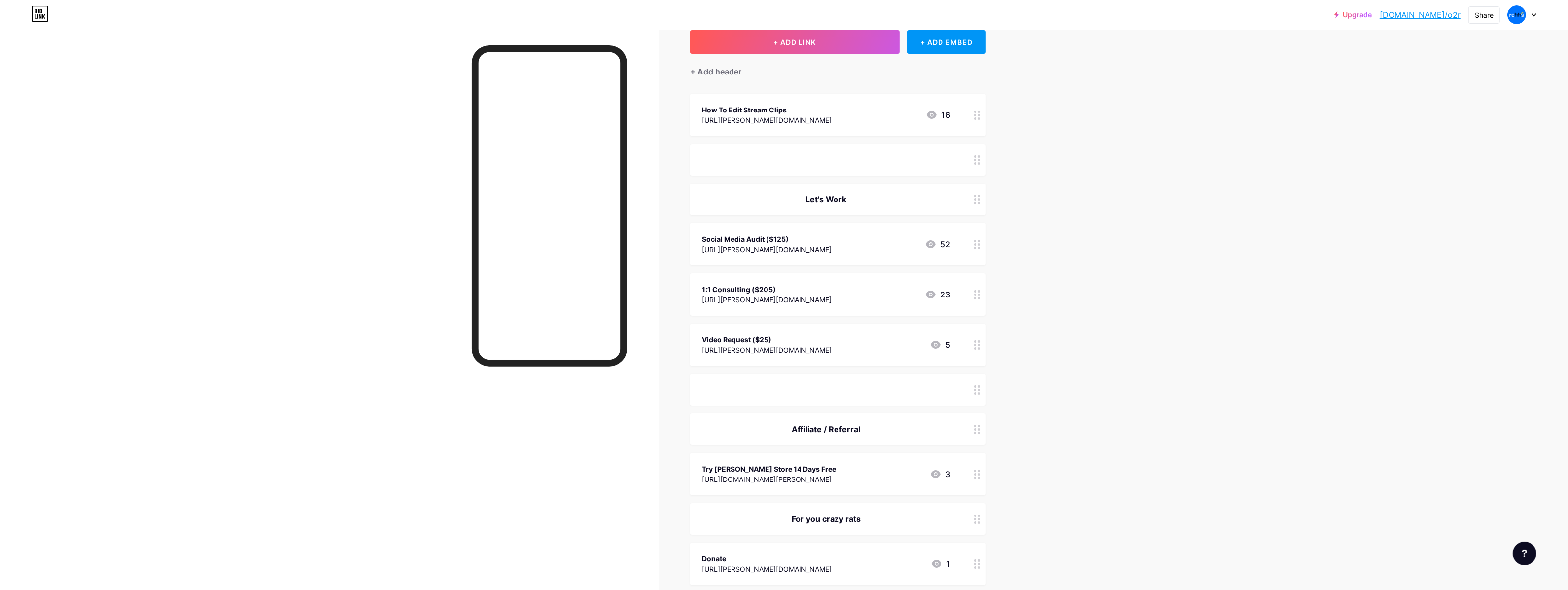
click at [800, 253] on div "[URL][PERSON_NAME][DOMAIN_NAME]" at bounding box center [767, 249] width 130 height 10
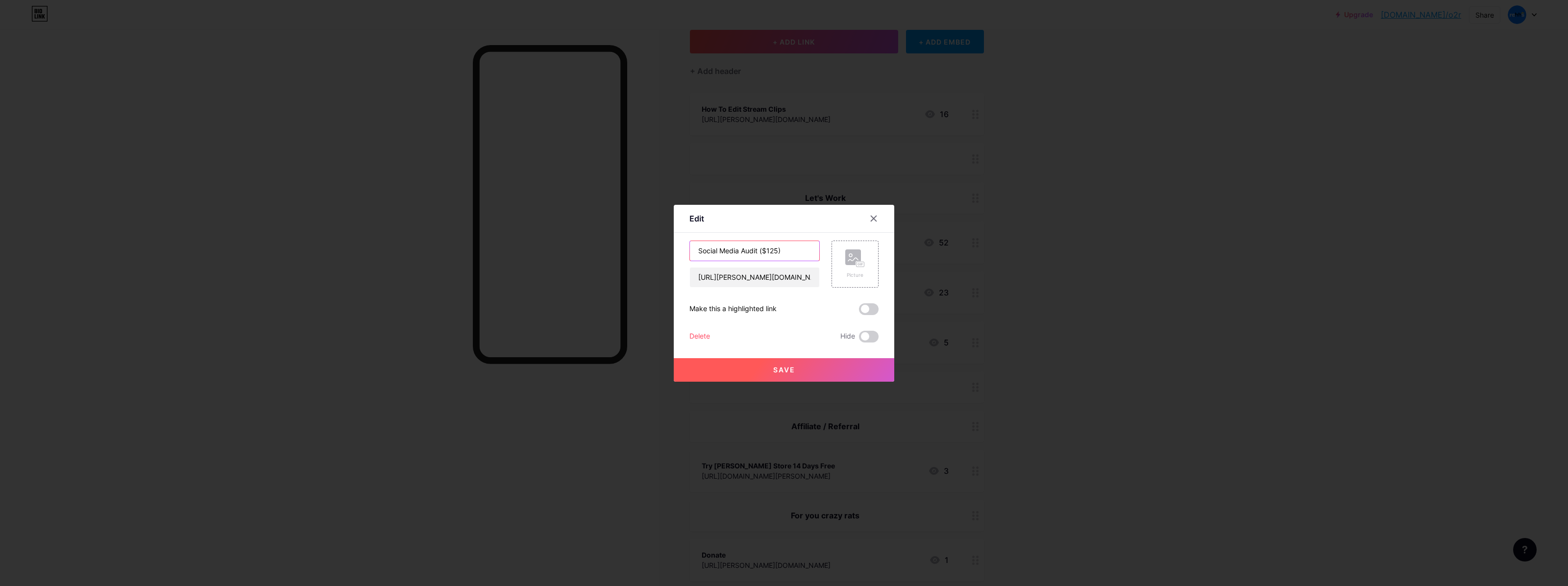
click at [758, 253] on input "Social Media Audit ($125)" at bounding box center [754, 251] width 130 height 19
paste input "⎯"
drag, startPoint x: 752, startPoint y: 253, endPoint x: 763, endPoint y: 254, distance: 11.0
click at [763, 254] on input "Social Media Audit ⎯ $125)" at bounding box center [754, 251] width 130 height 19
click at [763, 255] on input "Social Media Audit ⎯ $125)" at bounding box center [754, 251] width 130 height 19
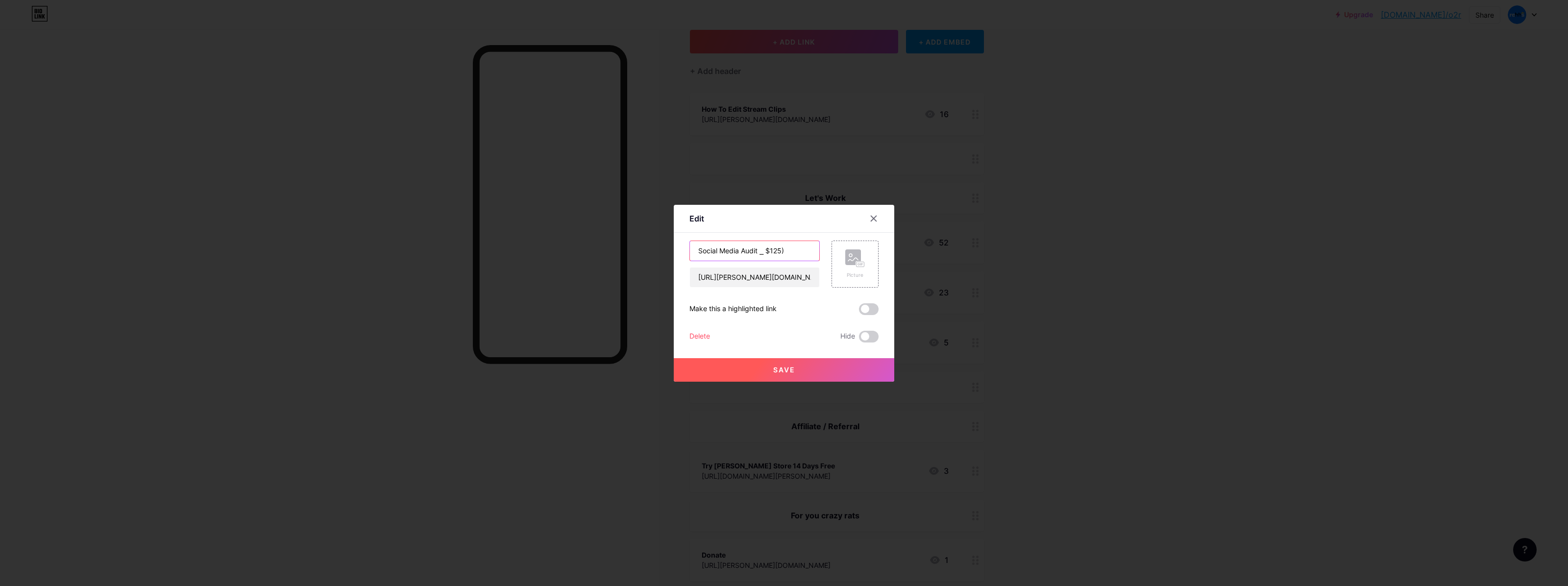
click at [761, 255] on input "Social Media Audit ⎯ $125)" at bounding box center [754, 251] width 130 height 19
click at [785, 253] on input "Social Media Audit ⎯ $125)" at bounding box center [754, 251] width 130 height 19
type input "Social Media Audit ⎯ $125"
click at [830, 360] on button "Save" at bounding box center [784, 369] width 220 height 24
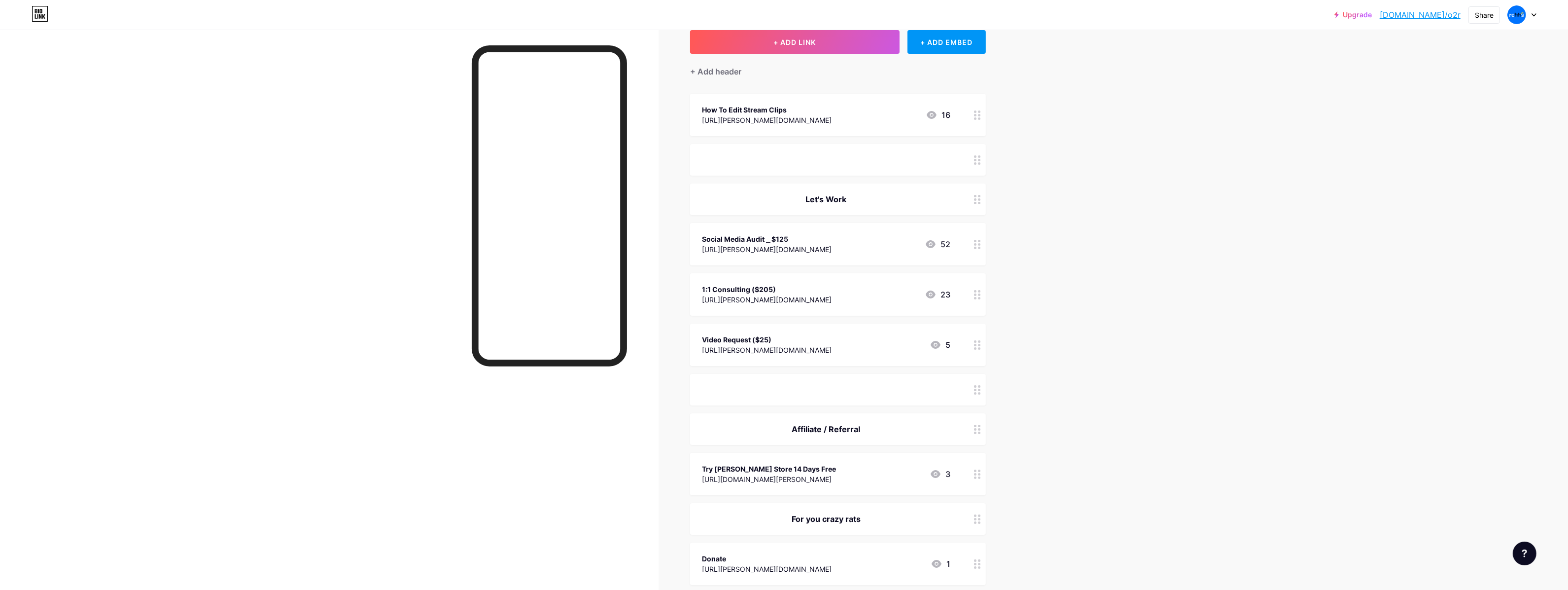
click at [817, 286] on div "1:1 Consulting ($205)" at bounding box center [767, 289] width 130 height 10
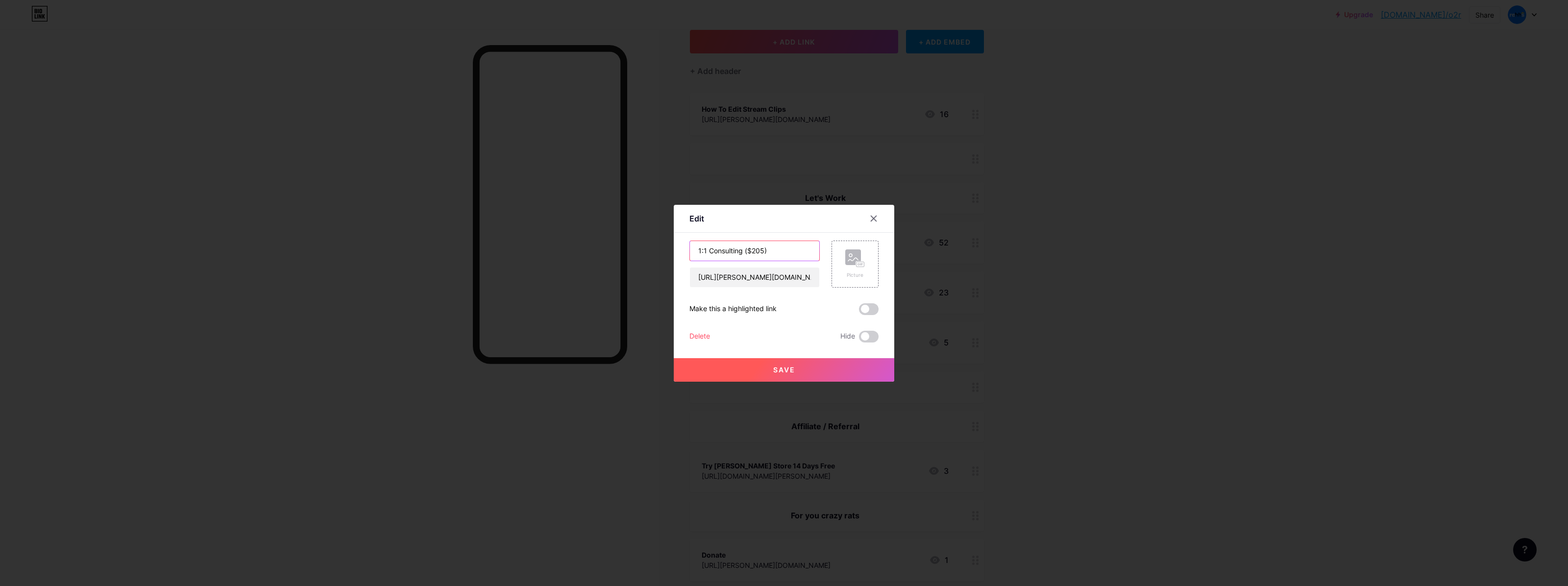
click at [743, 255] on input "1:1 Consulting ($205)" at bounding box center [754, 251] width 130 height 19
paste input "⎯"
click at [780, 253] on input "1:1 Consulting ⎯ $205)" at bounding box center [754, 251] width 130 height 19
type input "1:1 Consulting ⎯ $205"
click at [814, 361] on button "Save" at bounding box center [784, 369] width 220 height 24
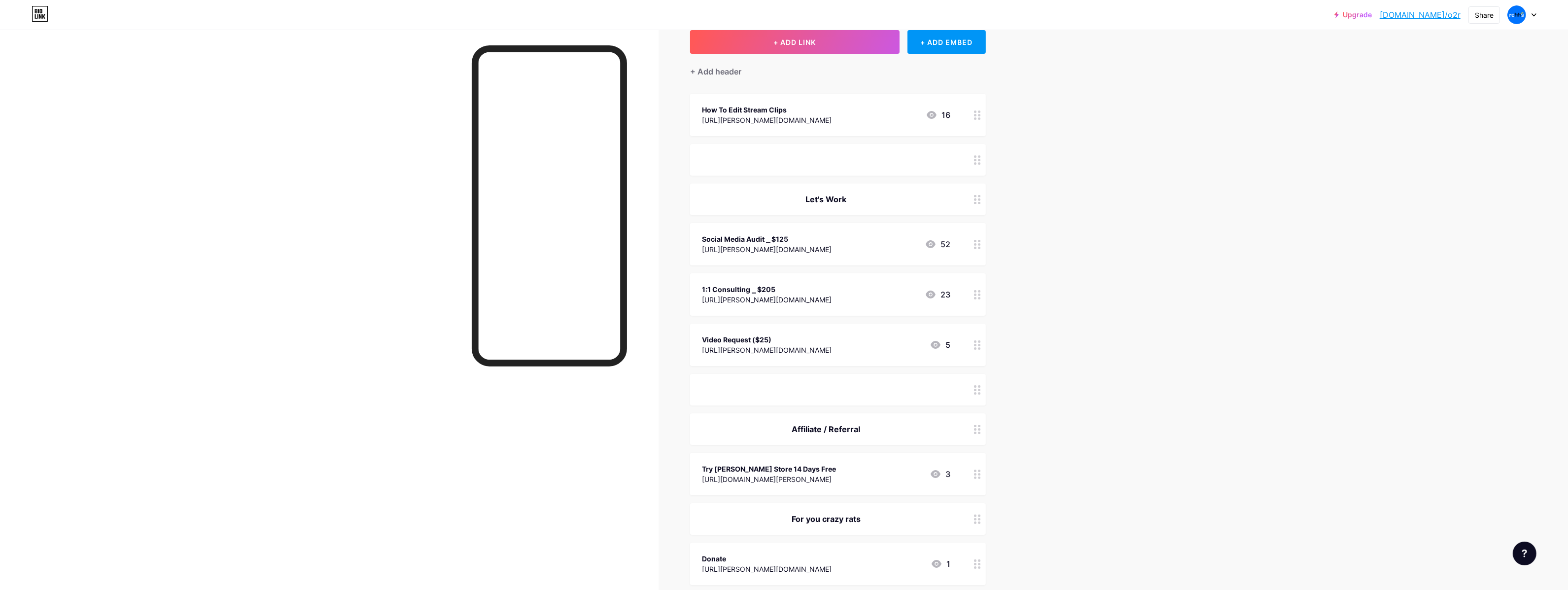
click at [763, 345] on div "[URL][PERSON_NAME][DOMAIN_NAME]" at bounding box center [767, 350] width 130 height 10
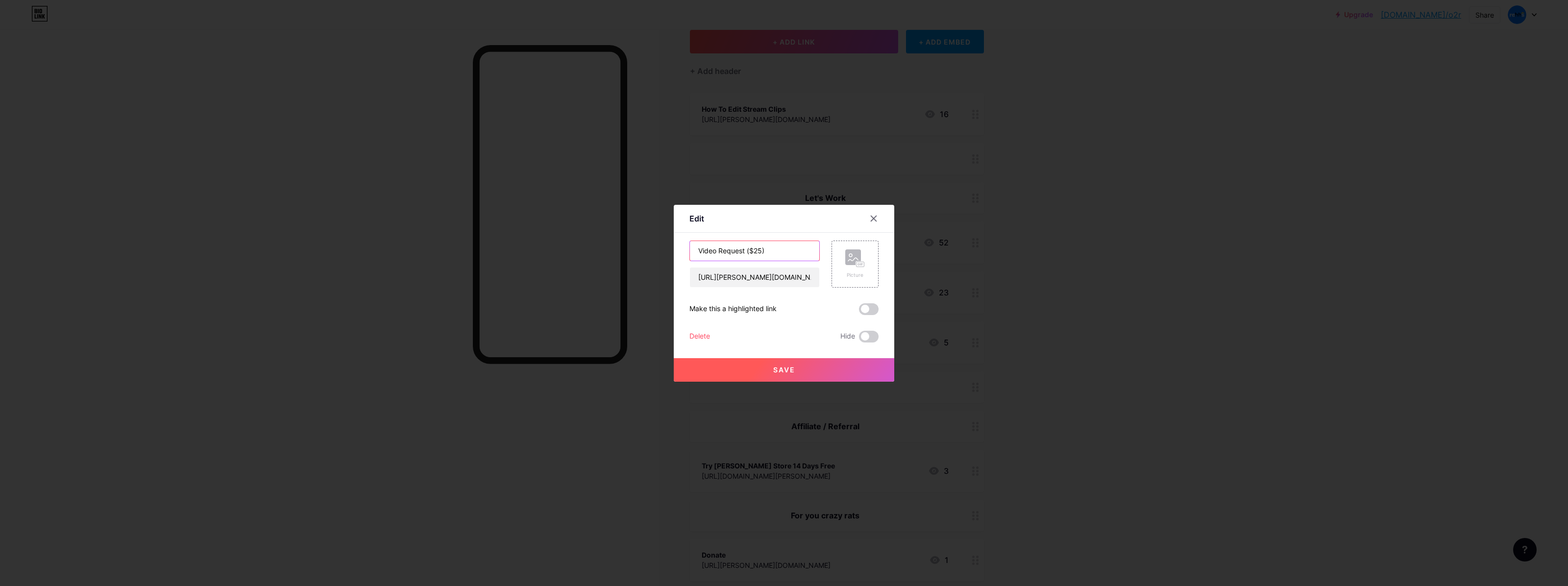
click at [745, 249] on input "Video Request ($25)" at bounding box center [754, 251] width 130 height 19
paste input "⎯"
click at [741, 250] on input "Video Request⎯ $25)" at bounding box center [754, 251] width 130 height 19
click at [755, 253] on input "Video Request ⎯ $25)" at bounding box center [754, 251] width 130 height 19
click at [755, 248] on input "Video Request ⎯ $45)" at bounding box center [754, 251] width 130 height 19
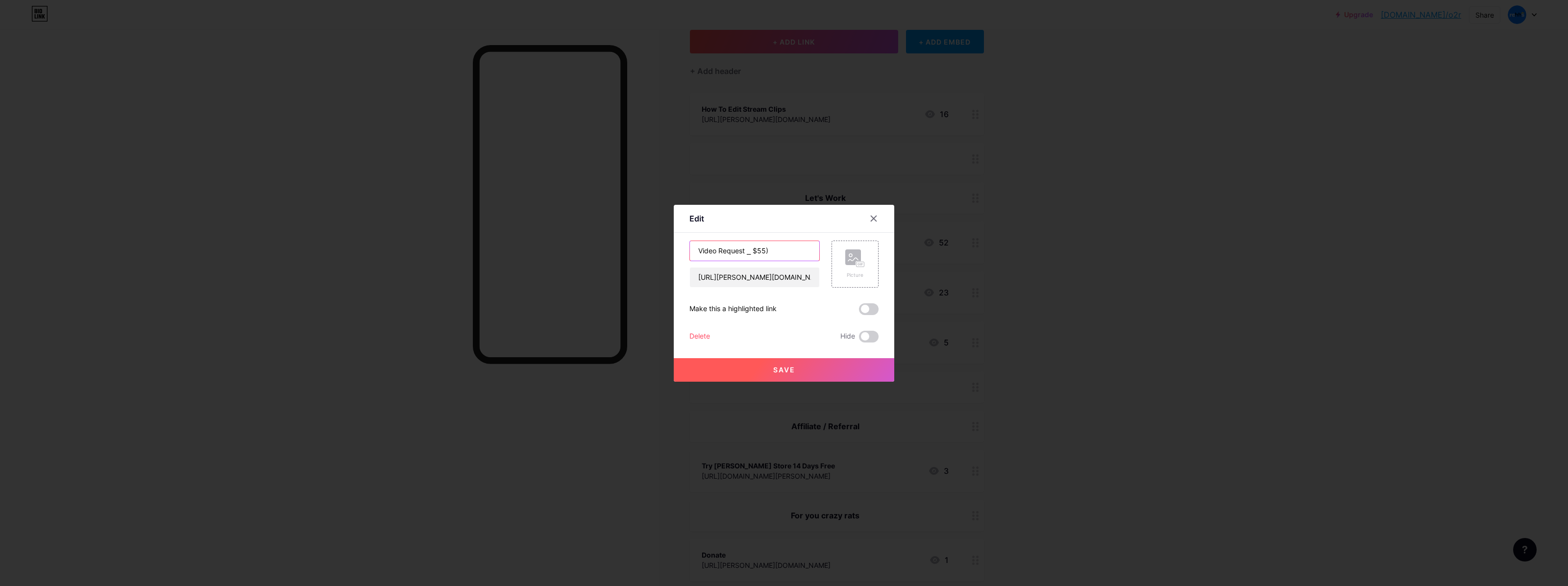
click at [778, 250] on input "Video Request ⎯ $55)" at bounding box center [754, 251] width 130 height 19
type input "Video Request ⎯ $55"
click at [808, 371] on button "Save" at bounding box center [784, 369] width 220 height 24
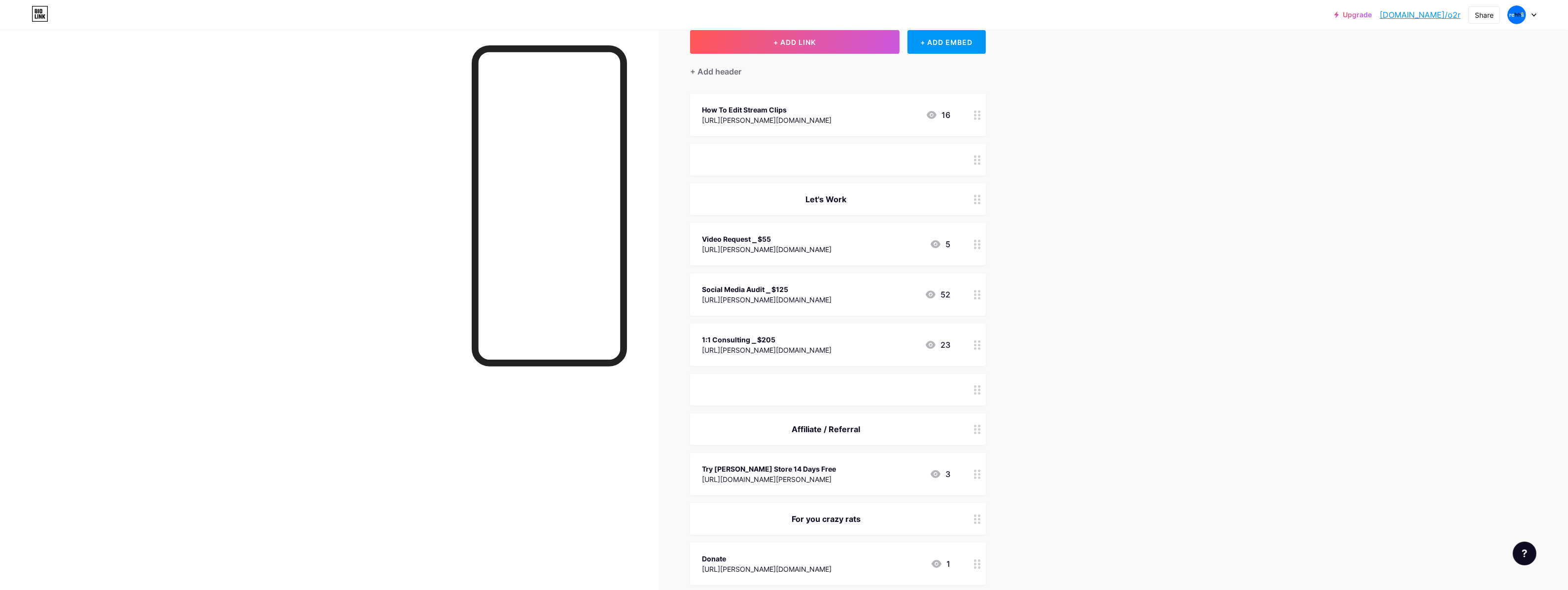
click at [745, 252] on div "[URL][PERSON_NAME][DOMAIN_NAME]" at bounding box center [767, 249] width 130 height 10
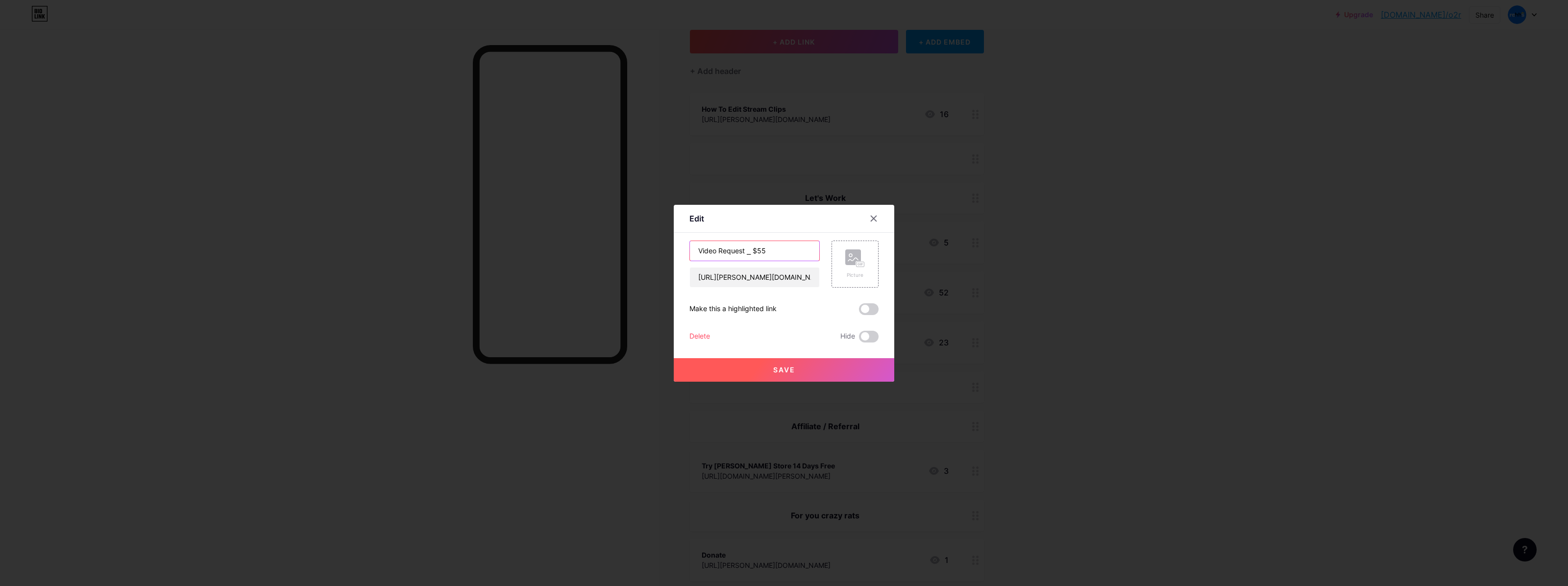
drag, startPoint x: 741, startPoint y: 248, endPoint x: 682, endPoint y: 248, distance: 59.0
click at [682, 248] on div "Edit Content YouTube Play YouTube video without leaving your page. ADD Vimeo Pl…" at bounding box center [784, 293] width 220 height 177
type input "⎯ $55"
click at [656, 198] on div at bounding box center [784, 293] width 1568 height 586
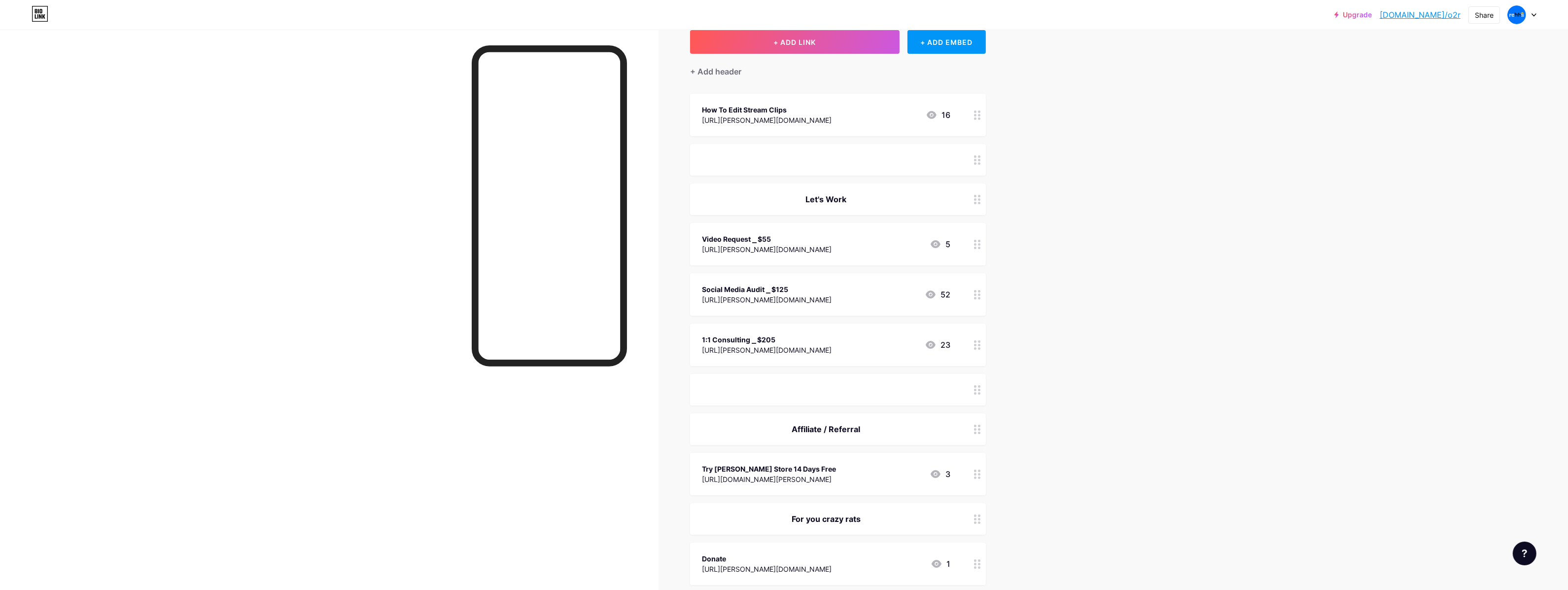
click at [780, 238] on div "Video Request ⎯ $55" at bounding box center [767, 239] width 130 height 10
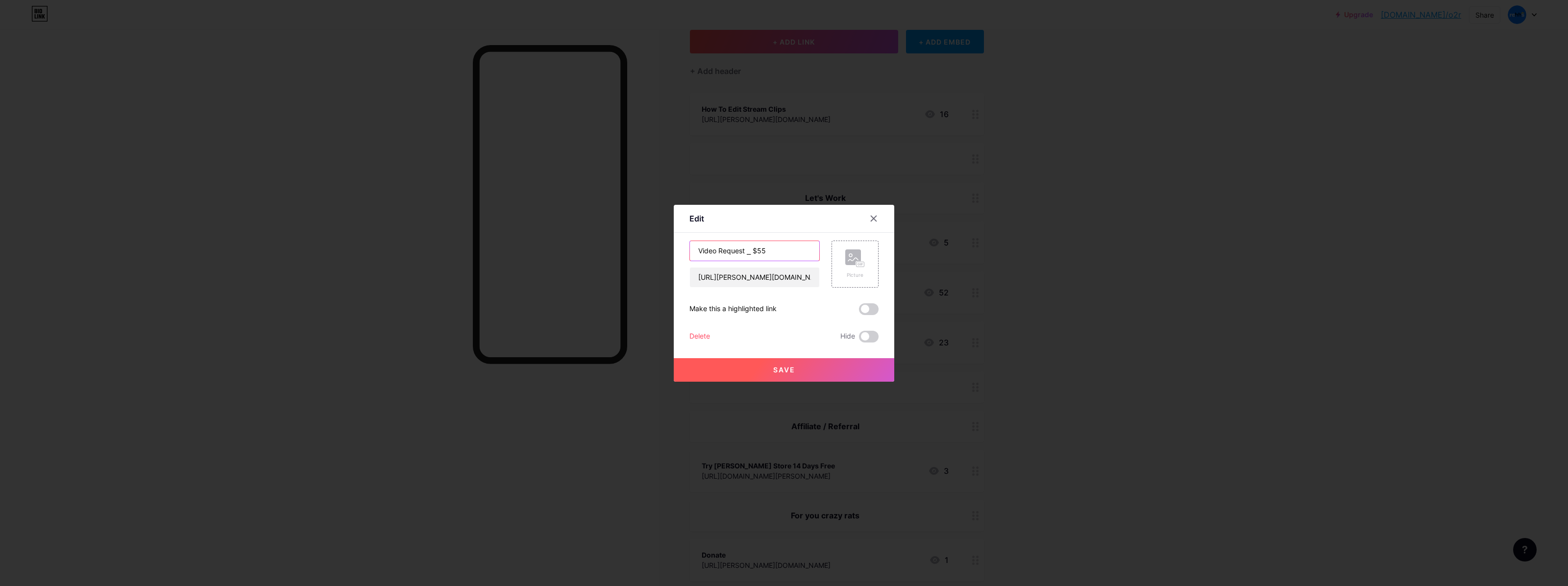
click at [755, 253] on input "Video Request ⎯ $55" at bounding box center [754, 251] width 130 height 19
type input "Video Request ⎯ $75"
click at [745, 186] on div at bounding box center [784, 293] width 1568 height 586
